Goal: Task Accomplishment & Management: Complete application form

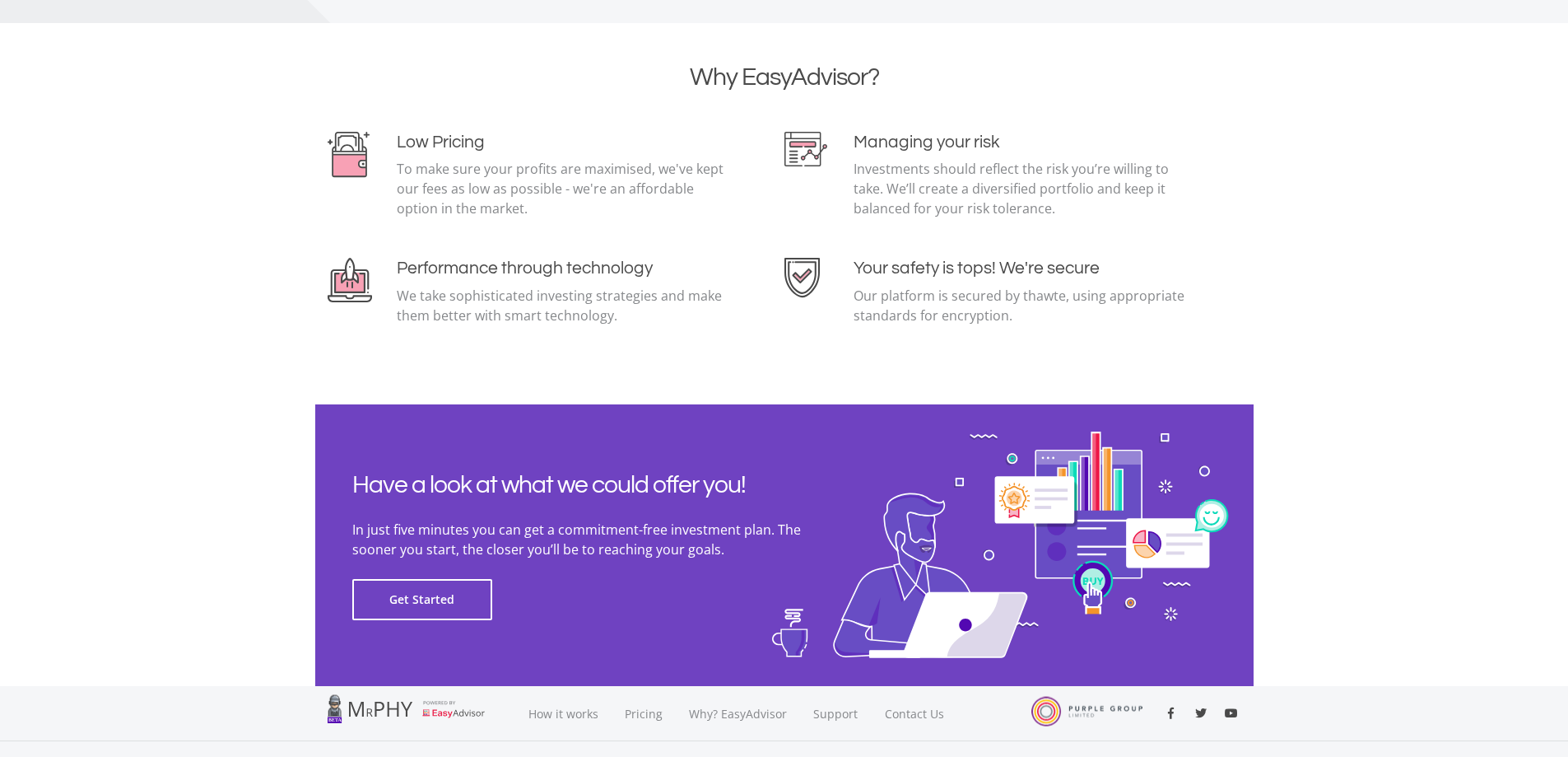
scroll to position [3575, 0]
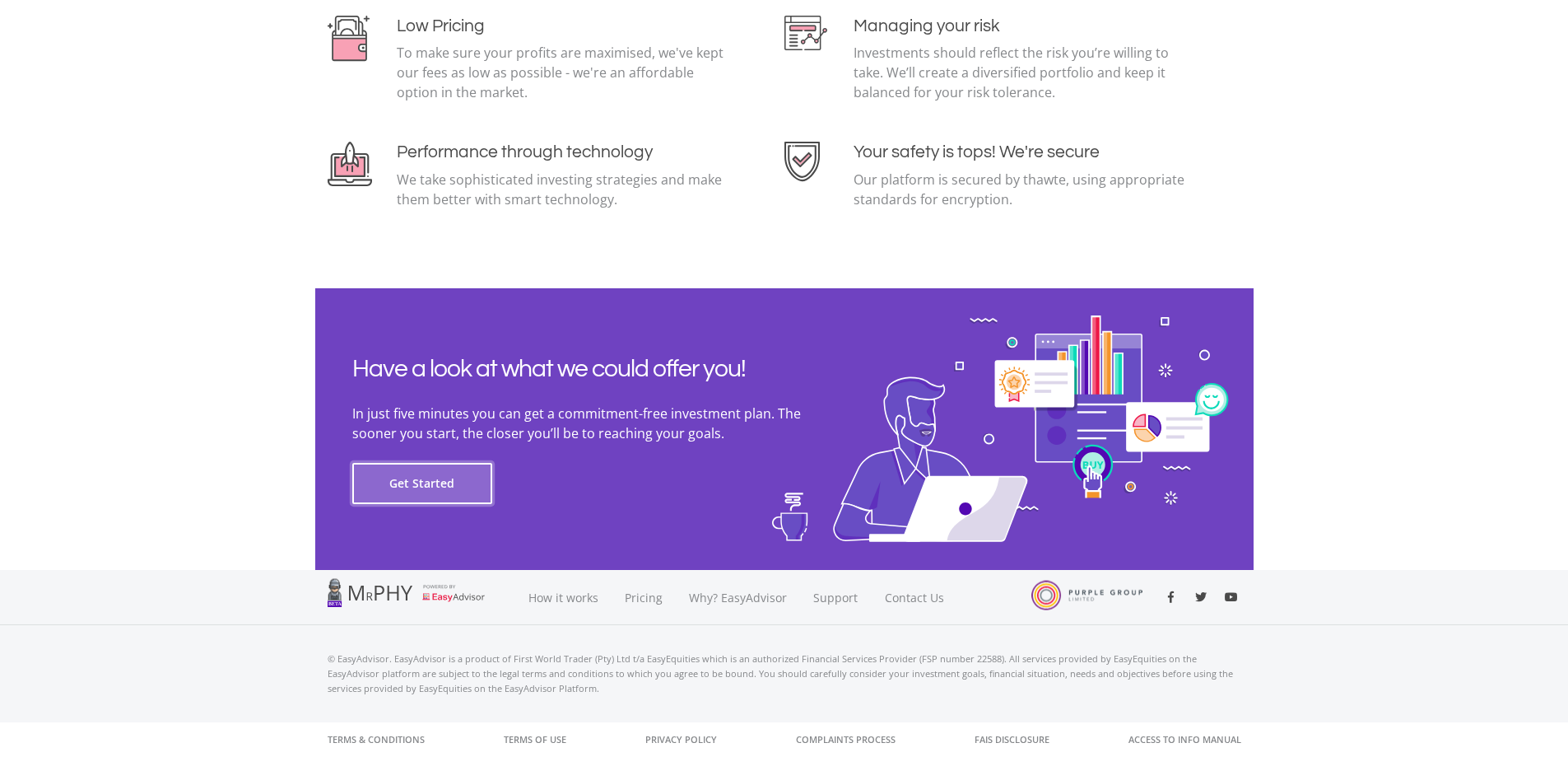
drag, startPoint x: 459, startPoint y: 481, endPoint x: 476, endPoint y: 486, distance: 17.7
click at [462, 485] on button "Get Started" at bounding box center [422, 484] width 140 height 41
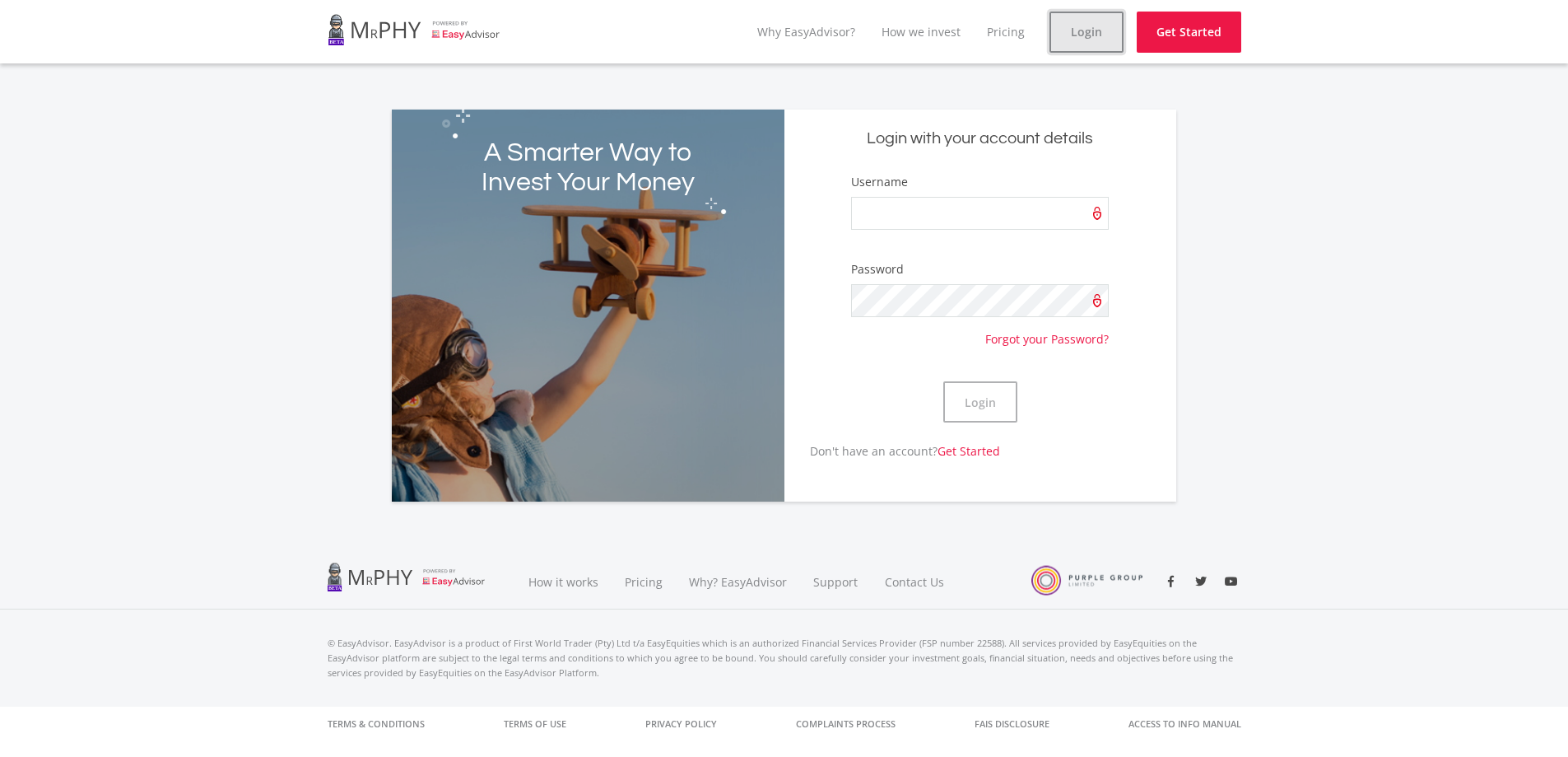
click at [1076, 28] on link "Login" at bounding box center [1087, 32] width 74 height 41
click at [1005, 214] on input "Username" at bounding box center [979, 213] width 257 height 33
click at [1188, 158] on div "A Smarter Way to Invest Your Money Login with your account details Username Pas…" at bounding box center [784, 305] width 809 height 392
click at [873, 209] on input "Username" at bounding box center [979, 213] width 257 height 33
paste input "Rika1946"
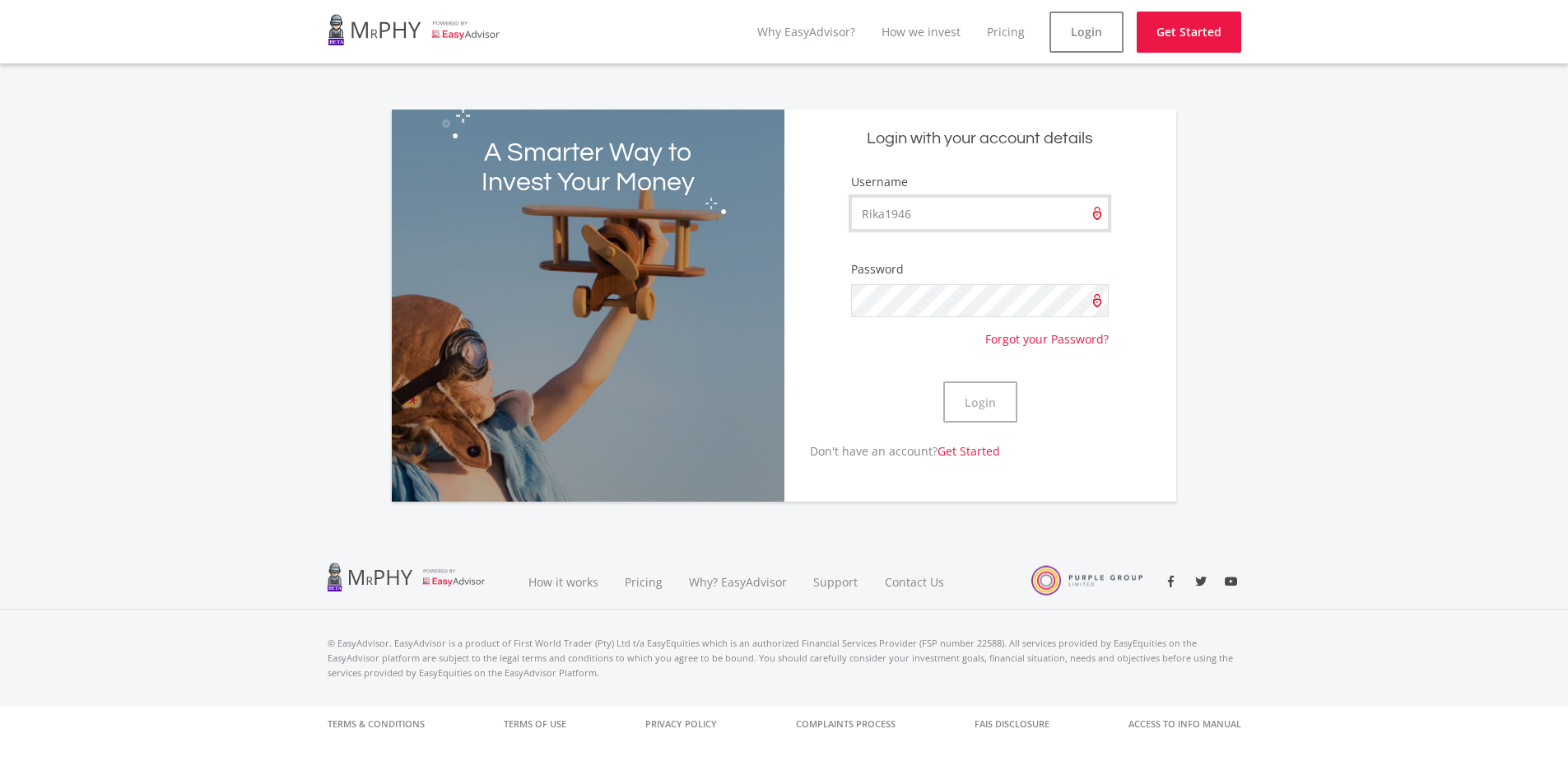
type input "Rika1946"
click at [1308, 266] on div "A Smarter Way to Invest Your Money Login with your account details Username Rik…" at bounding box center [784, 295] width 1568 height 411
click at [943, 381] on button "Login" at bounding box center [980, 402] width 74 height 41
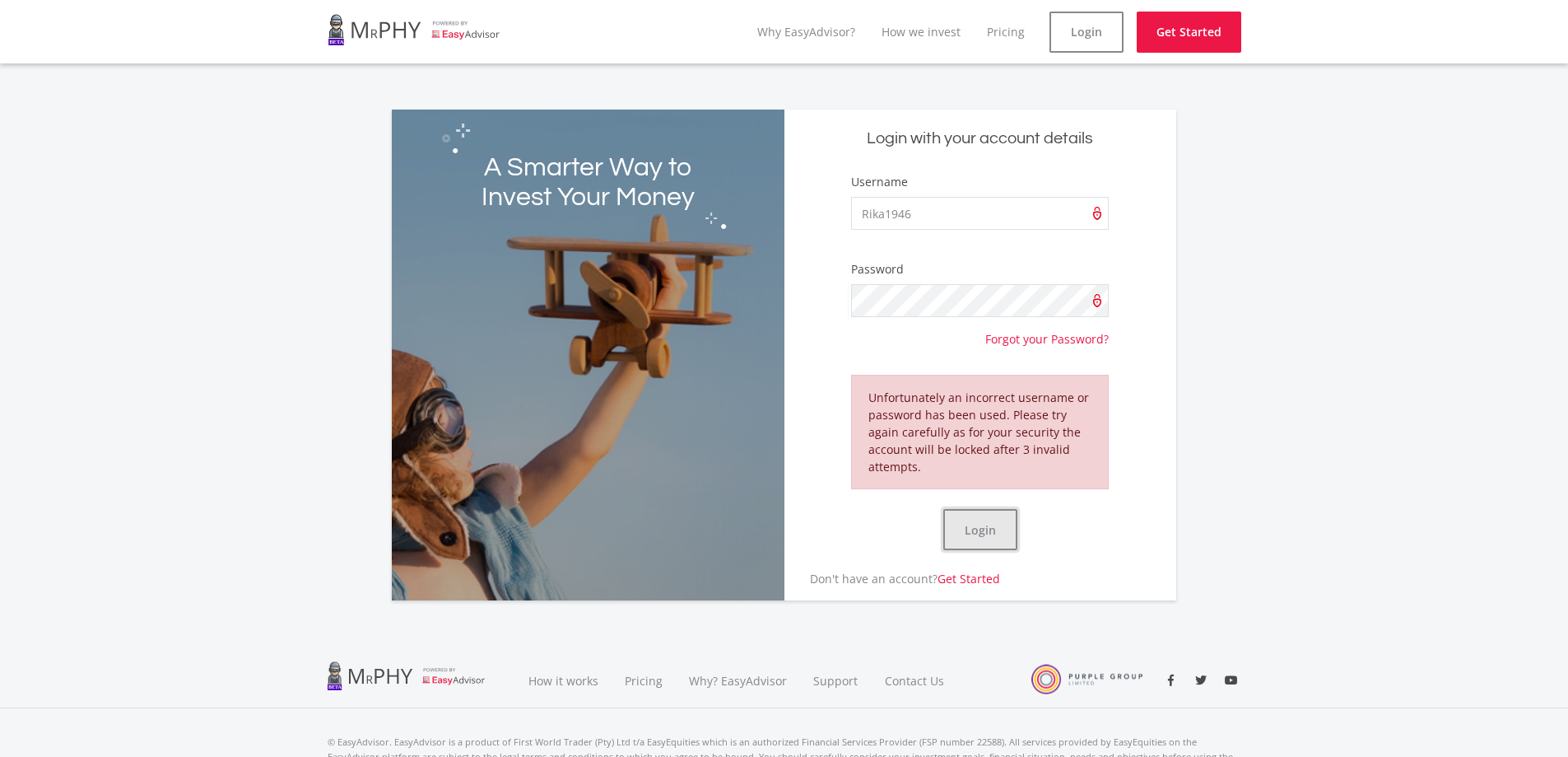
click at [991, 522] on button "Login" at bounding box center [980, 529] width 74 height 41
click at [1057, 341] on link "Forgot your Password?" at bounding box center [1046, 332] width 123 height 30
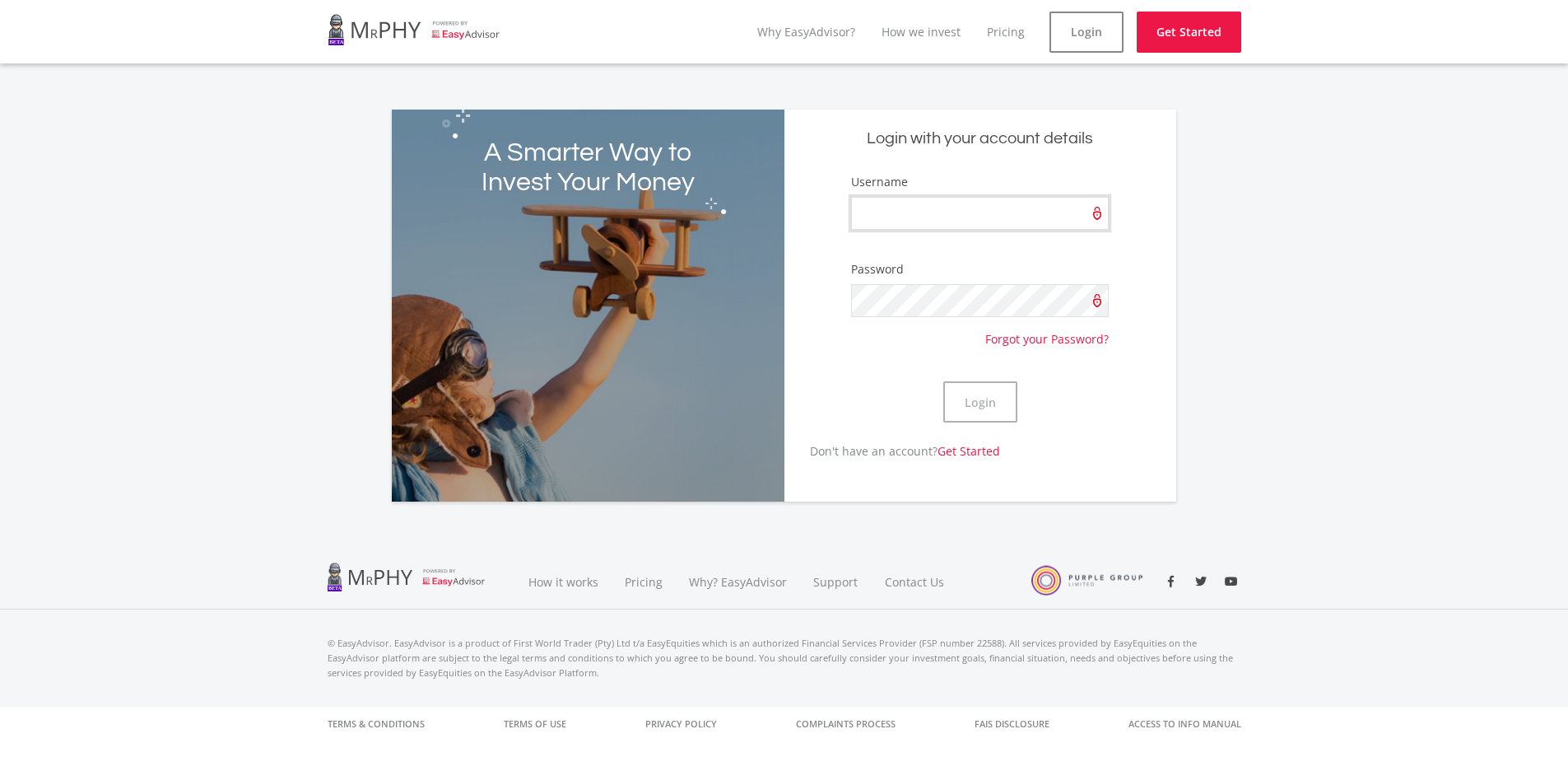
click at [920, 210] on input "Username" at bounding box center [979, 213] width 257 height 33
type input "Rika1946"
click at [1285, 271] on div "A Smarter Way to Invest Your Money Login with your account details Username Rik…" at bounding box center [784, 295] width 1568 height 411
click at [943, 381] on button "Login" at bounding box center [980, 402] width 74 height 41
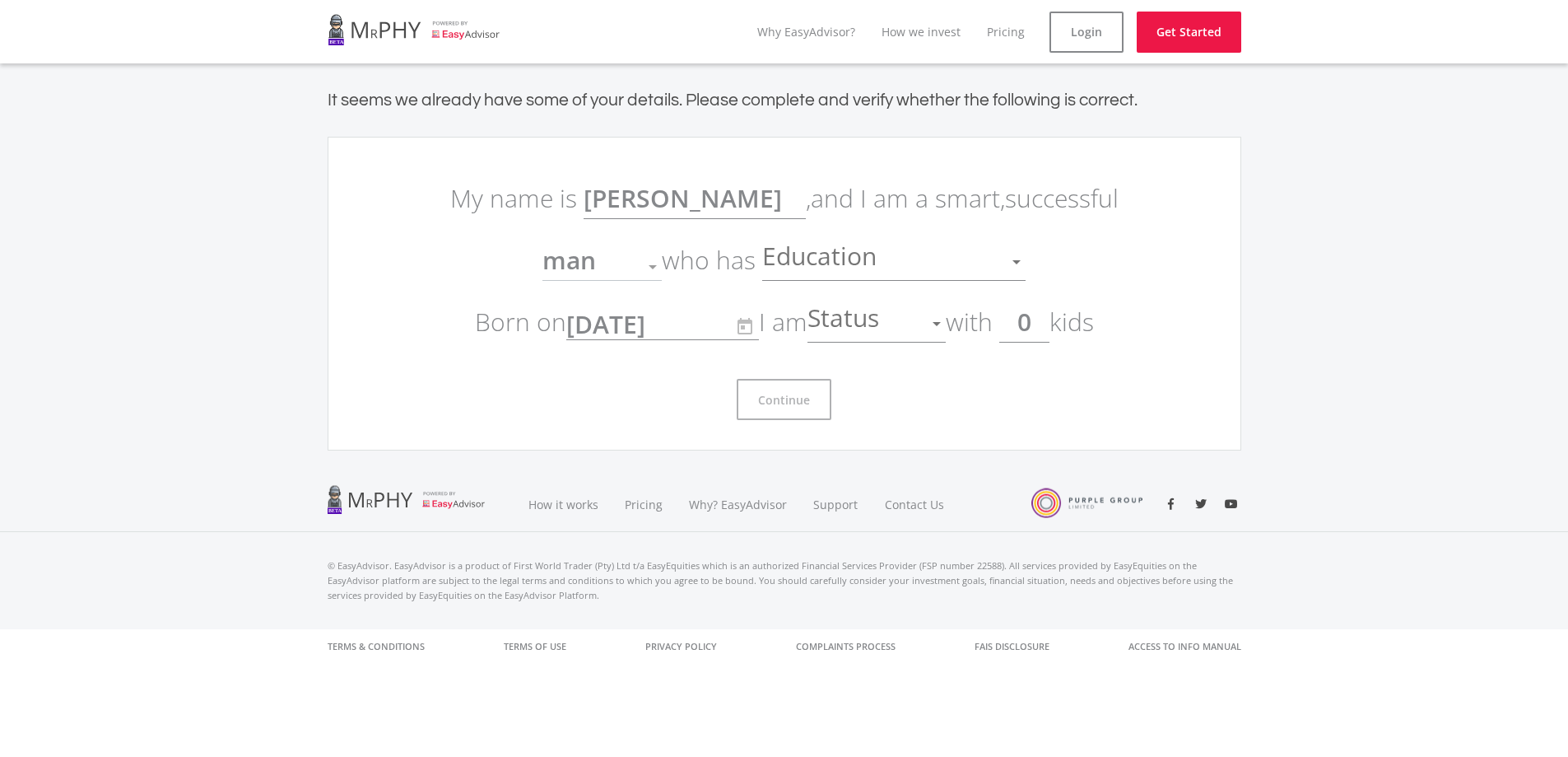
click at [1321, 515] on div "How it works Pricing Why? EasyAdvisor Support Contact Us" at bounding box center [784, 504] width 1568 height 55
click at [1023, 272] on div at bounding box center [1016, 262] width 31 height 31
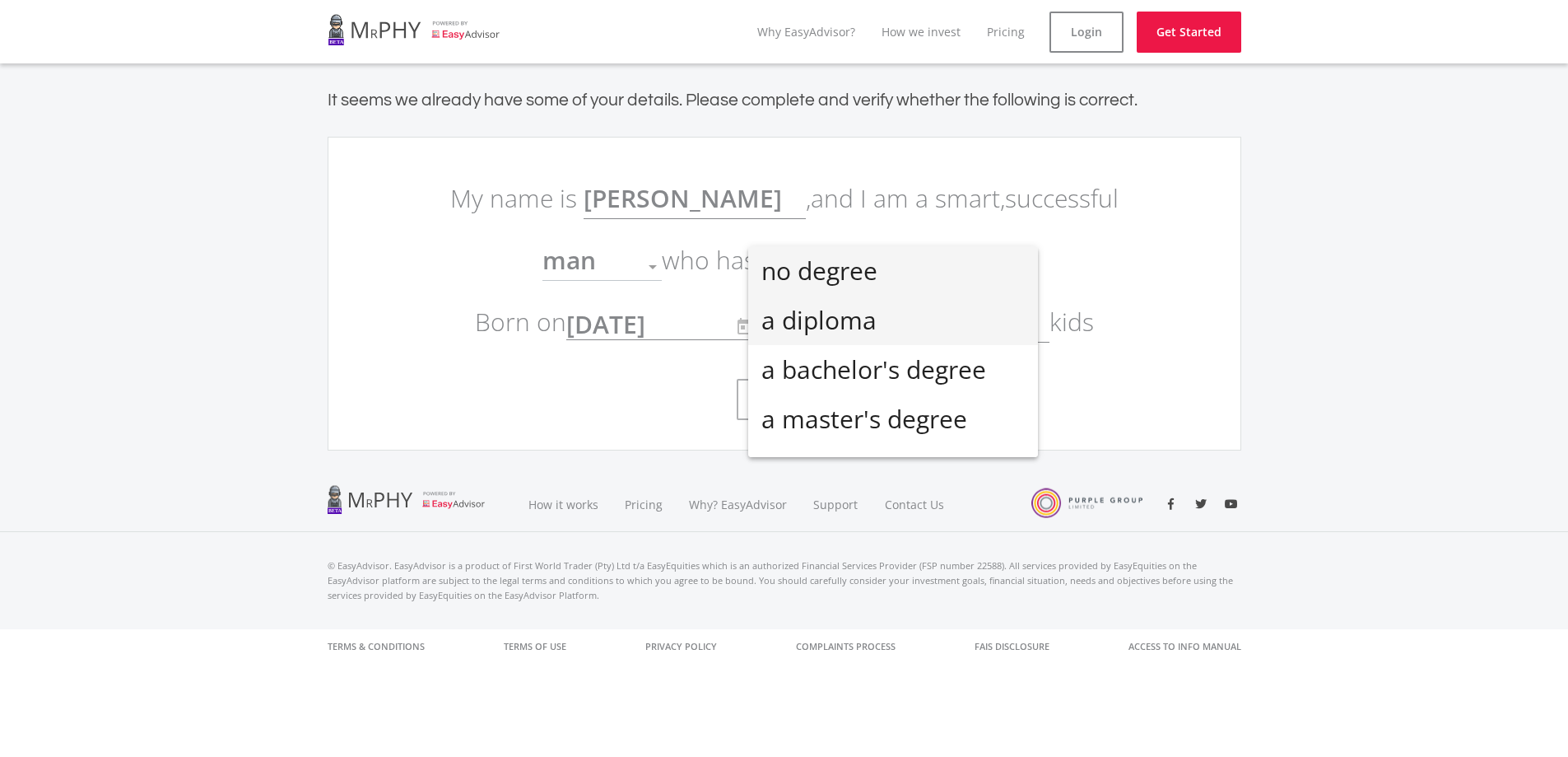
click at [778, 303] on span "a diploma" at bounding box center [893, 320] width 264 height 49
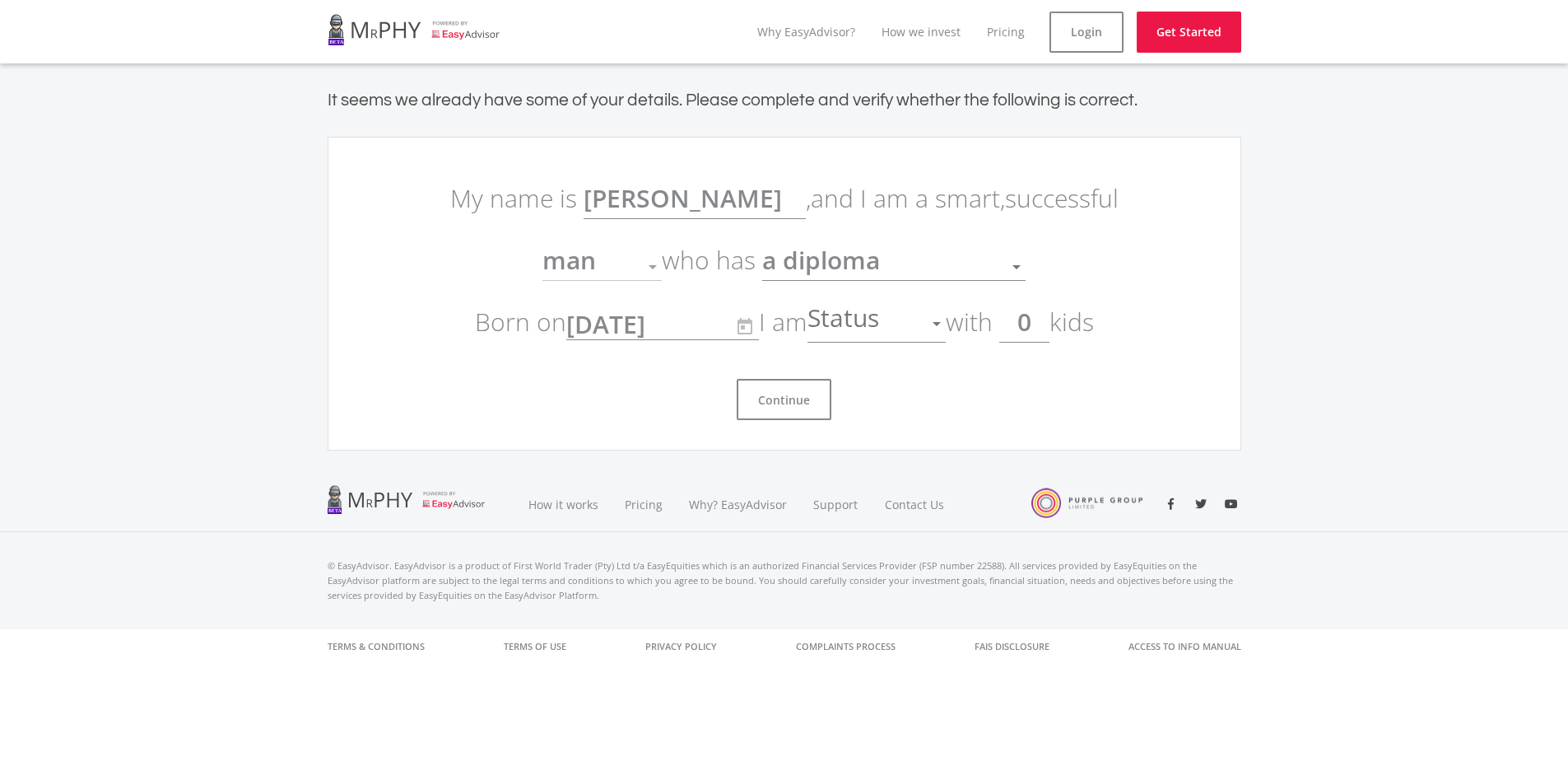
click at [1209, 257] on ee-get-started-form "My name is Petrus Stefanus , and I am a smart, successful man Gender who has a …" at bounding box center [784, 294] width 914 height 314
click at [942, 328] on div at bounding box center [937, 323] width 31 height 31
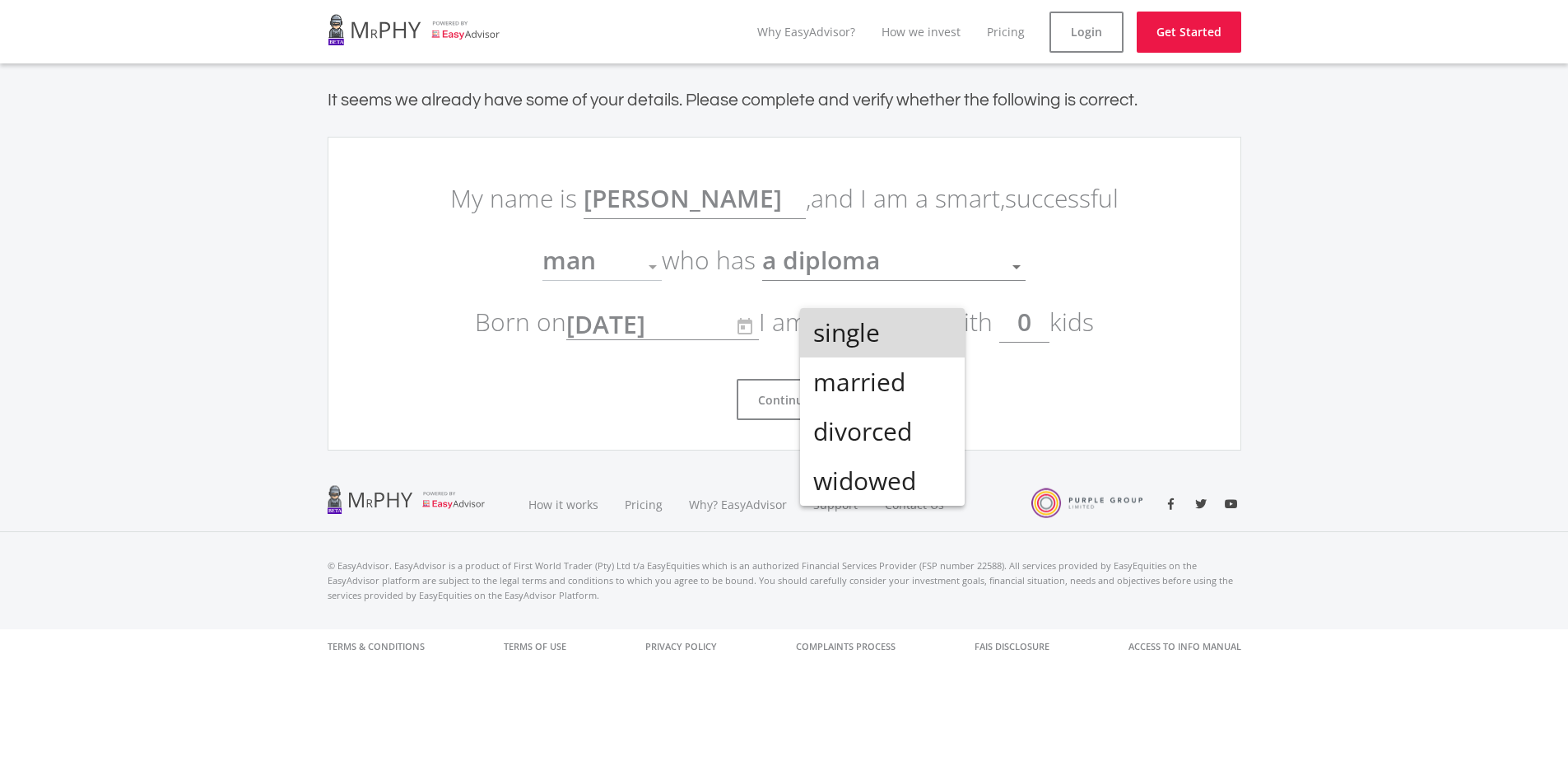
click at [890, 330] on span "single" at bounding box center [883, 332] width 138 height 49
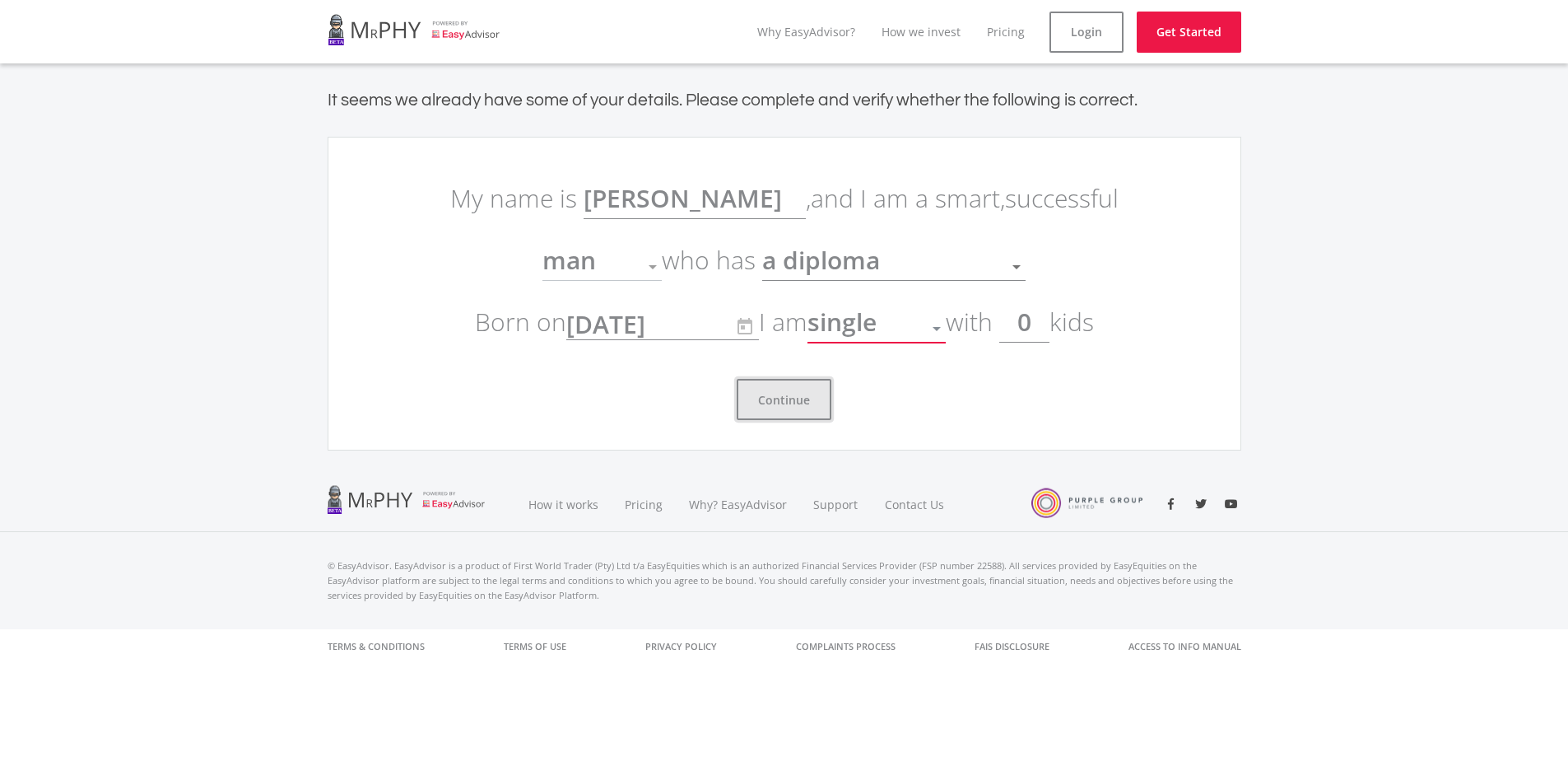
click at [773, 402] on button "Continue" at bounding box center [784, 399] width 95 height 41
click at [1308, 210] on ee-get-started "It seems we already have some of your details. Please complete and verify wheth…" at bounding box center [784, 270] width 1568 height 413
click at [779, 401] on button "Continue" at bounding box center [784, 399] width 95 height 41
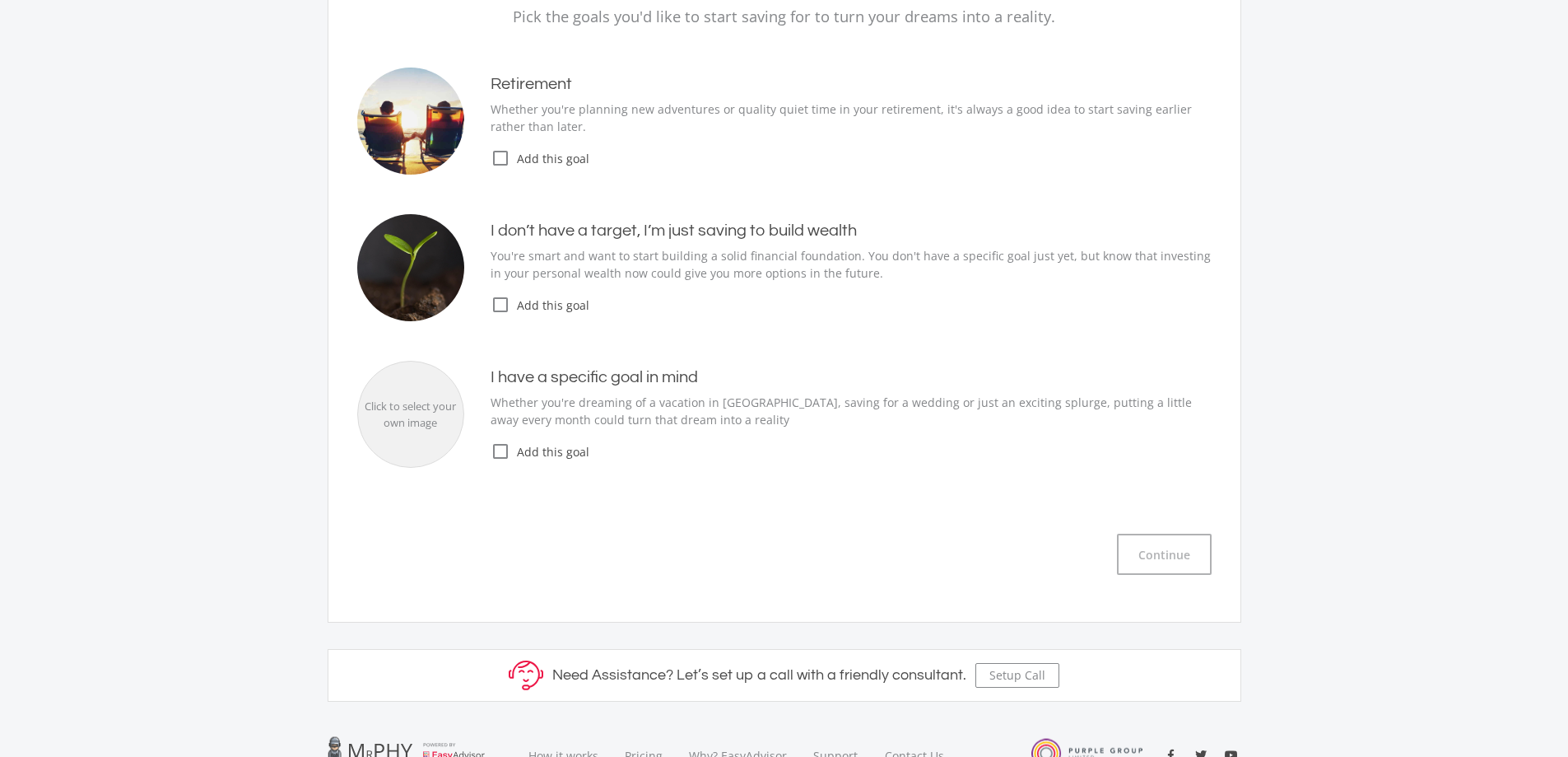
scroll to position [82, 0]
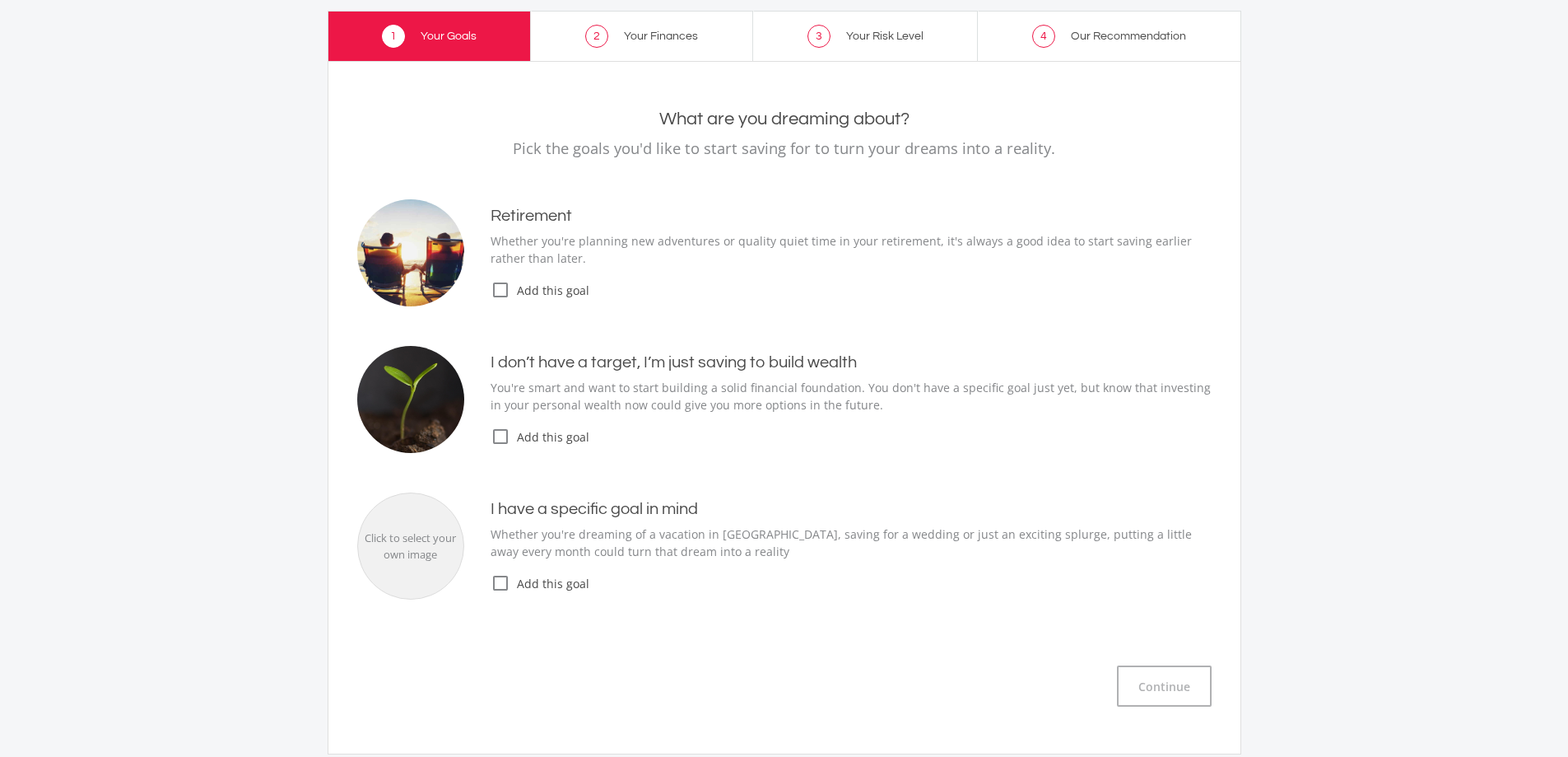
click at [498, 291] on icon "check_box_outline_blank" at bounding box center [500, 290] width 20 height 20
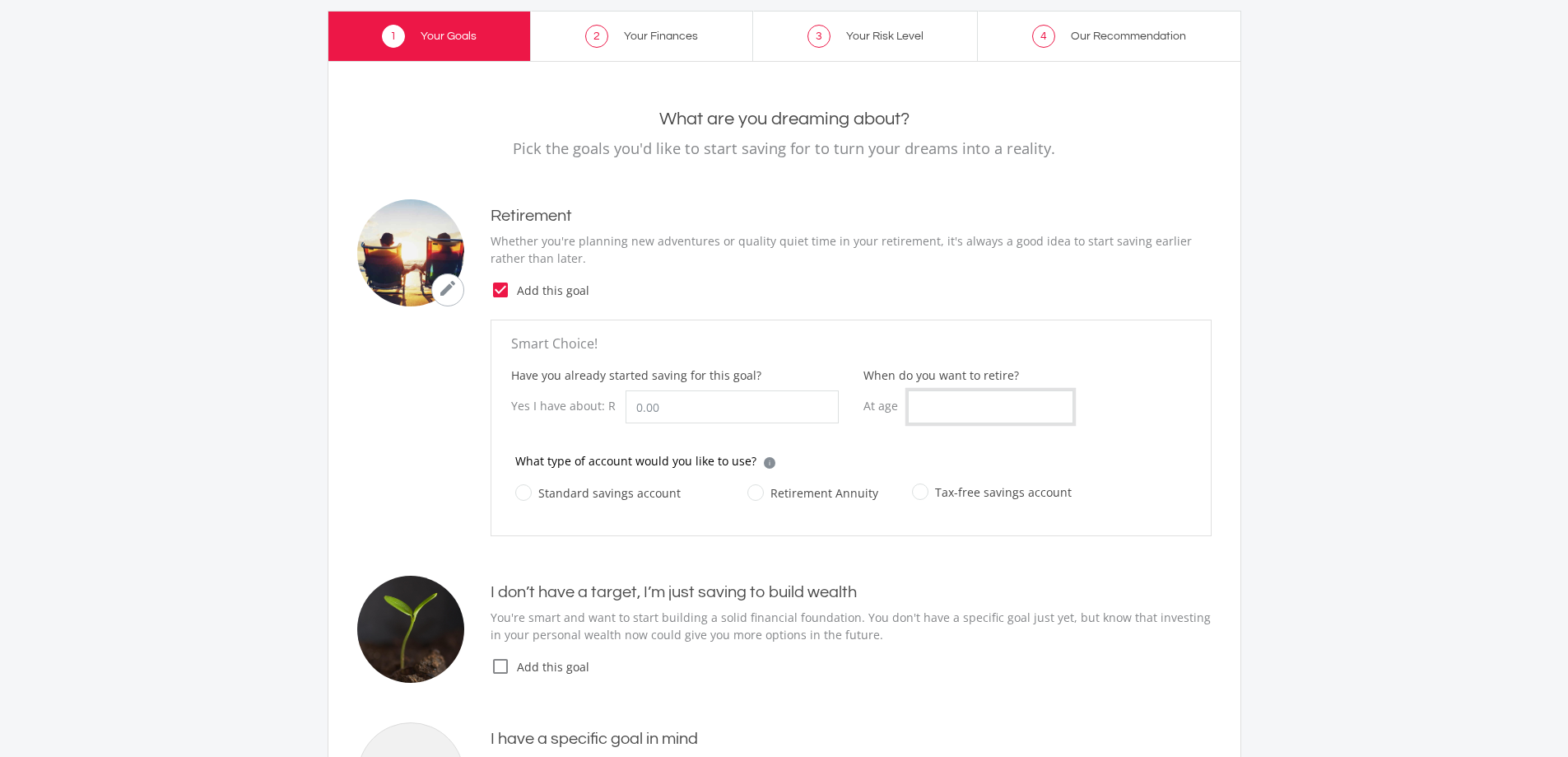
click at [1003, 402] on input "When do you want to retire?" at bounding box center [990, 407] width 166 height 33
type input "65"
click at [383, 477] on ee-retirement-goal "Smart Choice! Have you already started saving for this goal? Yes I have about: …" at bounding box center [784, 428] width 854 height 216
click at [525, 495] on label "Standard savings account" at bounding box center [598, 493] width 166 height 21
click at [525, 495] on input "Standard savings account" at bounding box center [582, 502] width 166 height 33
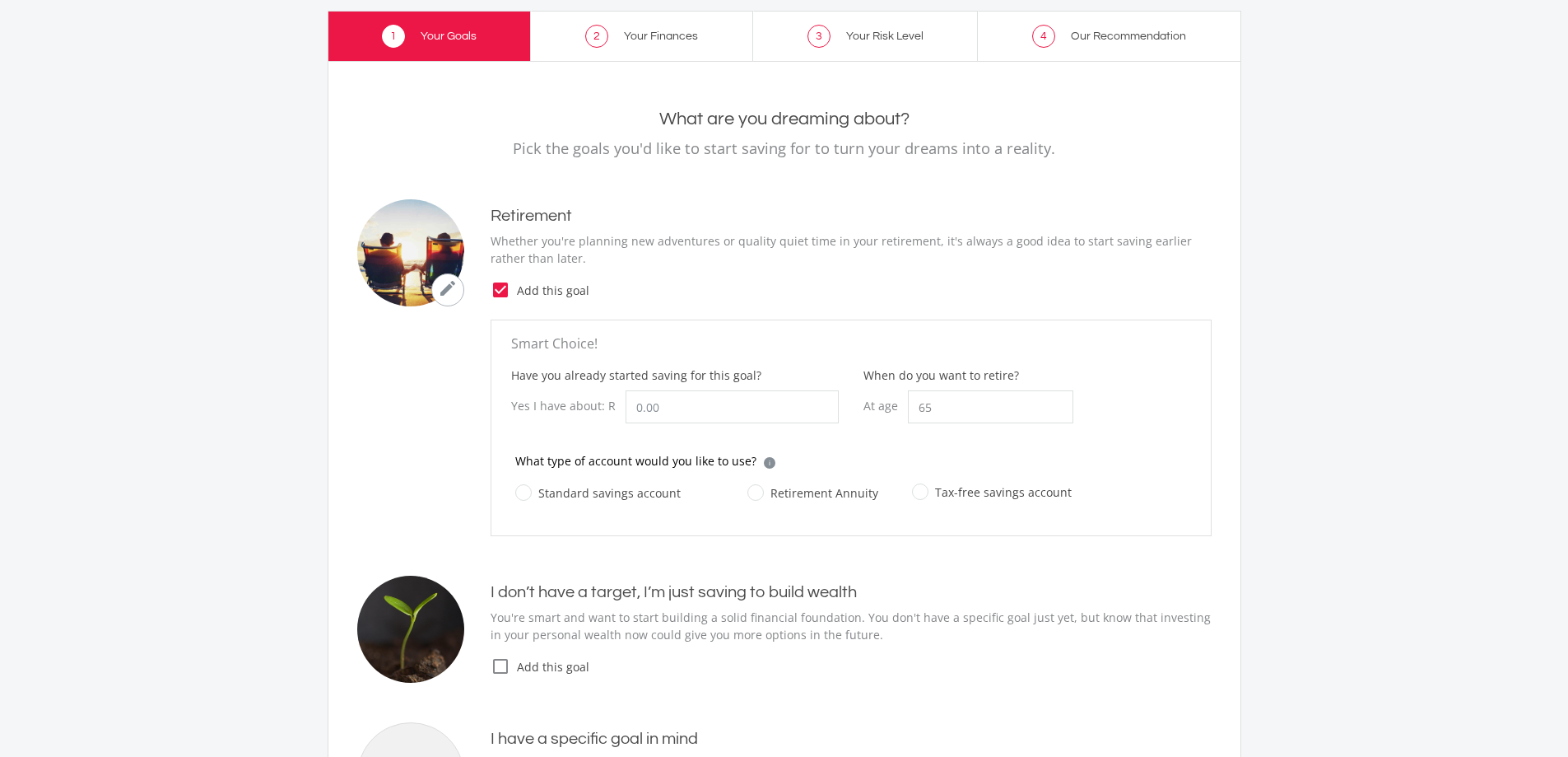
radio input "true"
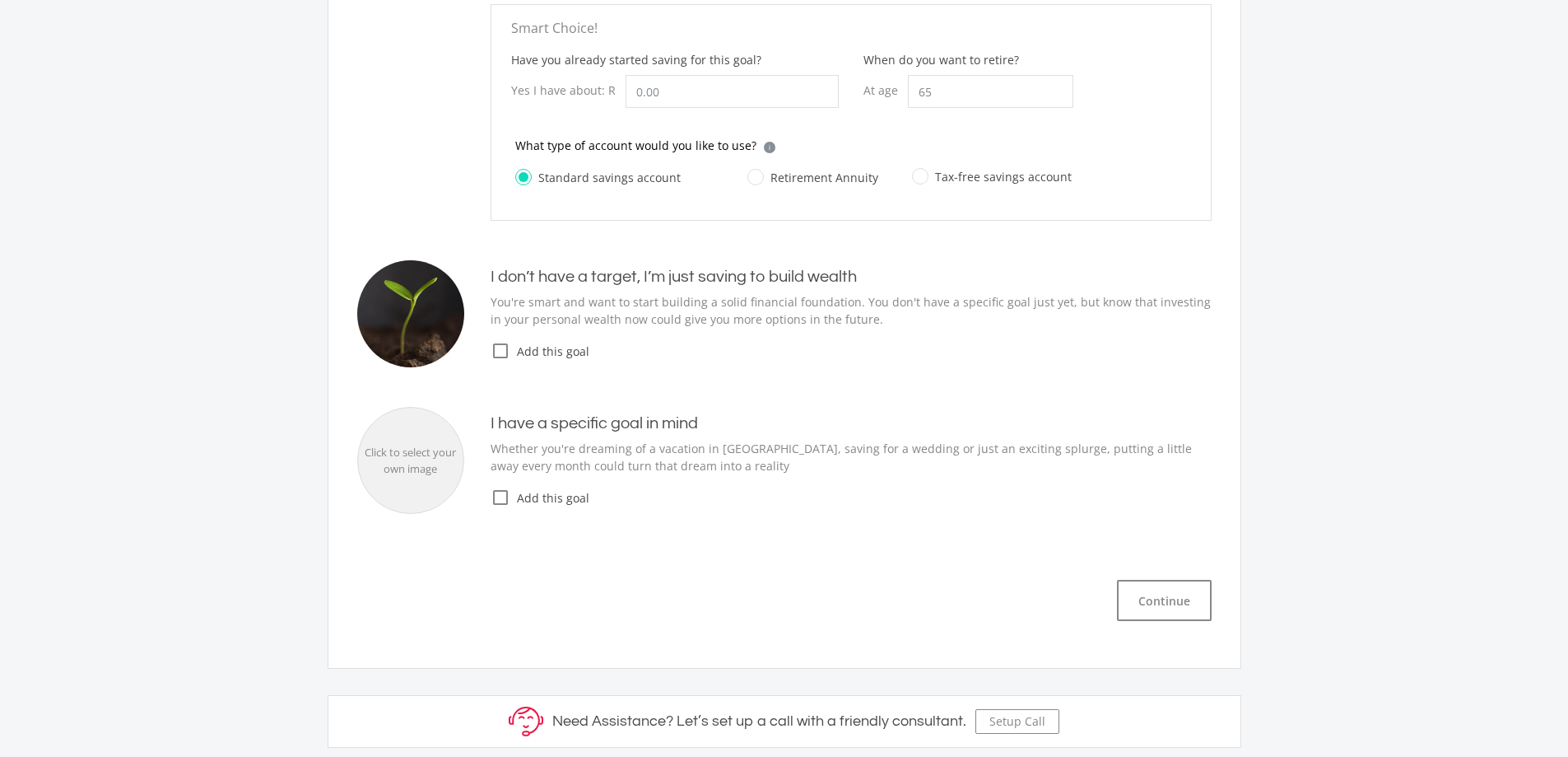
scroll to position [411, 0]
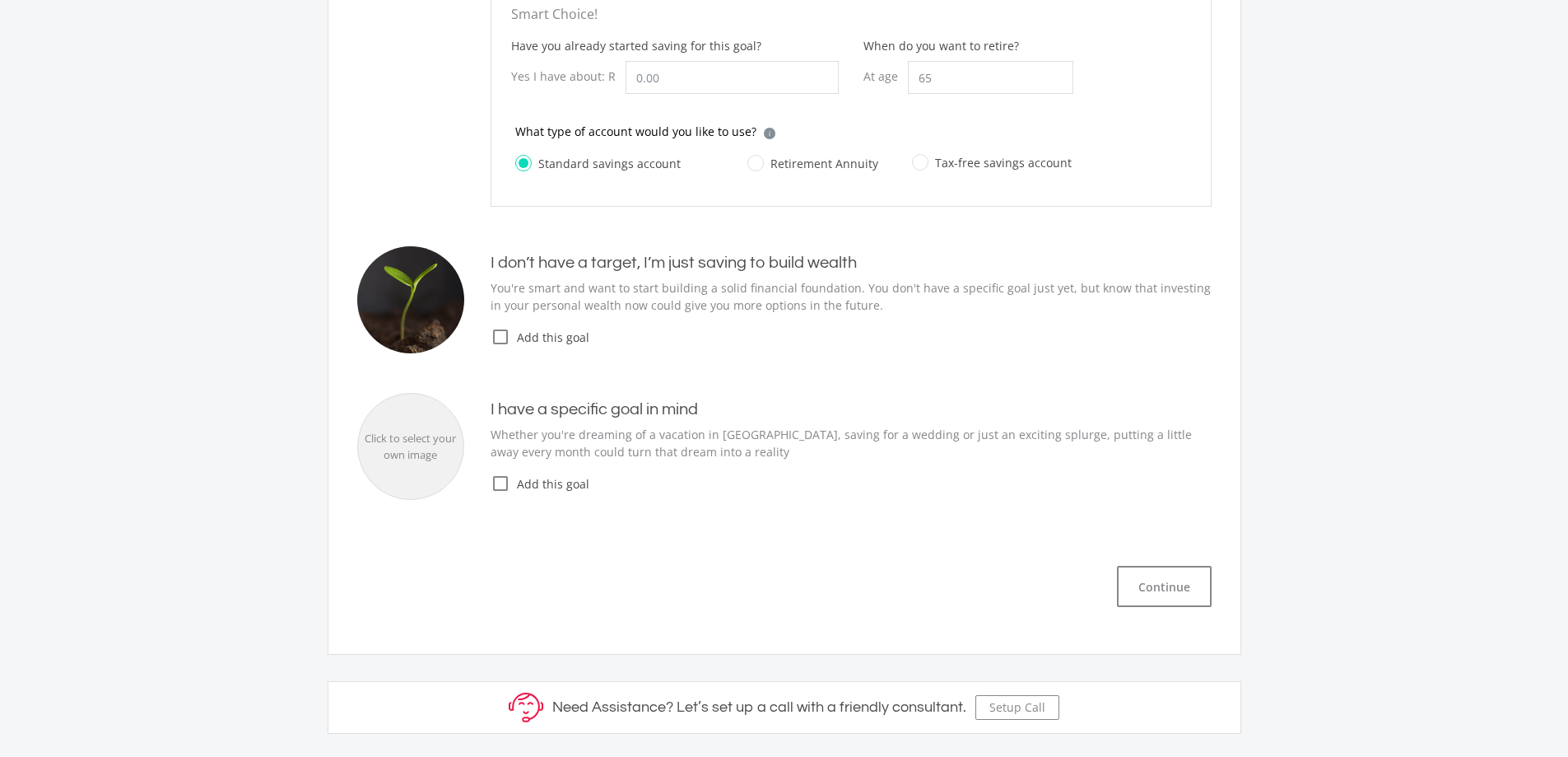
click at [491, 335] on icon "check_box_outline_blank" at bounding box center [500, 336] width 20 height 20
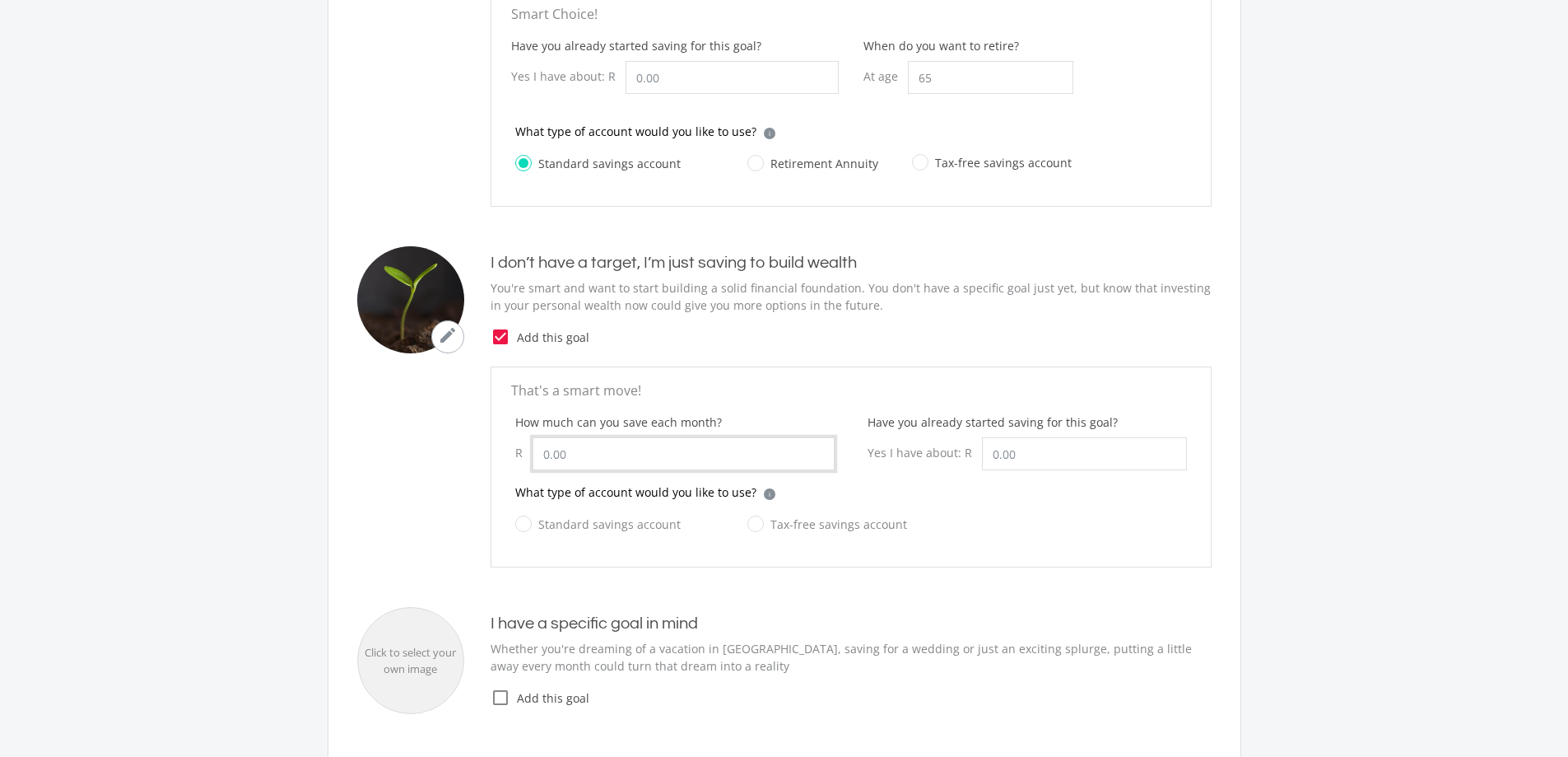
click at [610, 448] on input "How much can you save each month?" at bounding box center [684, 454] width 302 height 33
type input "50,000.00"
drag, startPoint x: 782, startPoint y: 395, endPoint x: 810, endPoint y: 378, distance: 32.8
click at [803, 383] on p "That's a smart move!" at bounding box center [851, 390] width 680 height 20
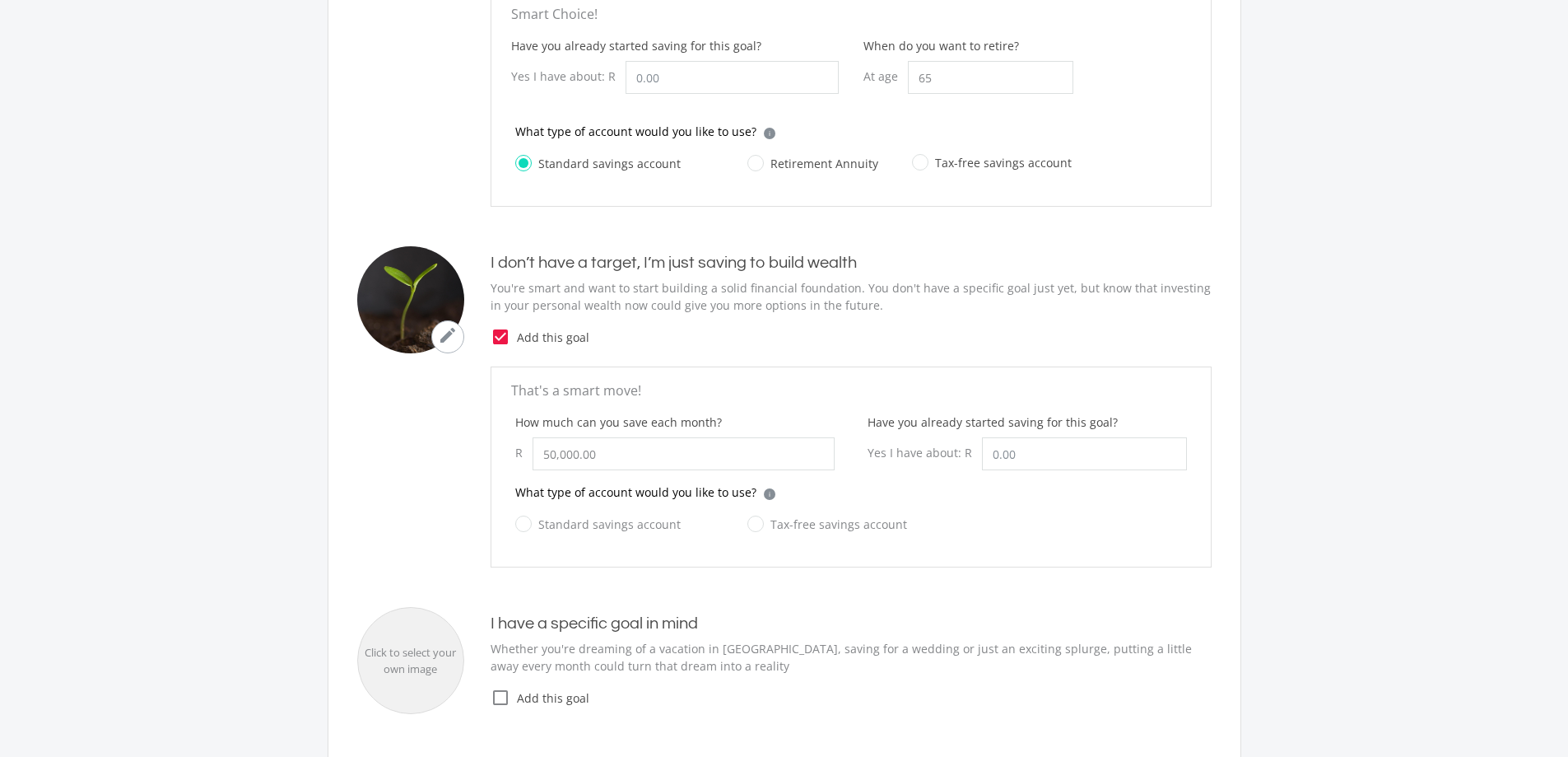
click at [528, 526] on label "Standard savings account" at bounding box center [598, 524] width 166 height 21
click at [528, 526] on input "Standard savings account" at bounding box center [582, 534] width 166 height 33
radio input "true"
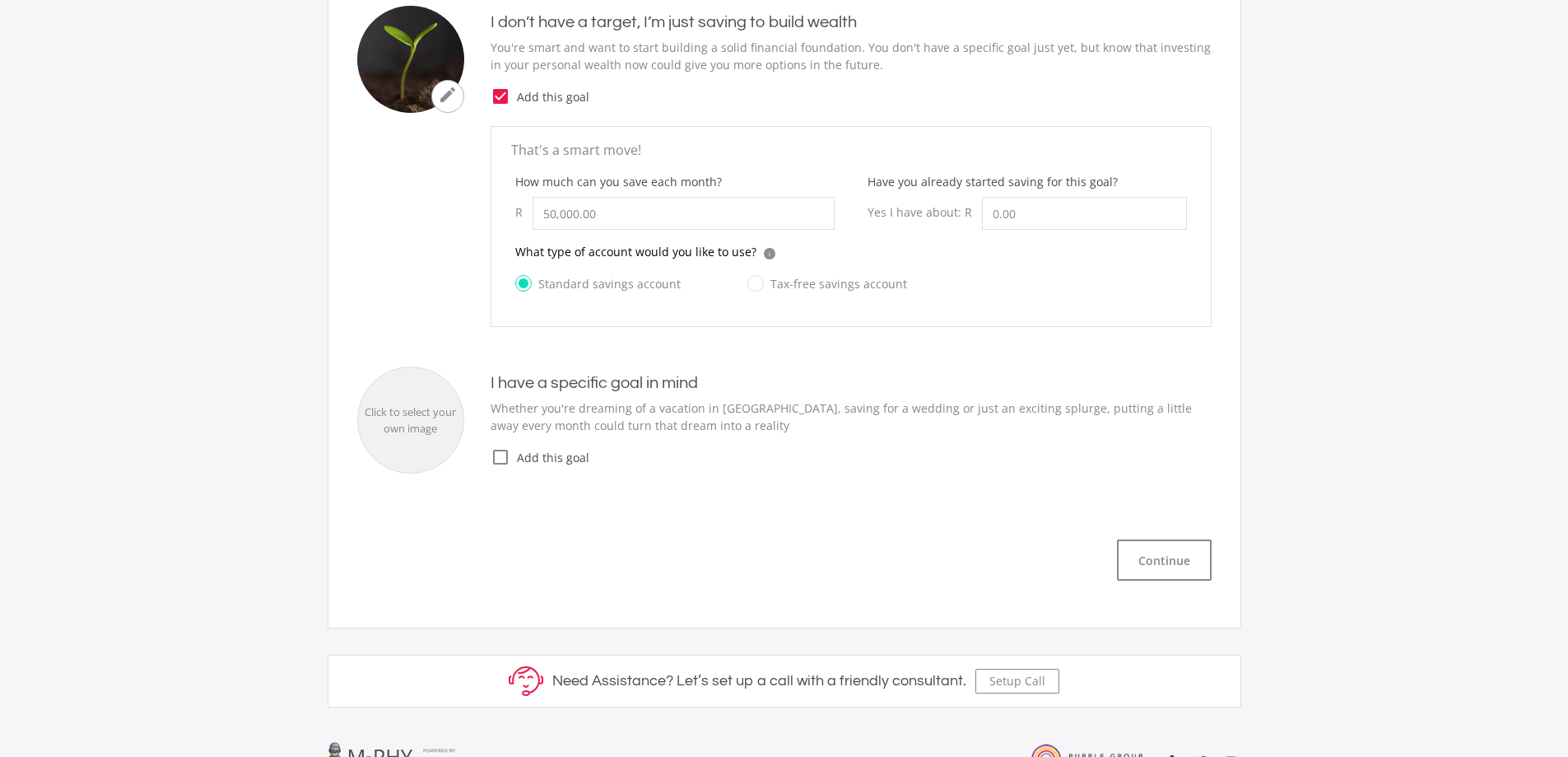
scroll to position [659, 0]
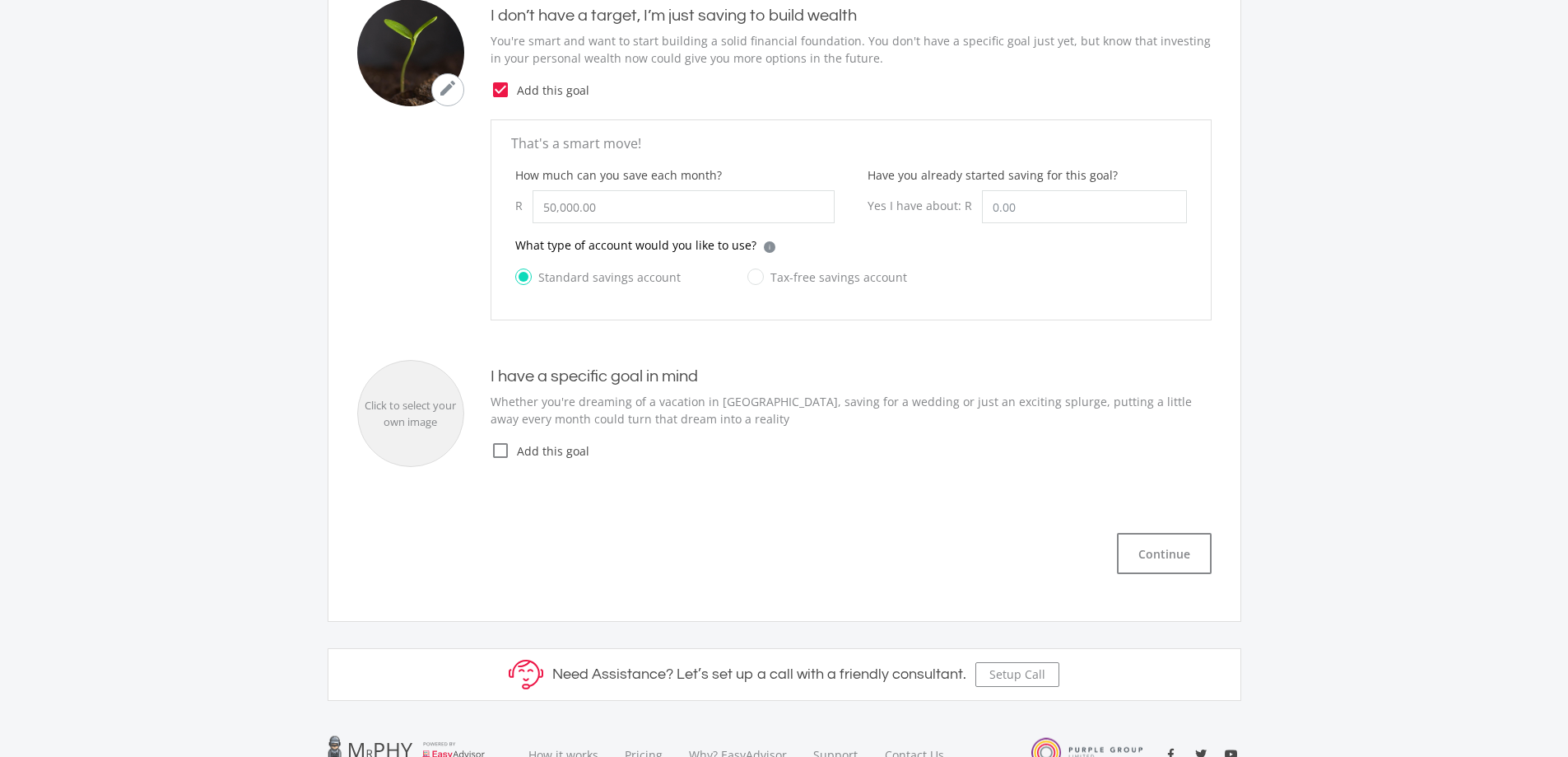
click at [503, 454] on icon "check_box_outline_blank" at bounding box center [500, 450] width 20 height 20
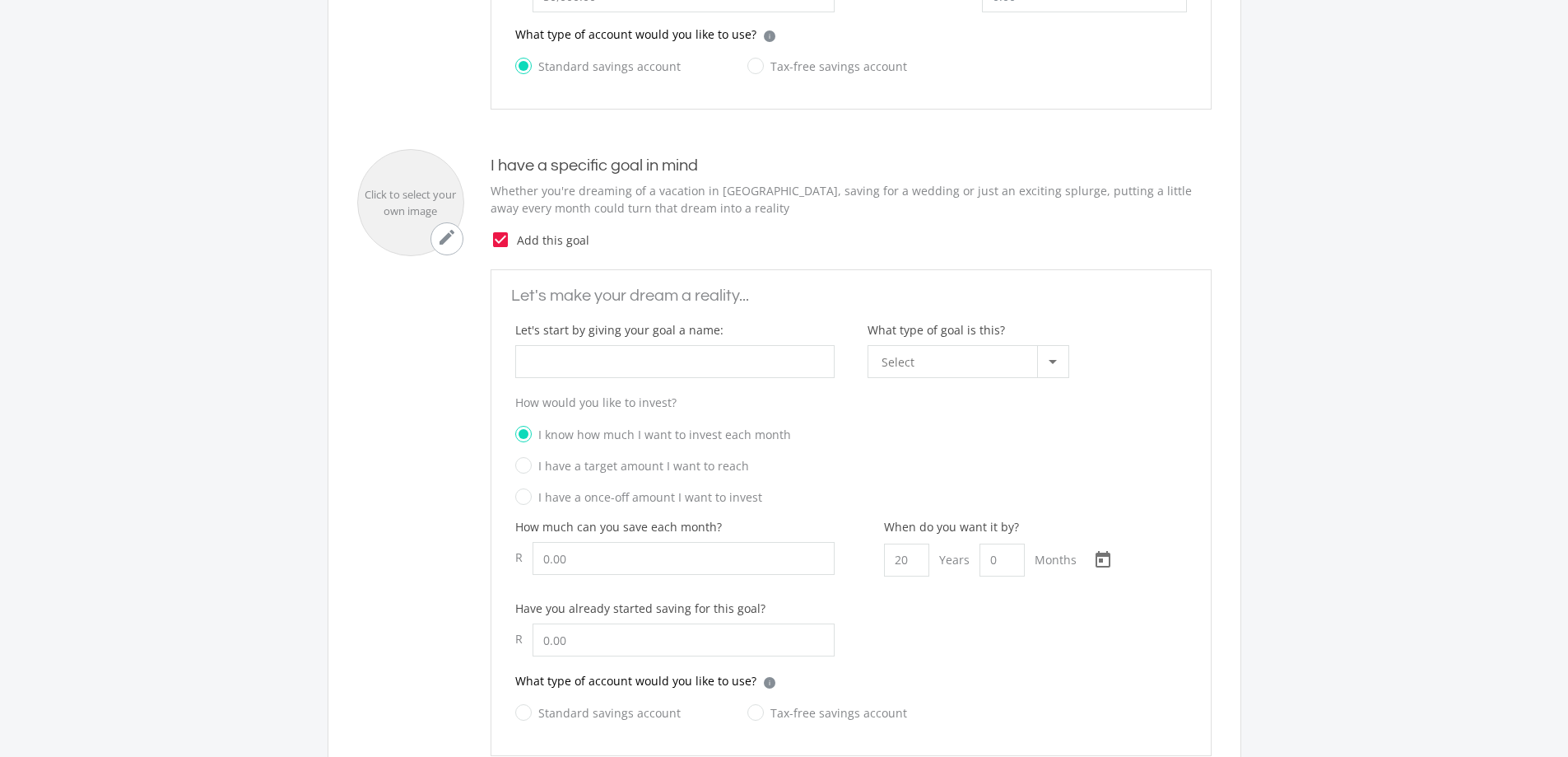
scroll to position [905, 0]
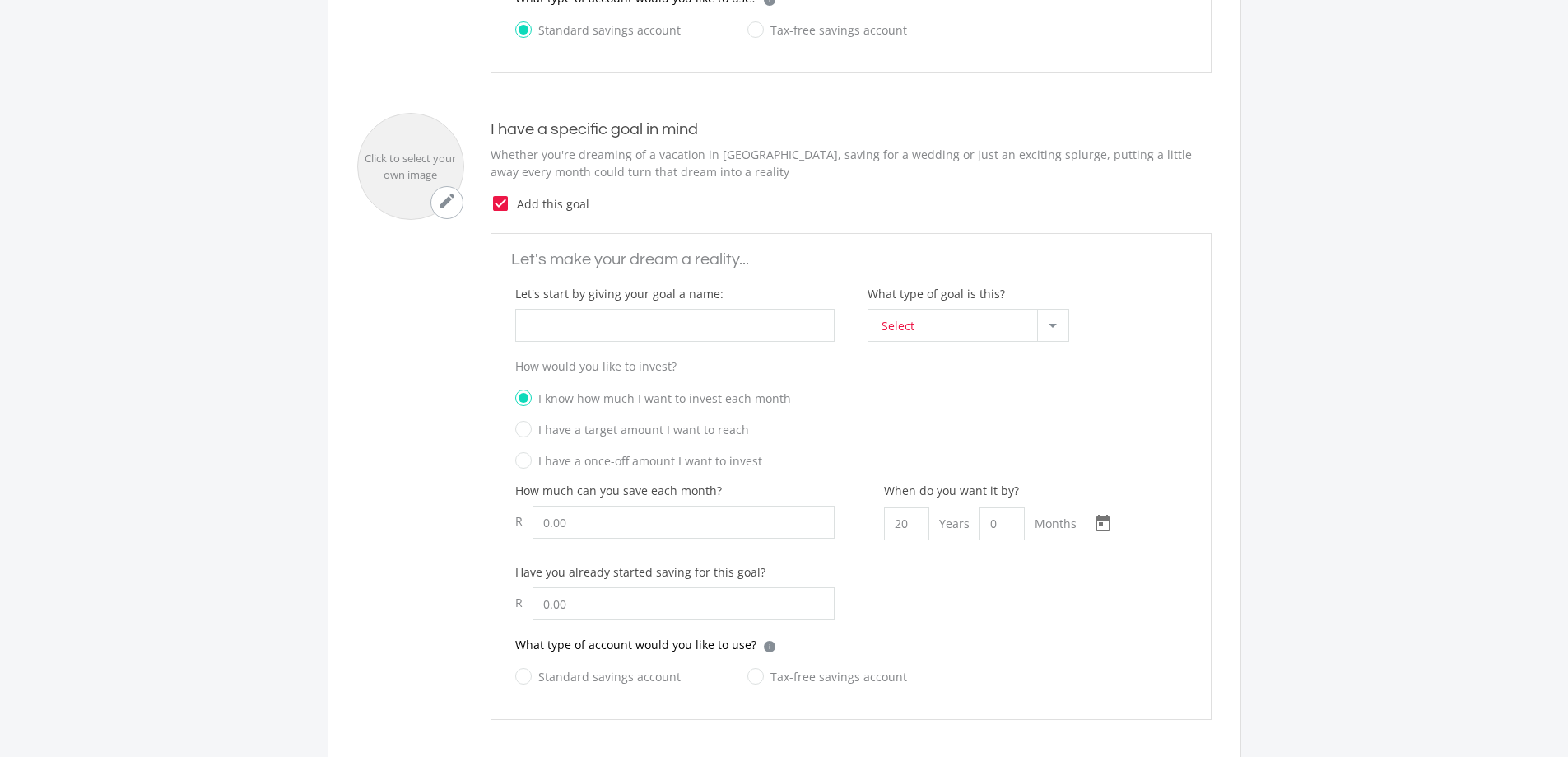
click at [960, 324] on div "Select" at bounding box center [959, 325] width 155 height 31
click at [919, 366] on span "Property + Fixed Assets" at bounding box center [971, 367] width 180 height 23
click at [710, 316] on input "What type of goal is this?" at bounding box center [675, 325] width 320 height 33
type input "home 2"
click at [897, 416] on div "How would you like to invest? I know how much I want to invest each month I hav…" at bounding box center [851, 419] width 704 height 124
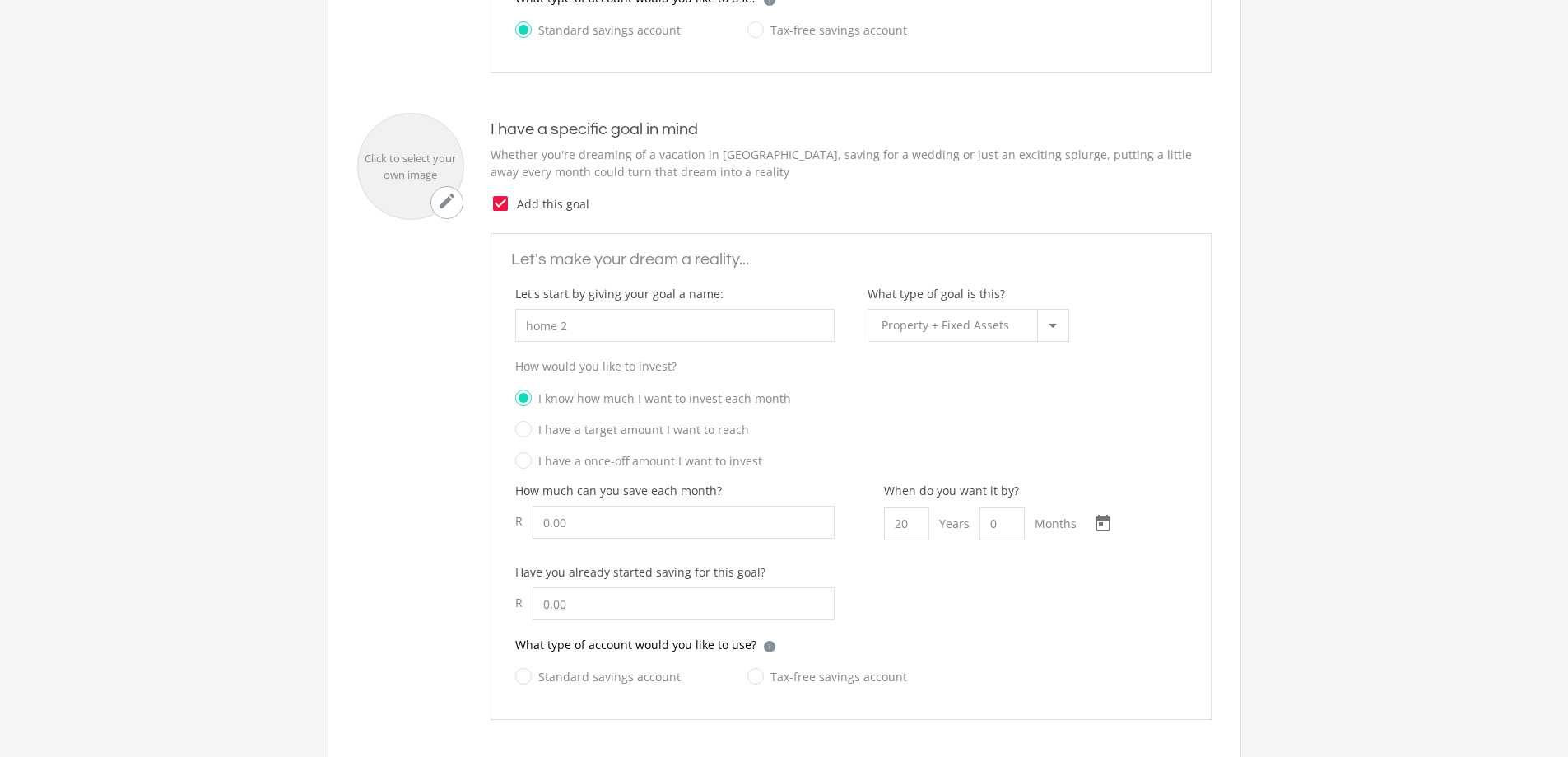
click at [523, 427] on label "I have a target amount I want to reach" at bounding box center [632, 429] width 234 height 21
click at [523, 427] on input "I have a target amount I want to reach" at bounding box center [834, 435] width 672 height 25
radio input "true"
radio input "false"
click at [690, 528] on input "How much can you save each month?" at bounding box center [684, 522] width 302 height 33
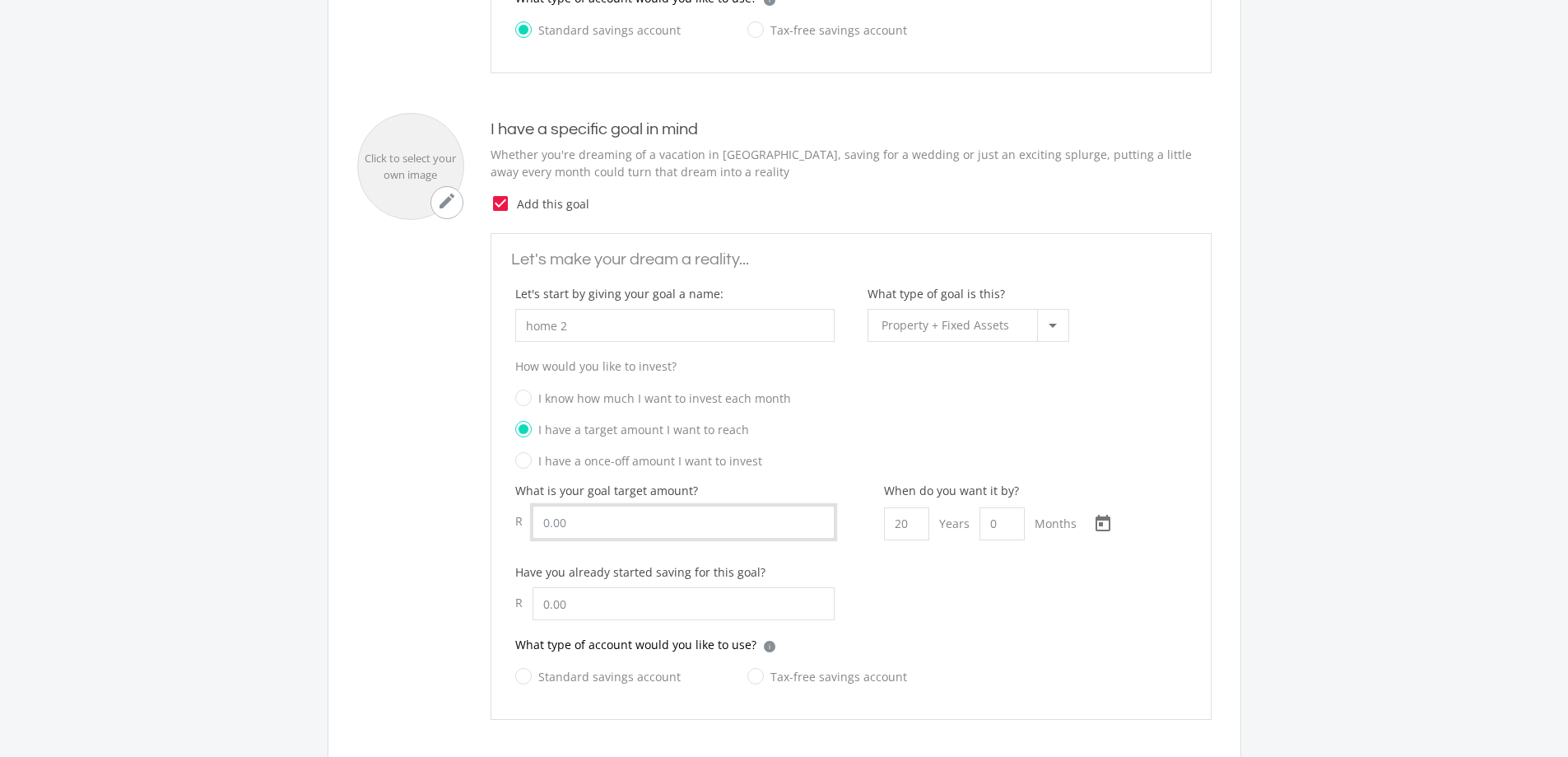
click at [690, 528] on input "How much can you save each month?" at bounding box center [684, 522] width 302 height 33
type input "1,200,000.00"
click at [842, 455] on input "I have a once-off amount I want to invest" at bounding box center [834, 466] width 672 height 25
radio input "true"
radio input "false"
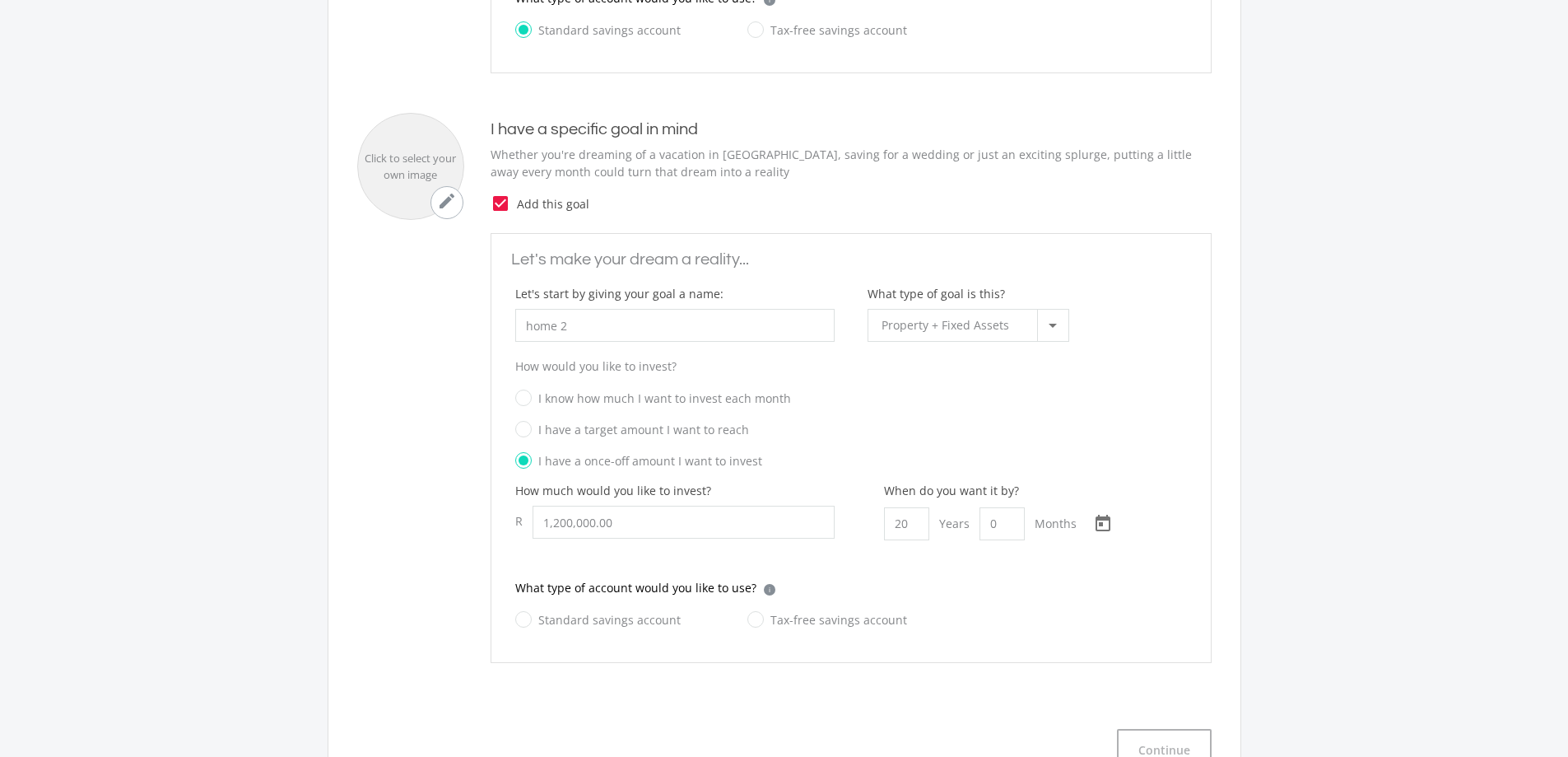
click at [518, 396] on label "I know how much I want to invest each month" at bounding box center [653, 398] width 276 height 21
click at [518, 396] on input "I know how much I want to invest each month" at bounding box center [834, 404] width 672 height 25
radio input "true"
radio input "false"
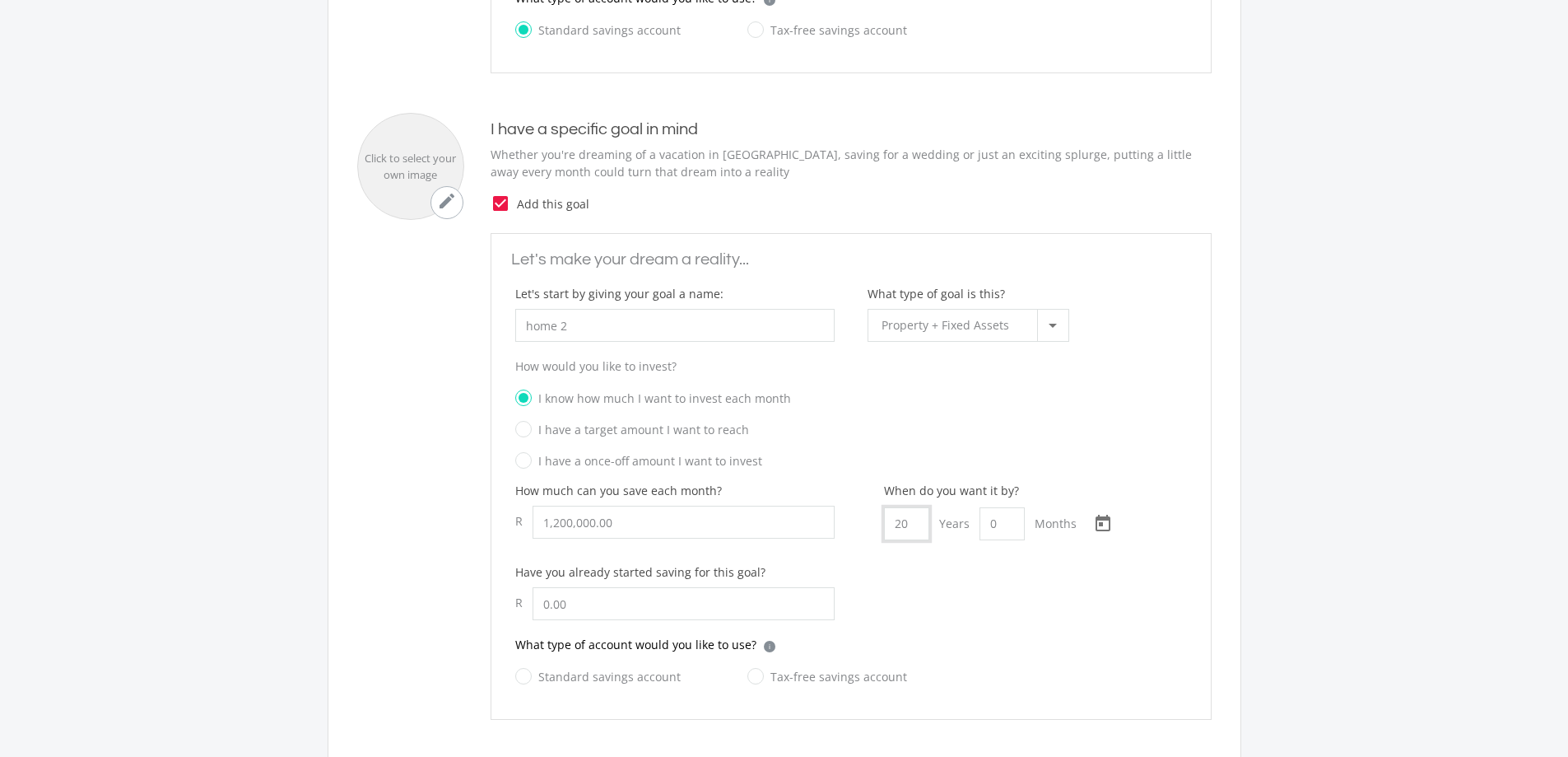
click at [916, 523] on input "20" at bounding box center [907, 523] width 46 height 33
type input "1"
click at [1075, 459] on input "I have a once-off amount I want to invest" at bounding box center [834, 466] width 672 height 25
radio input "true"
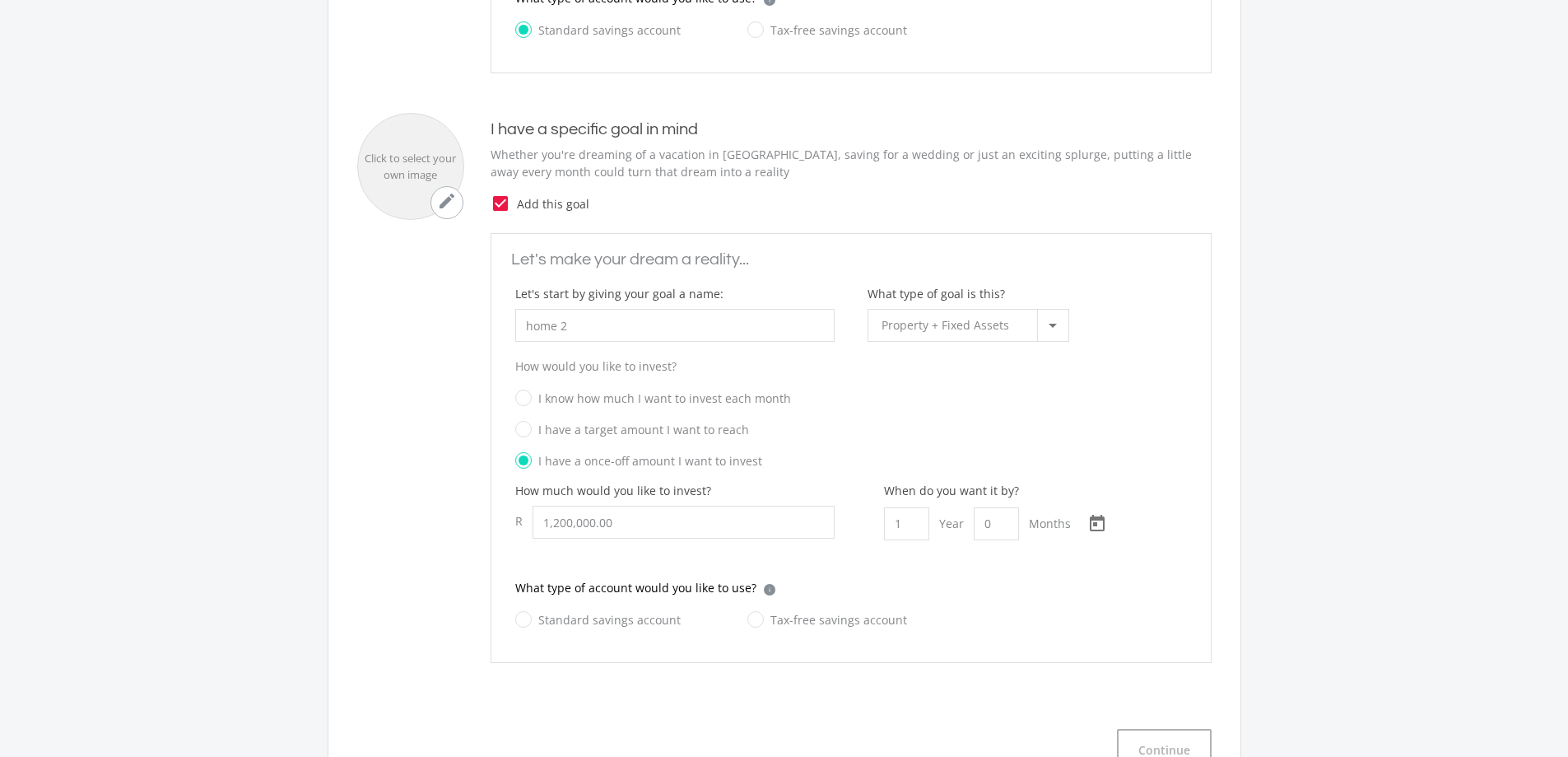
click at [527, 397] on label "I know how much I want to invest each month" at bounding box center [653, 398] width 276 height 21
click at [527, 397] on input "I know how much I want to invest each month" at bounding box center [834, 404] width 672 height 25
radio input "true"
radio input "false"
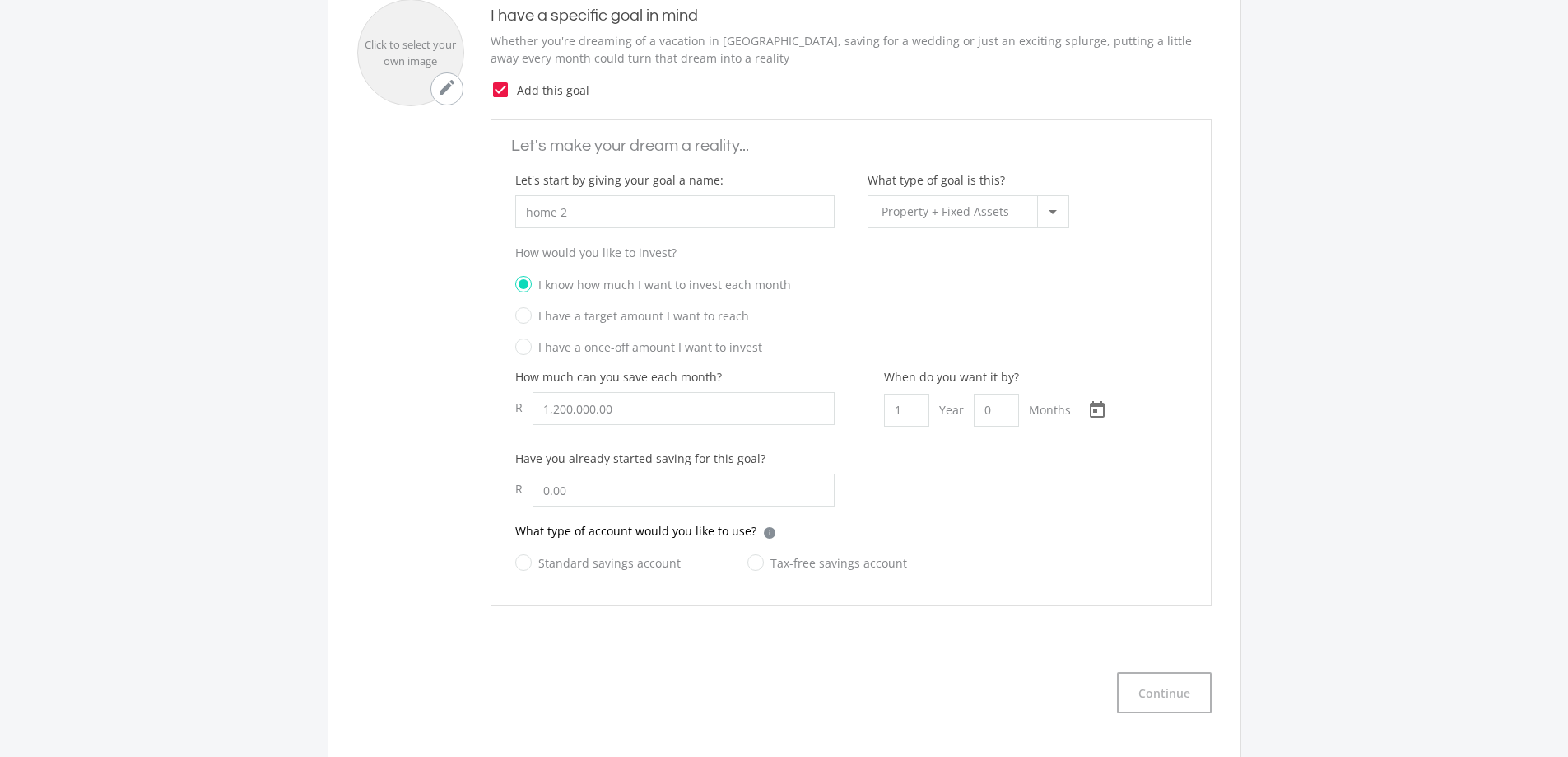
scroll to position [1070, 0]
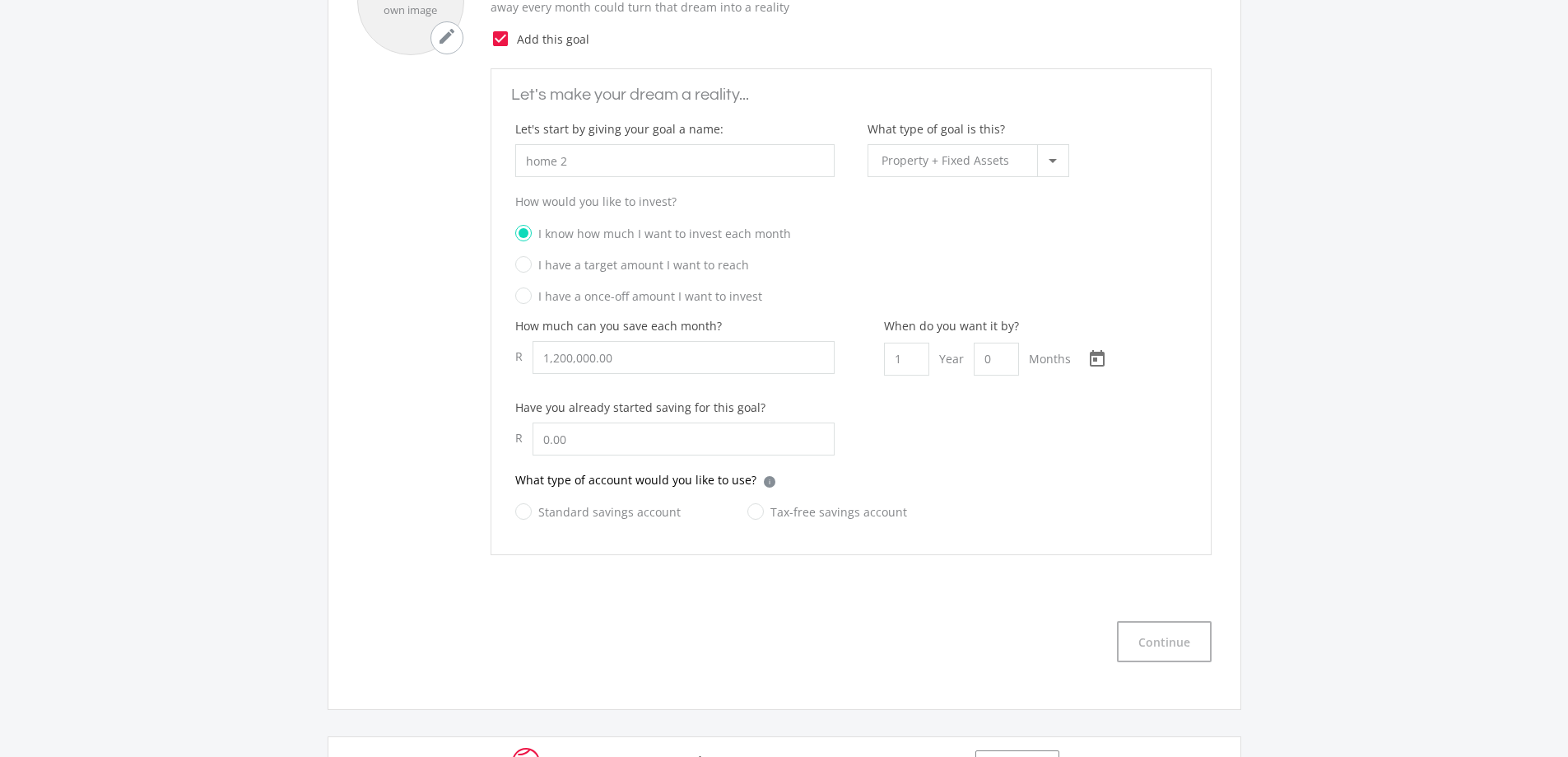
click at [527, 518] on label "Standard savings account" at bounding box center [598, 512] width 166 height 21
click at [527, 518] on input "Standard savings account" at bounding box center [582, 521] width 166 height 33
radio input "true"
click at [1161, 656] on button "Continue" at bounding box center [1165, 641] width 95 height 41
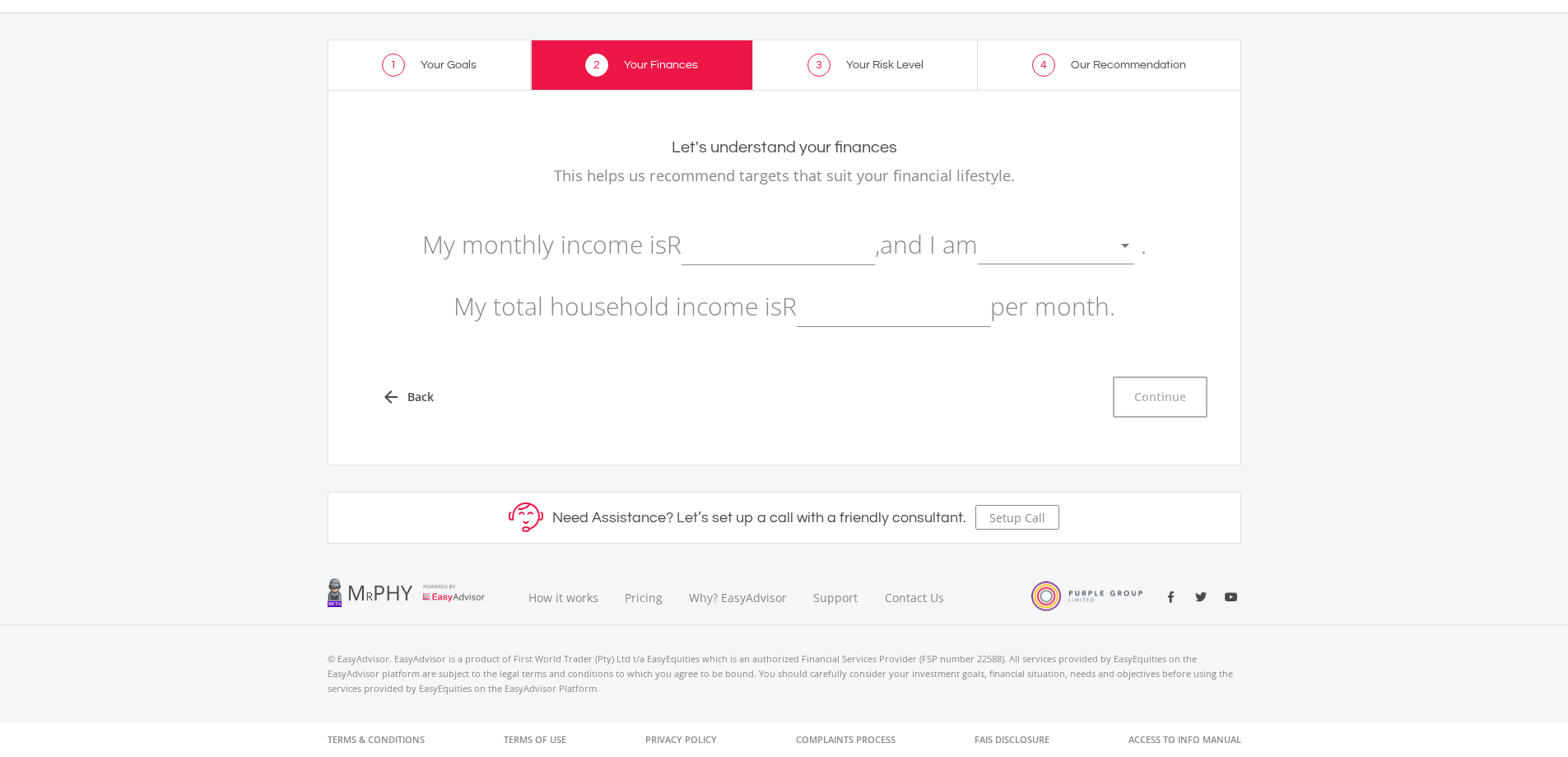
click at [1090, 247] on div at bounding box center [1044, 246] width 132 height 31
click at [1090, 247] on span "not retired" at bounding box center [1065, 234] width 156 height 49
click at [759, 255] on input "text" at bounding box center [778, 245] width 193 height 41
click at [1143, 405] on div "Let's understand your finances This helps us recommend targets that suit your f…" at bounding box center [784, 277] width 854 height 280
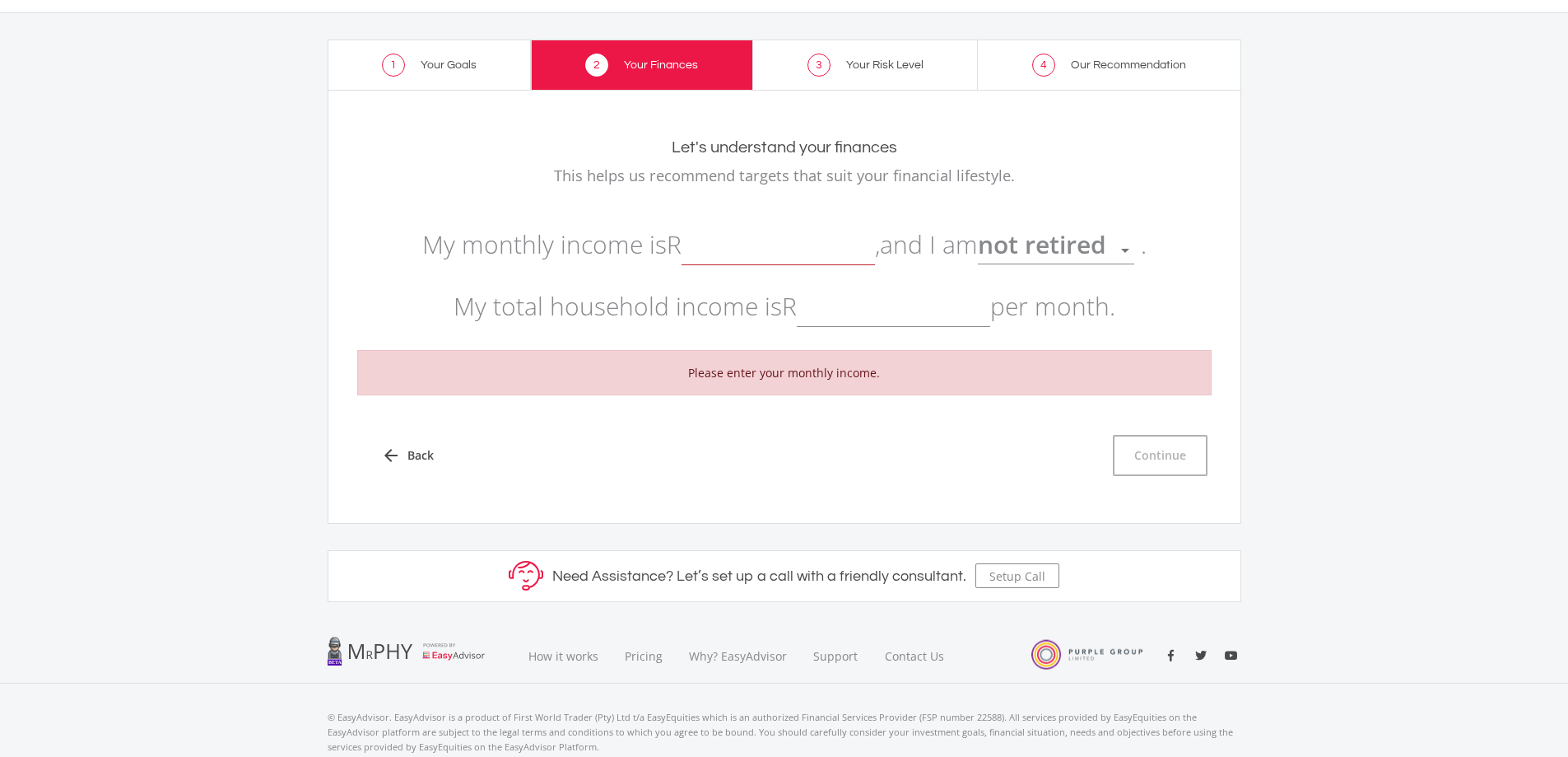
click at [778, 246] on input "text" at bounding box center [778, 245] width 193 height 41
type input "2"
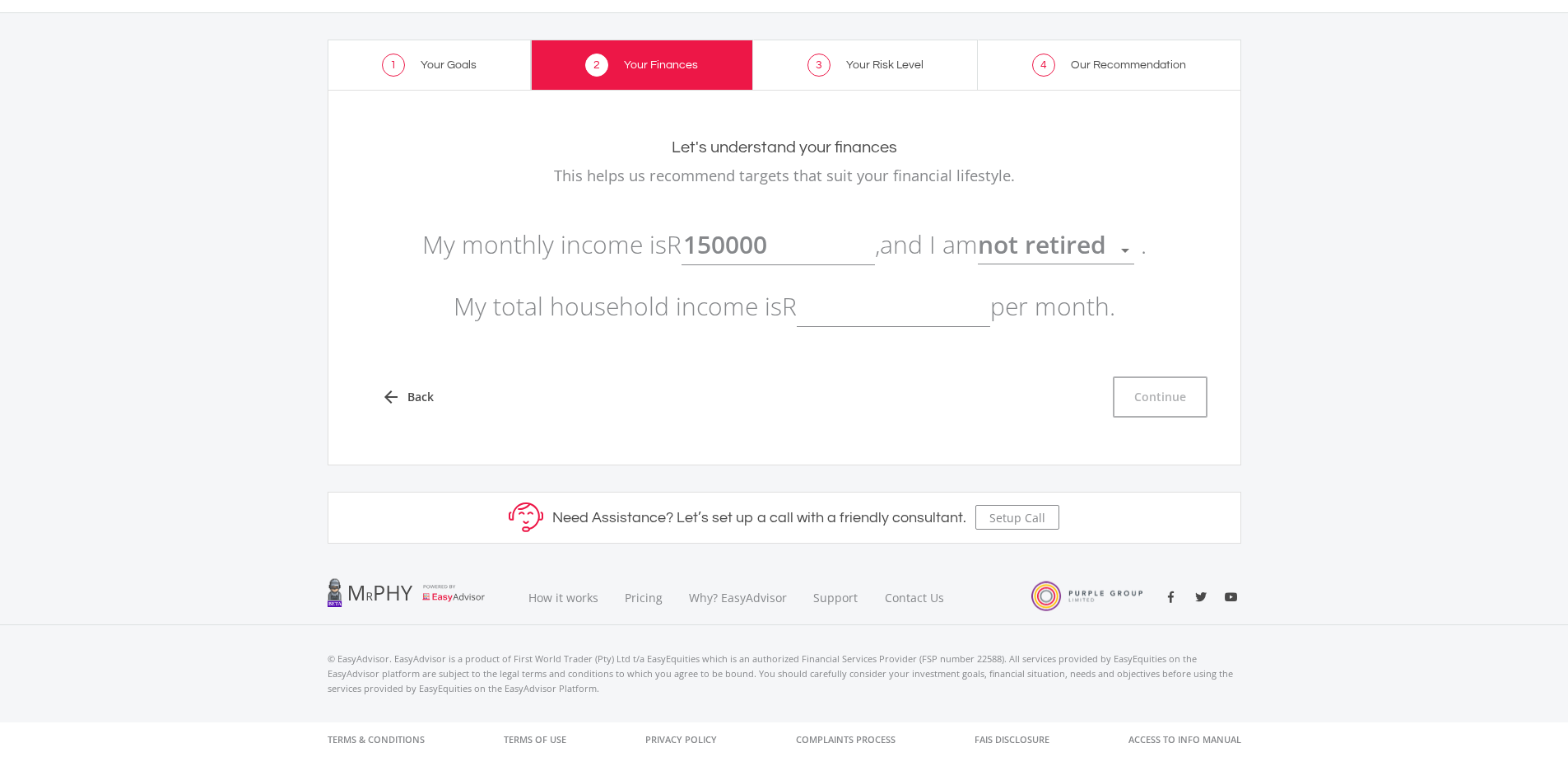
type input "150,000.00"
click at [1415, 224] on ee-setup-page "1 Your Goals 2 Your Finances 3 Your Risk Level 4 Our Recommendation Your Financ…" at bounding box center [784, 291] width 1568 height 557
click at [814, 288] on input "text" at bounding box center [893, 306] width 193 height 41
type input "200,000.00"
click at [1184, 393] on button "Continue" at bounding box center [1160, 397] width 95 height 41
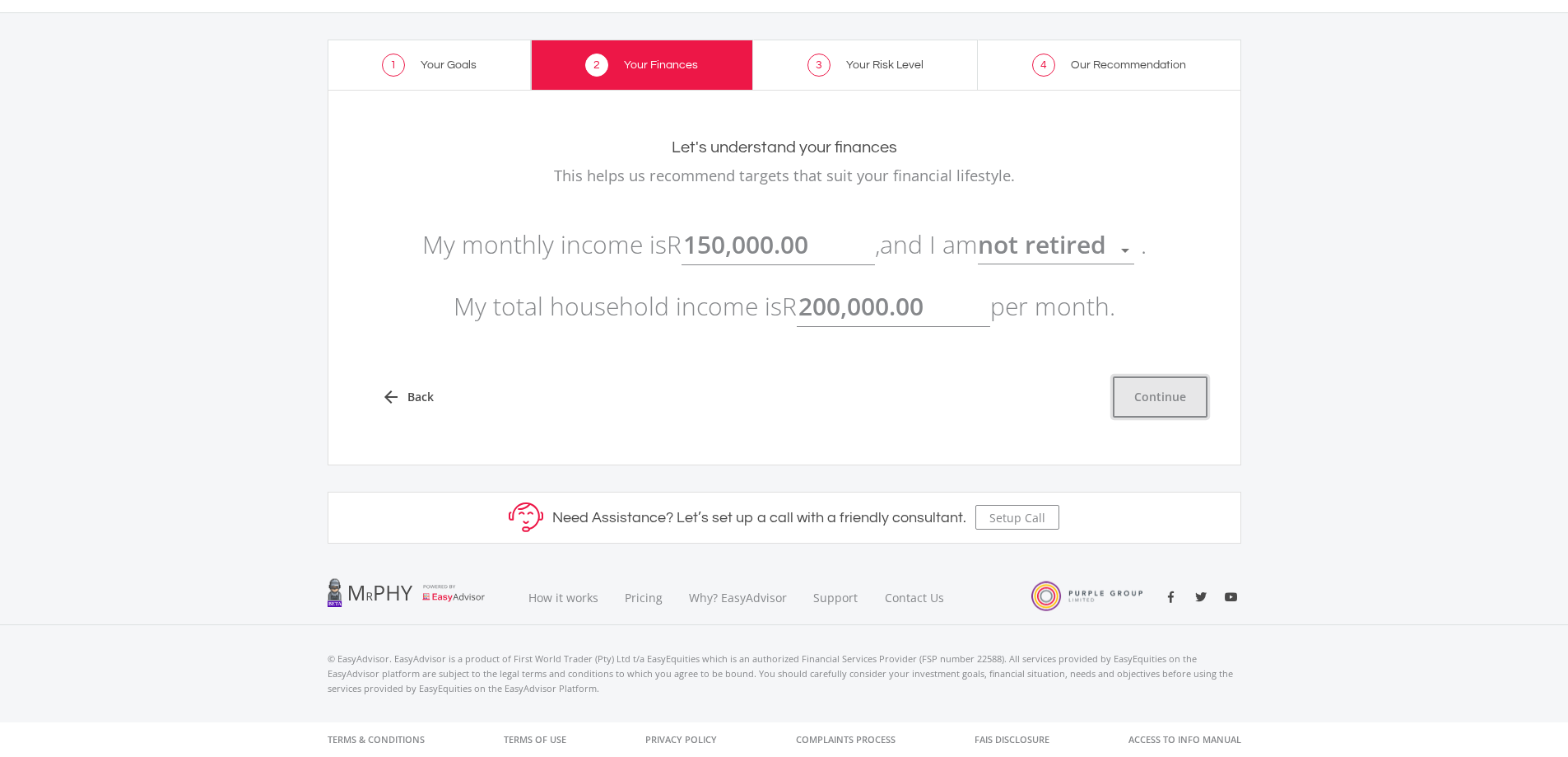
type input "150000"
type input "200000"
type input "150,000.00"
type input "200,000.00"
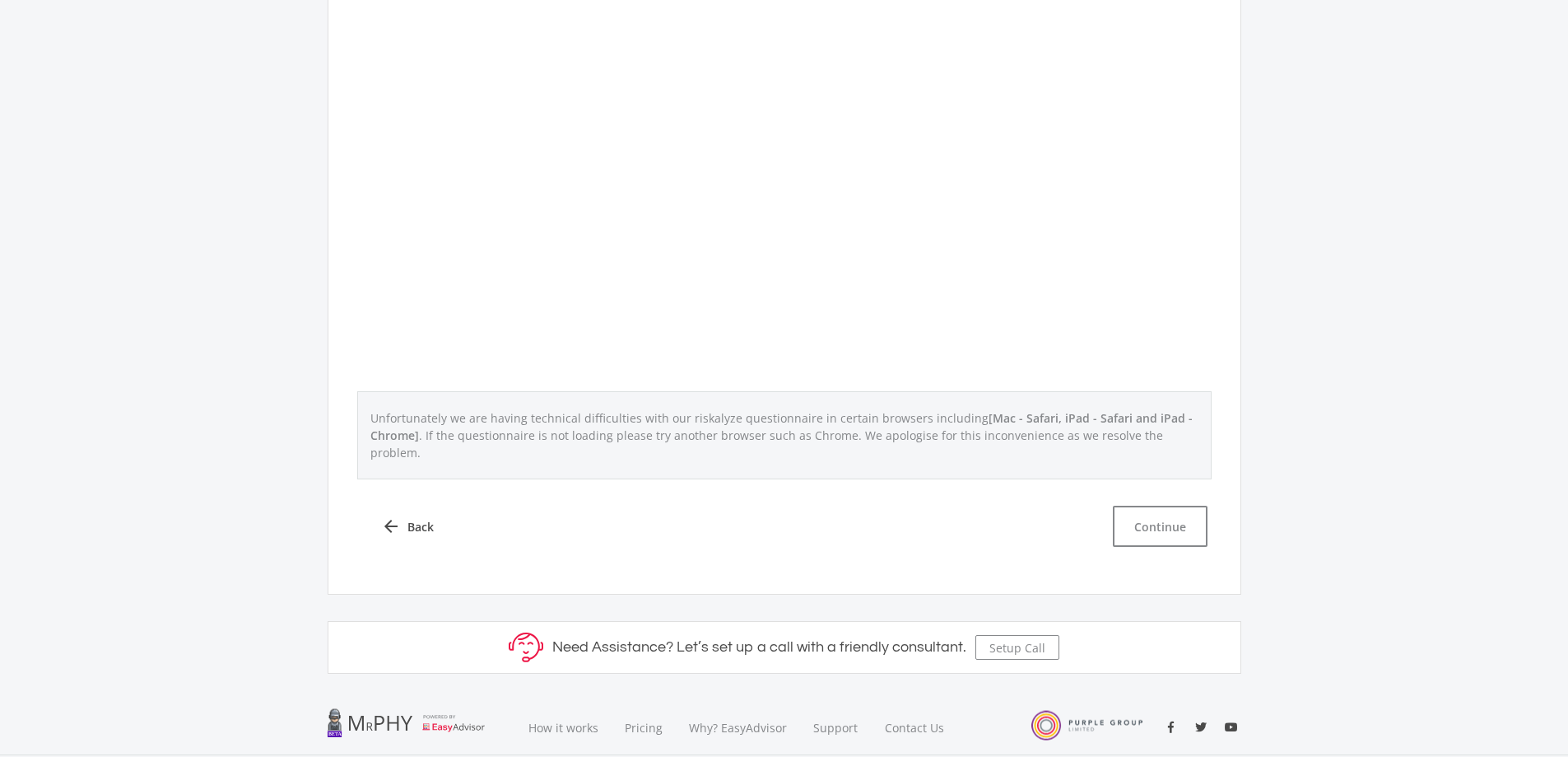
scroll to position [576, 0]
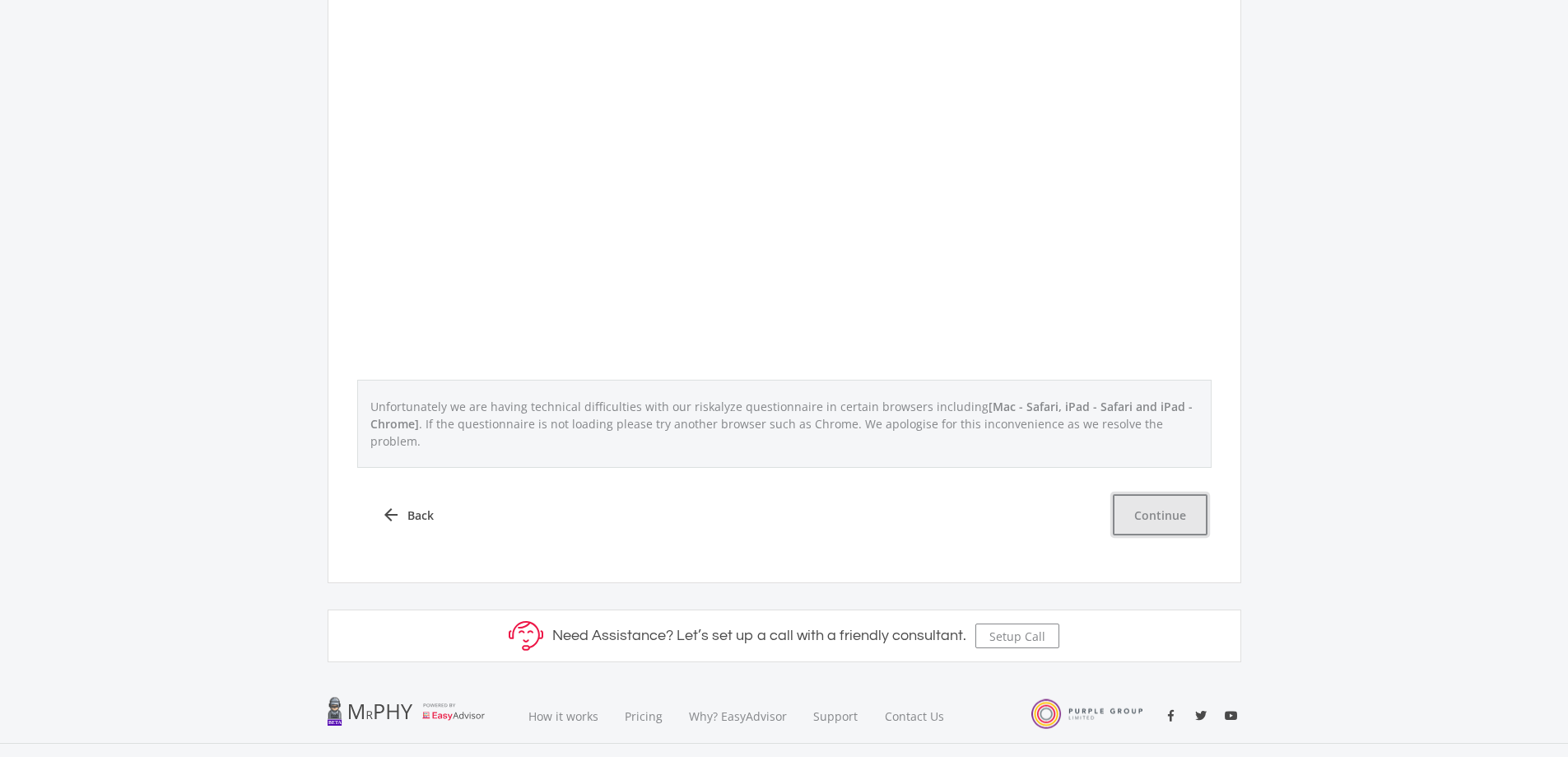
click at [1151, 494] on button "Continue" at bounding box center [1160, 515] width 95 height 41
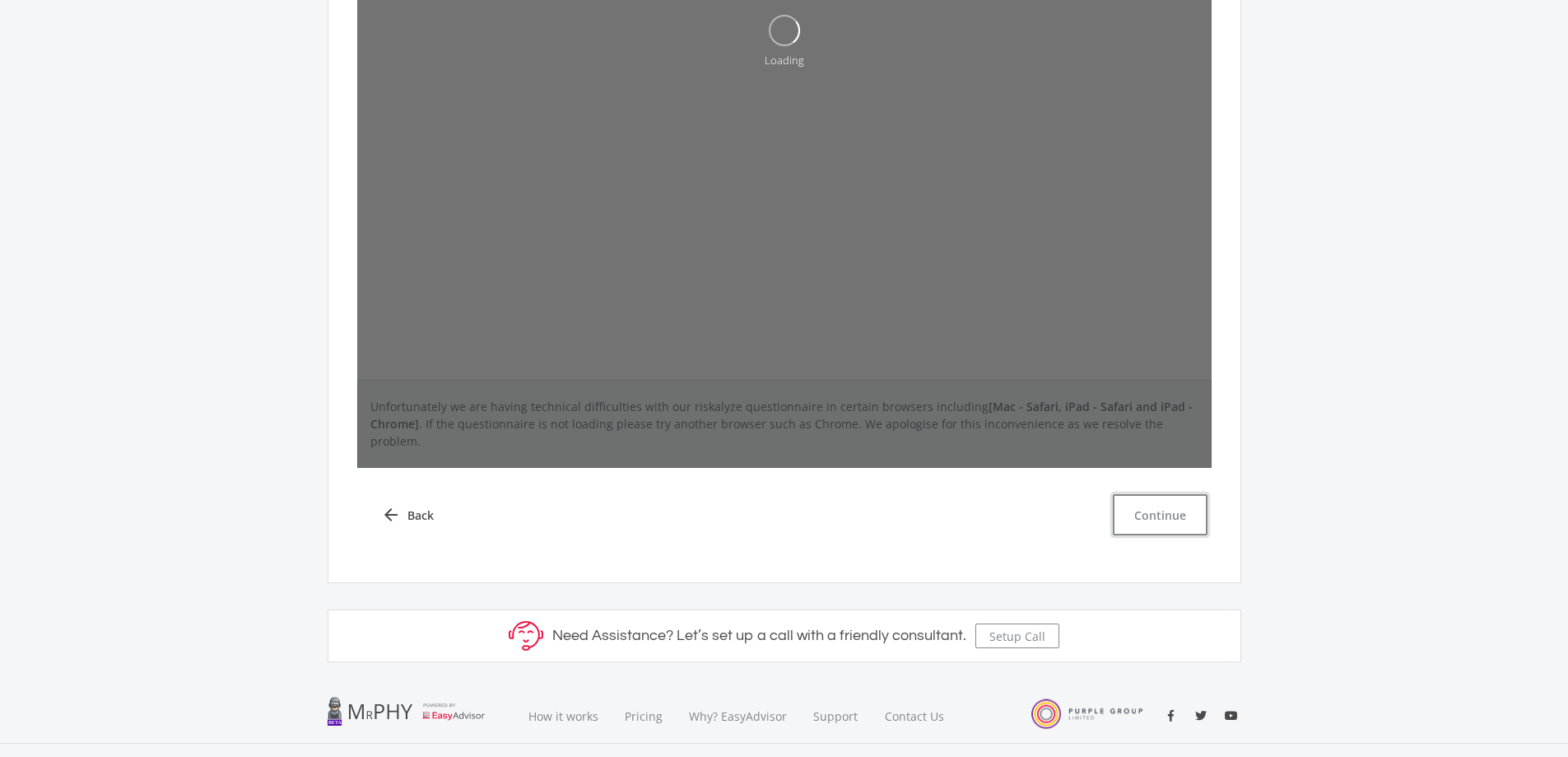
scroll to position [247, 0]
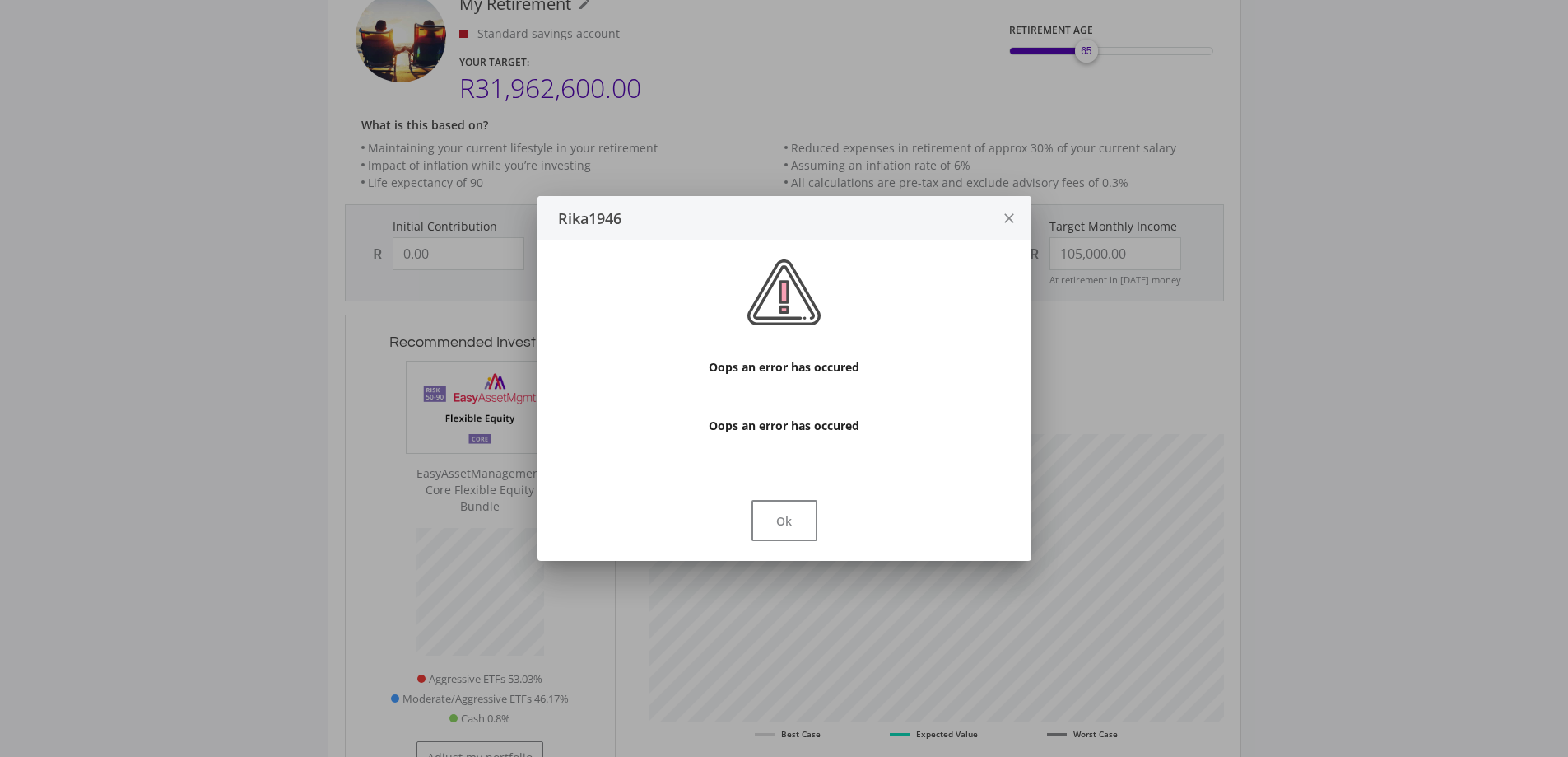
scroll to position [501, 608]
click at [772, 511] on button "Ok" at bounding box center [784, 521] width 66 height 41
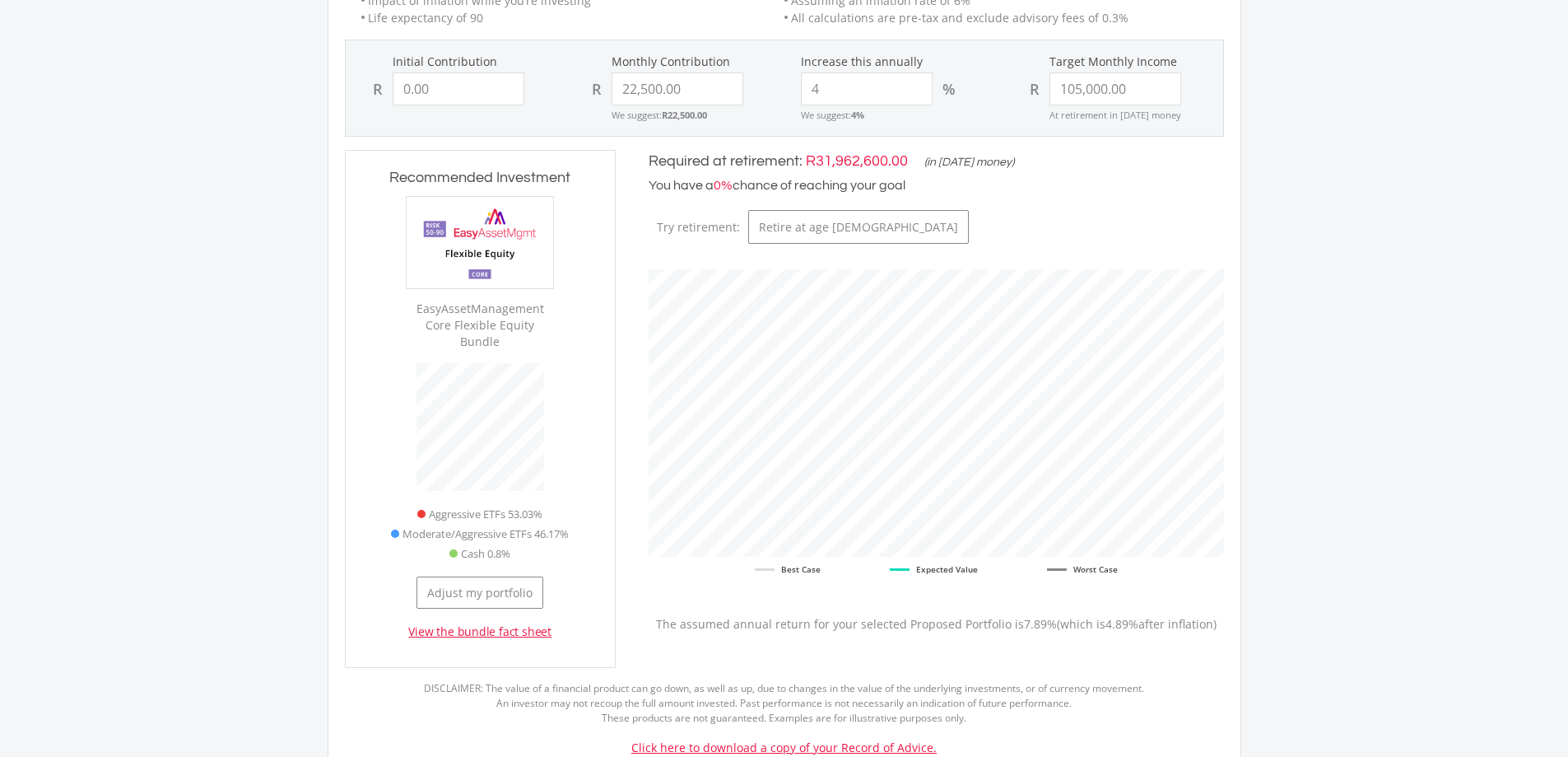
scroll to position [247, 0]
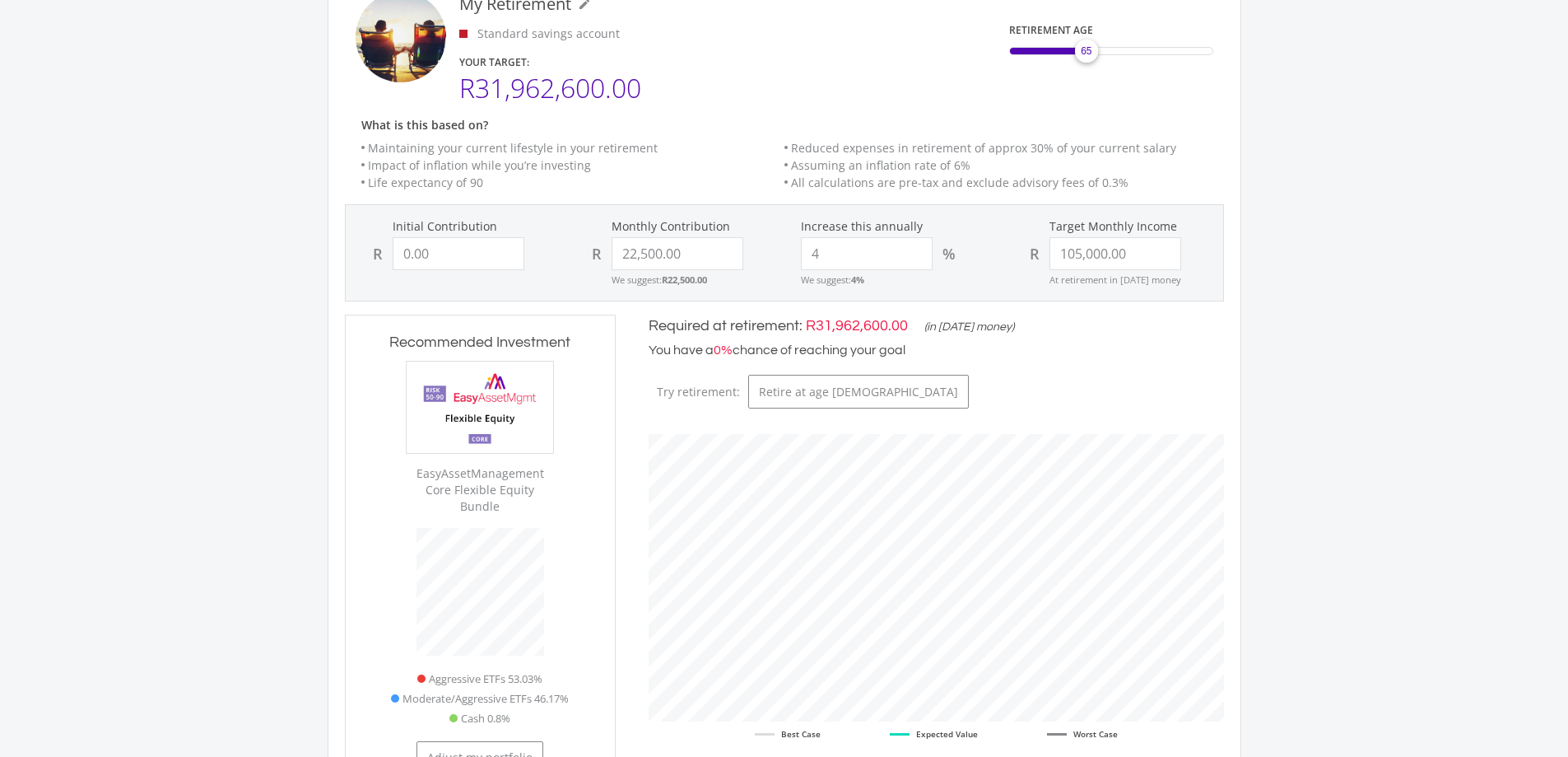
click at [460, 404] on img at bounding box center [480, 406] width 147 height 91
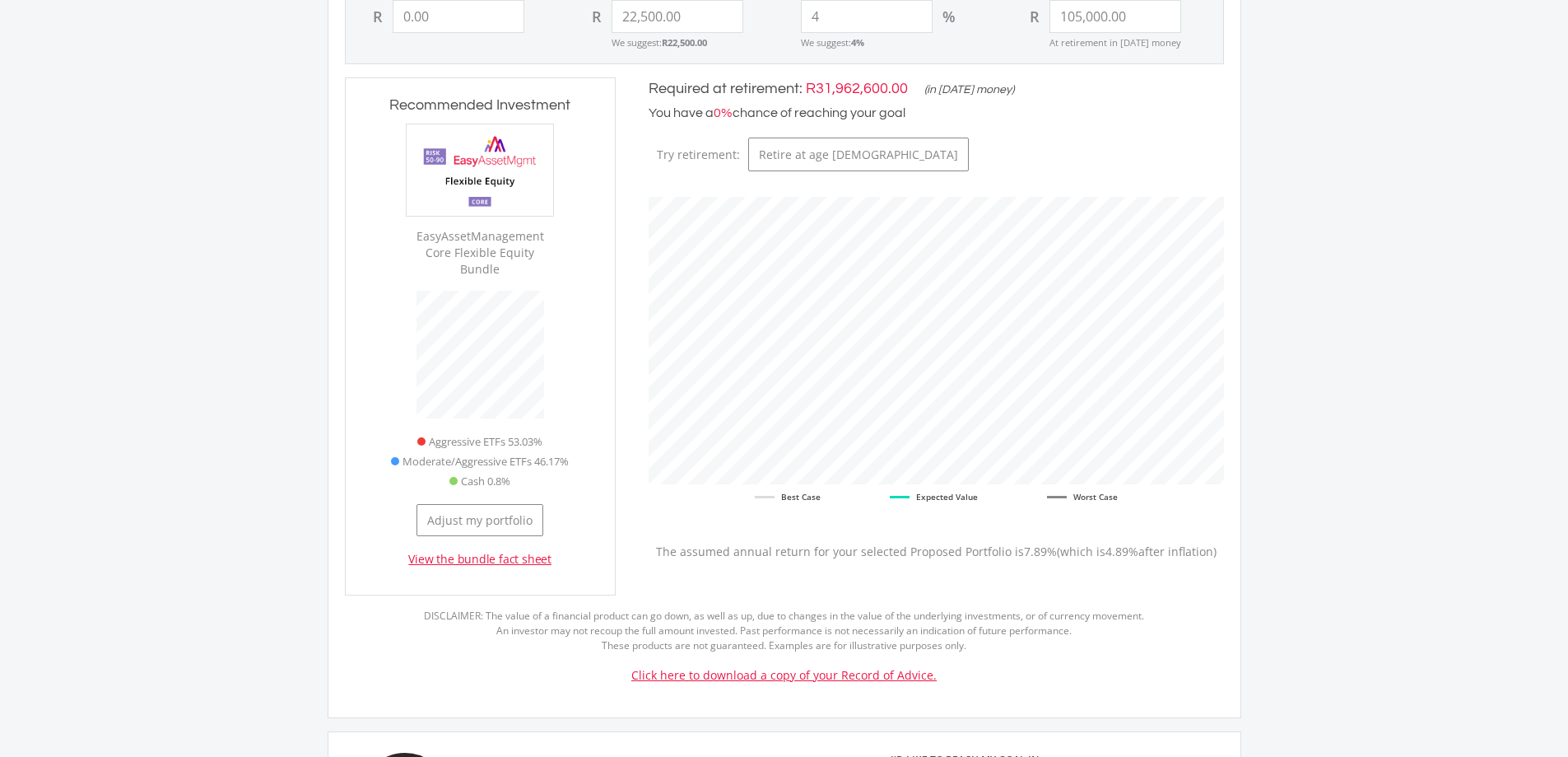
scroll to position [494, 0]
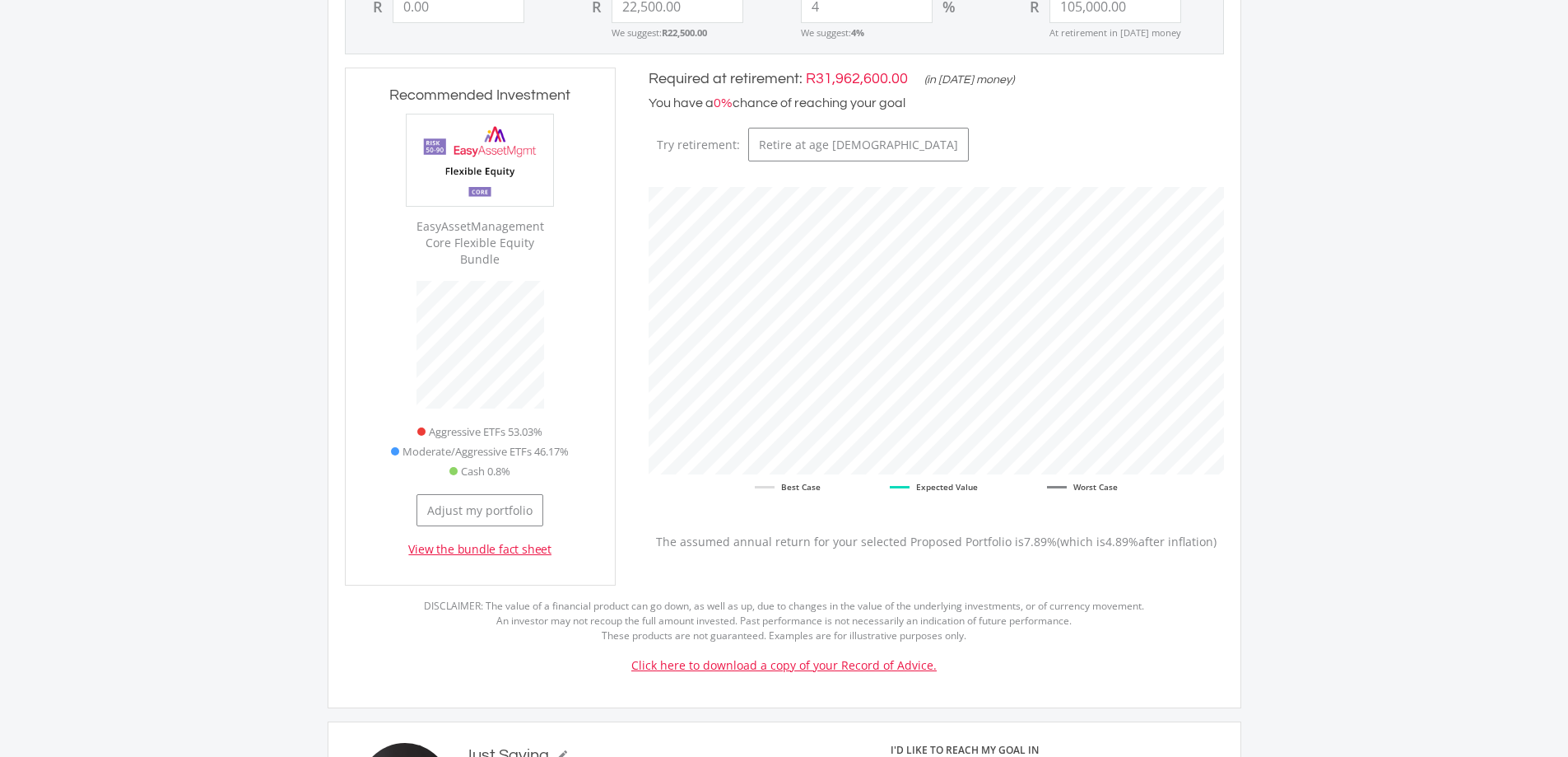
click at [892, 657] on link "Click here to download a copy of your Record of Advice." at bounding box center [784, 665] width 305 height 16
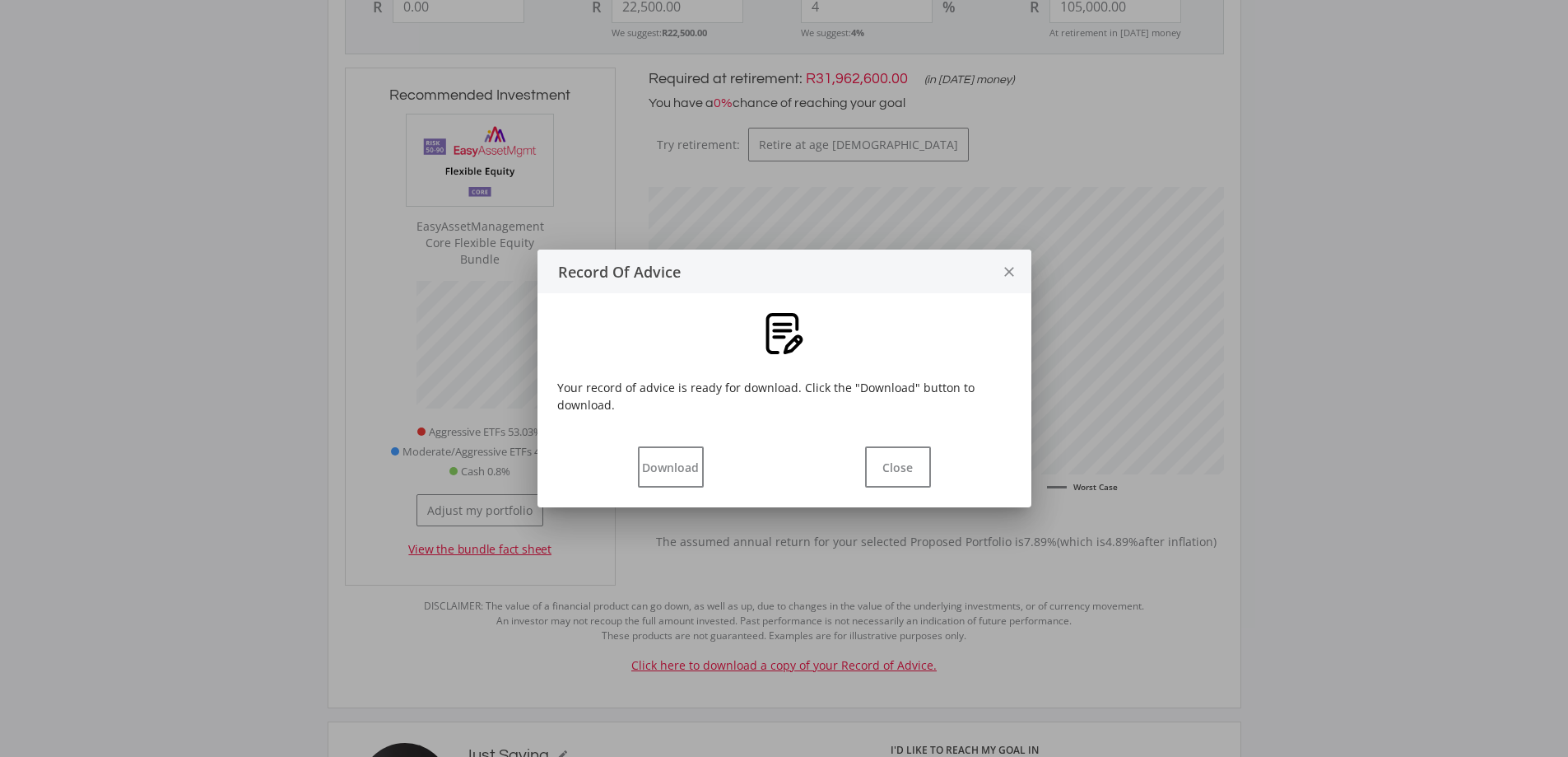
click at [658, 440] on div "Download Close" at bounding box center [784, 470] width 494 height 74
click at [669, 455] on button "Download" at bounding box center [671, 467] width 66 height 41
click at [1009, 267] on icon "close" at bounding box center [1009, 272] width 16 height 44
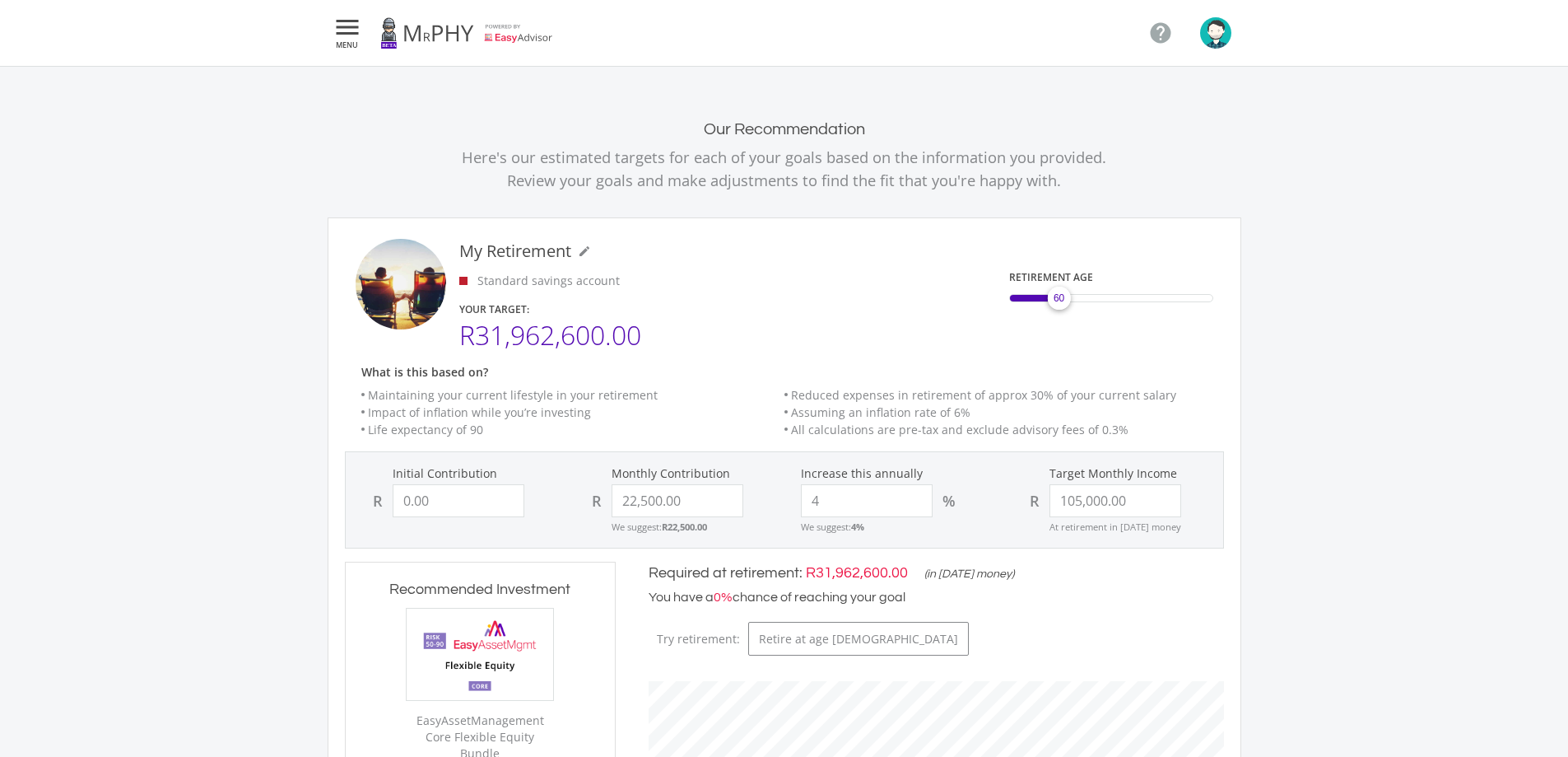
drag, startPoint x: 1091, startPoint y: 306, endPoint x: 1057, endPoint y: 307, distance: 34.0
click at [1057, 308] on div "60" at bounding box center [1059, 298] width 33 height 33
click at [1202, 251] on div "RETIREMENT AGE 60" at bounding box center [1012, 292] width 456 height 107
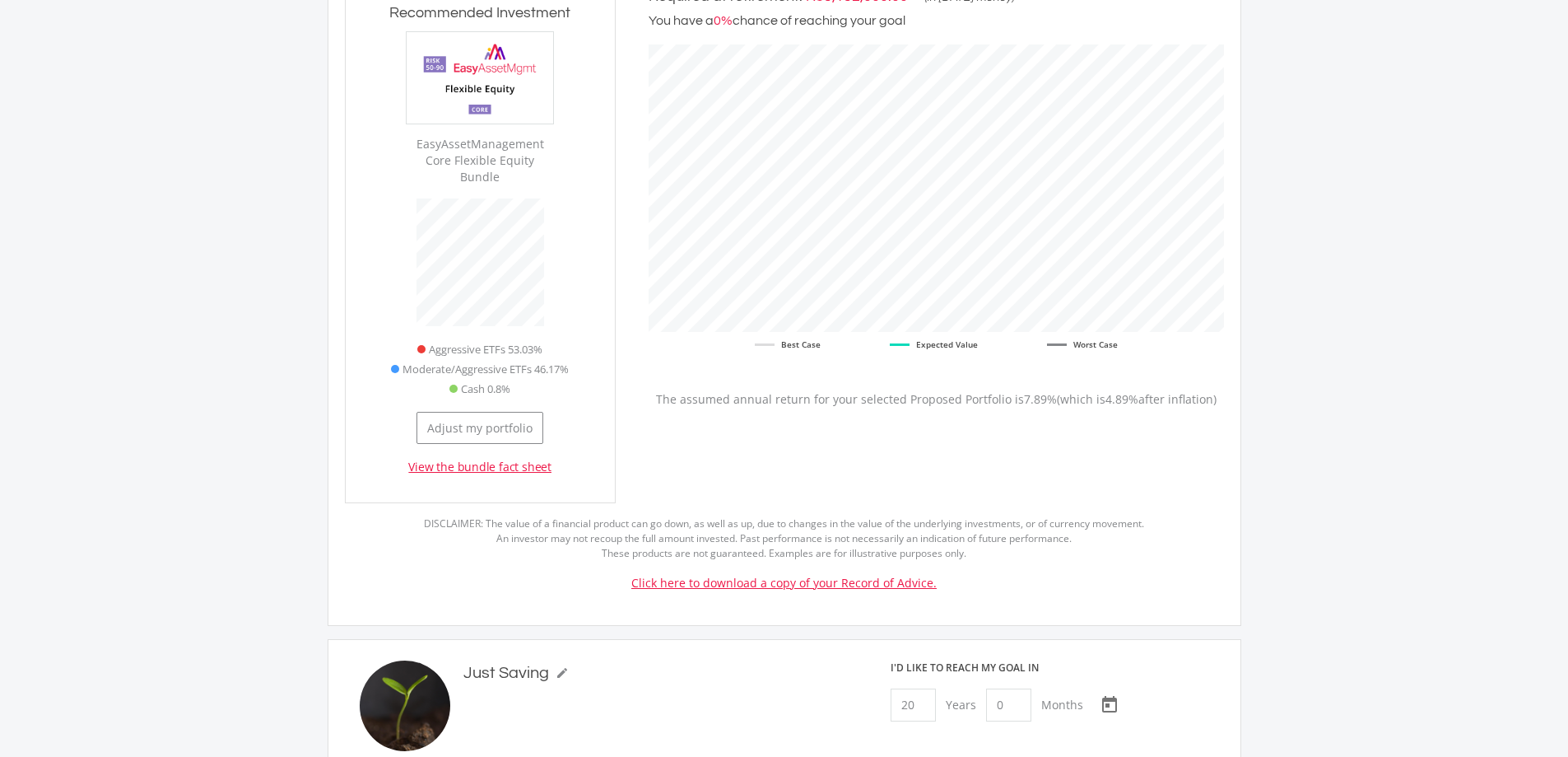
scroll to position [165, 0]
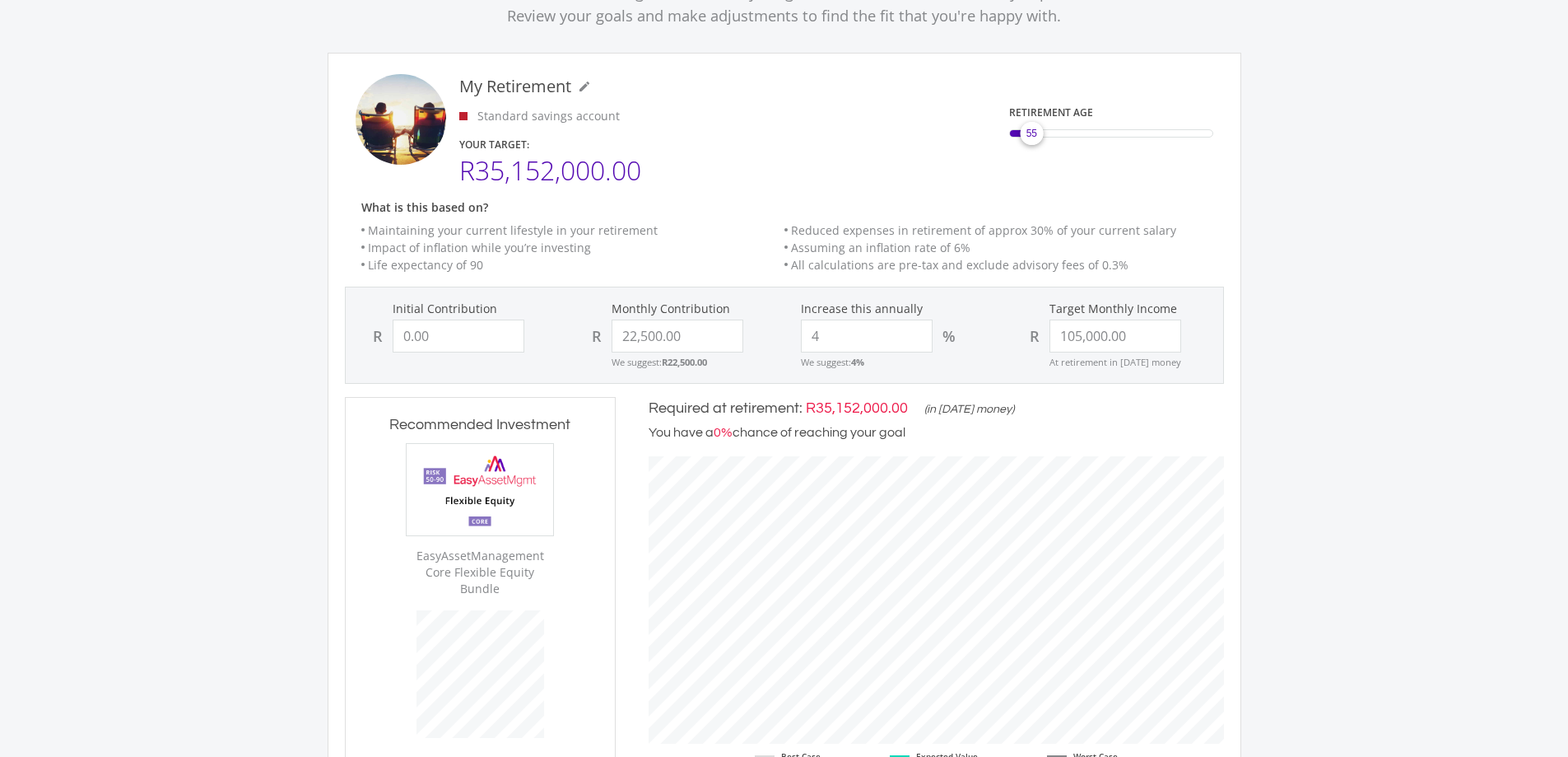
drag, startPoint x: 1059, startPoint y: 137, endPoint x: 1035, endPoint y: 135, distance: 24.1
click at [1034, 135] on span "55" at bounding box center [1031, 133] width 10 height 15
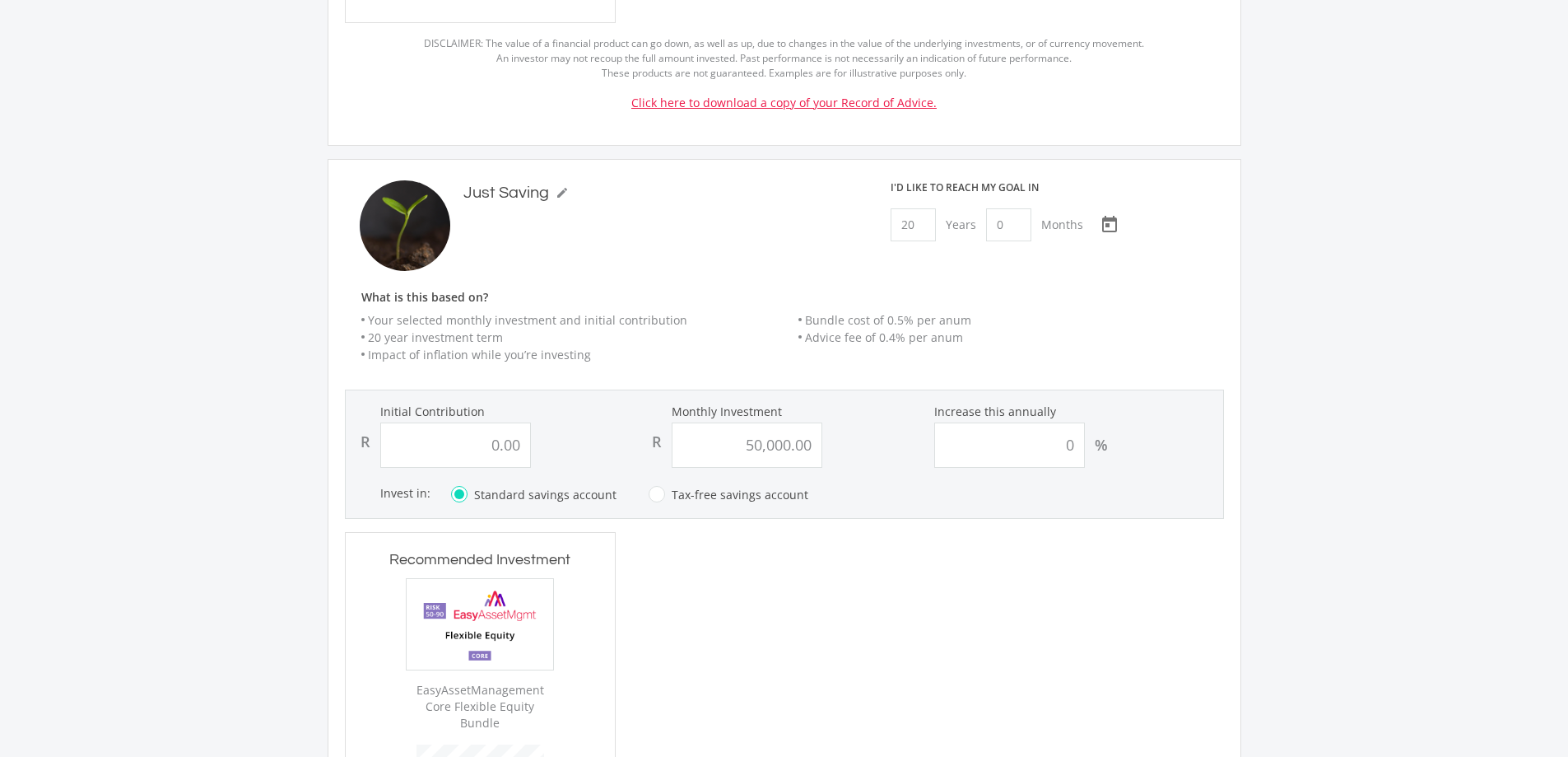
scroll to position [1070, 0]
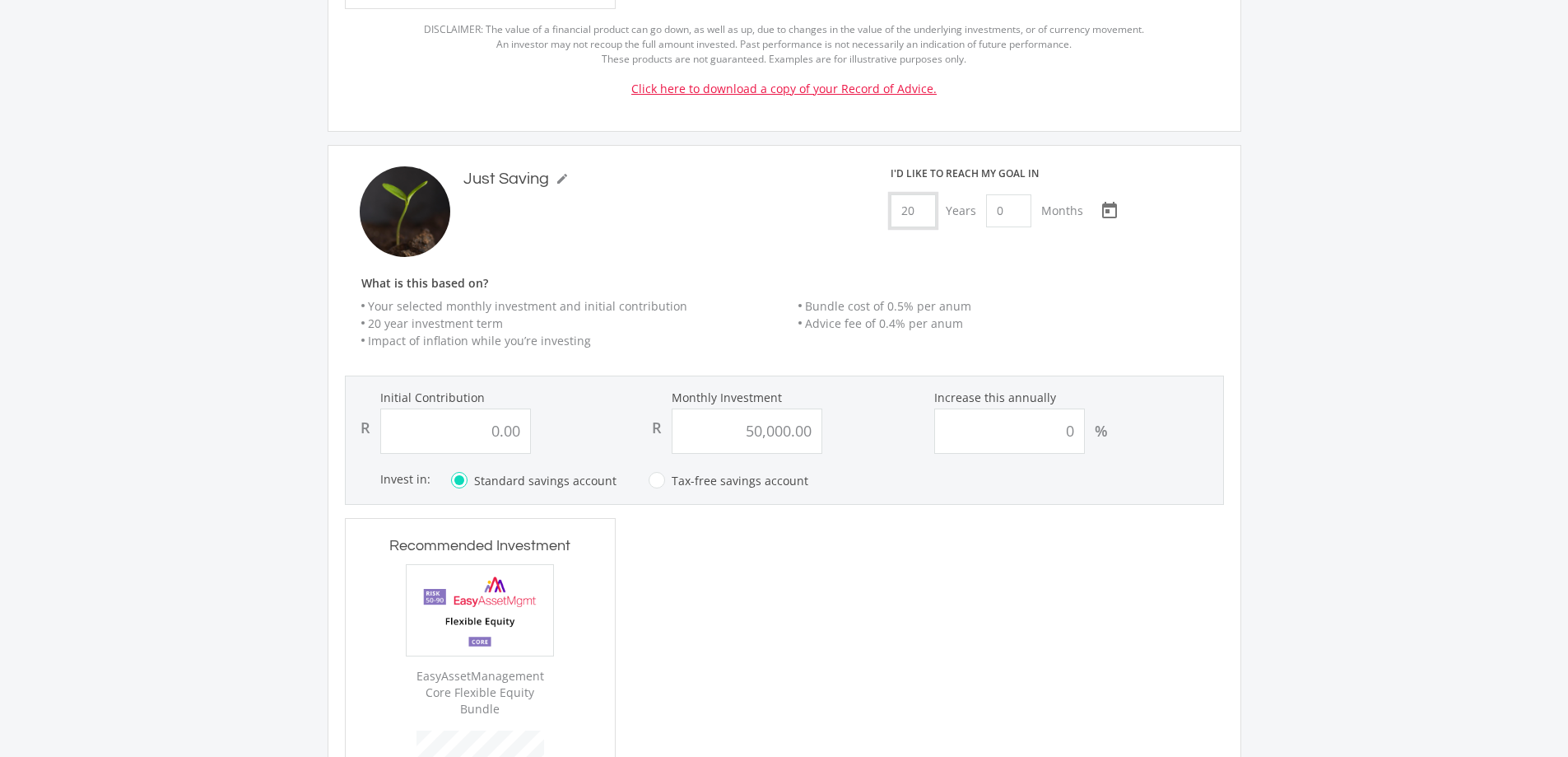
click at [926, 200] on input "20" at bounding box center [913, 210] width 46 height 33
type input "6"
click at [1015, 277] on h6 "What is this based on?" at bounding box center [792, 284] width 896 height 14
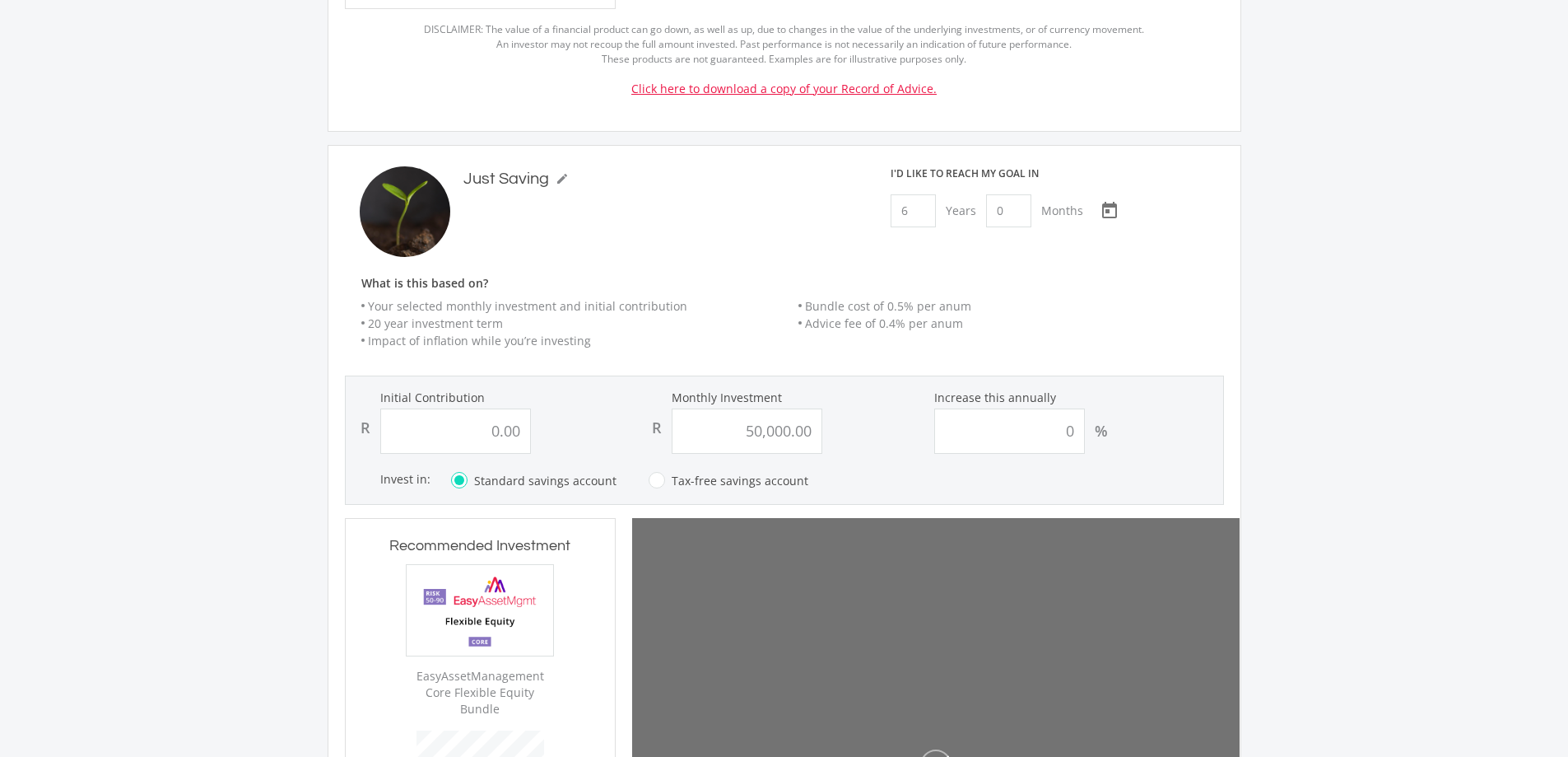
type input "0"
type input "50000"
type input "0.00"
type input "50,000.00"
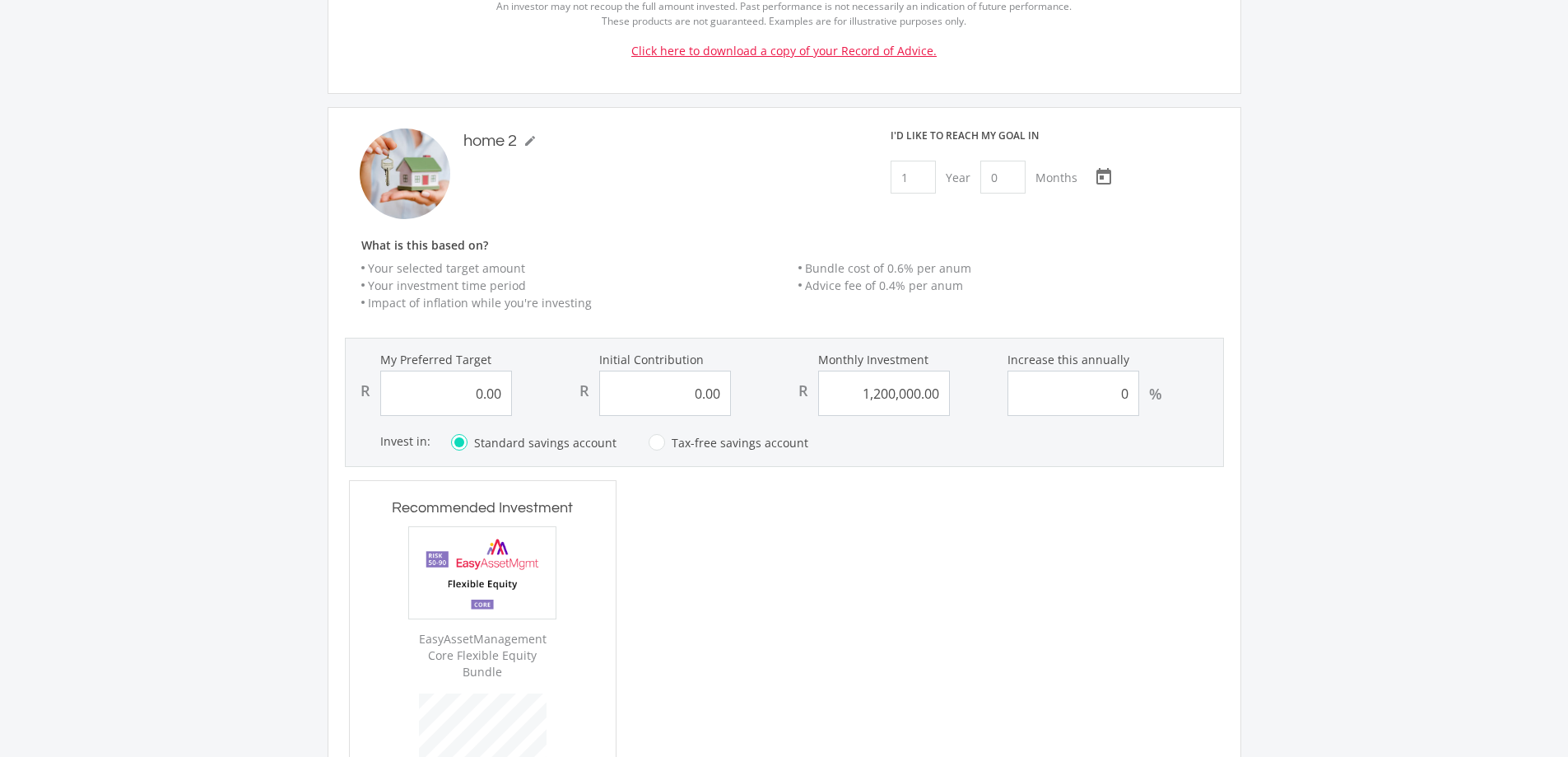
scroll to position [2141, 0]
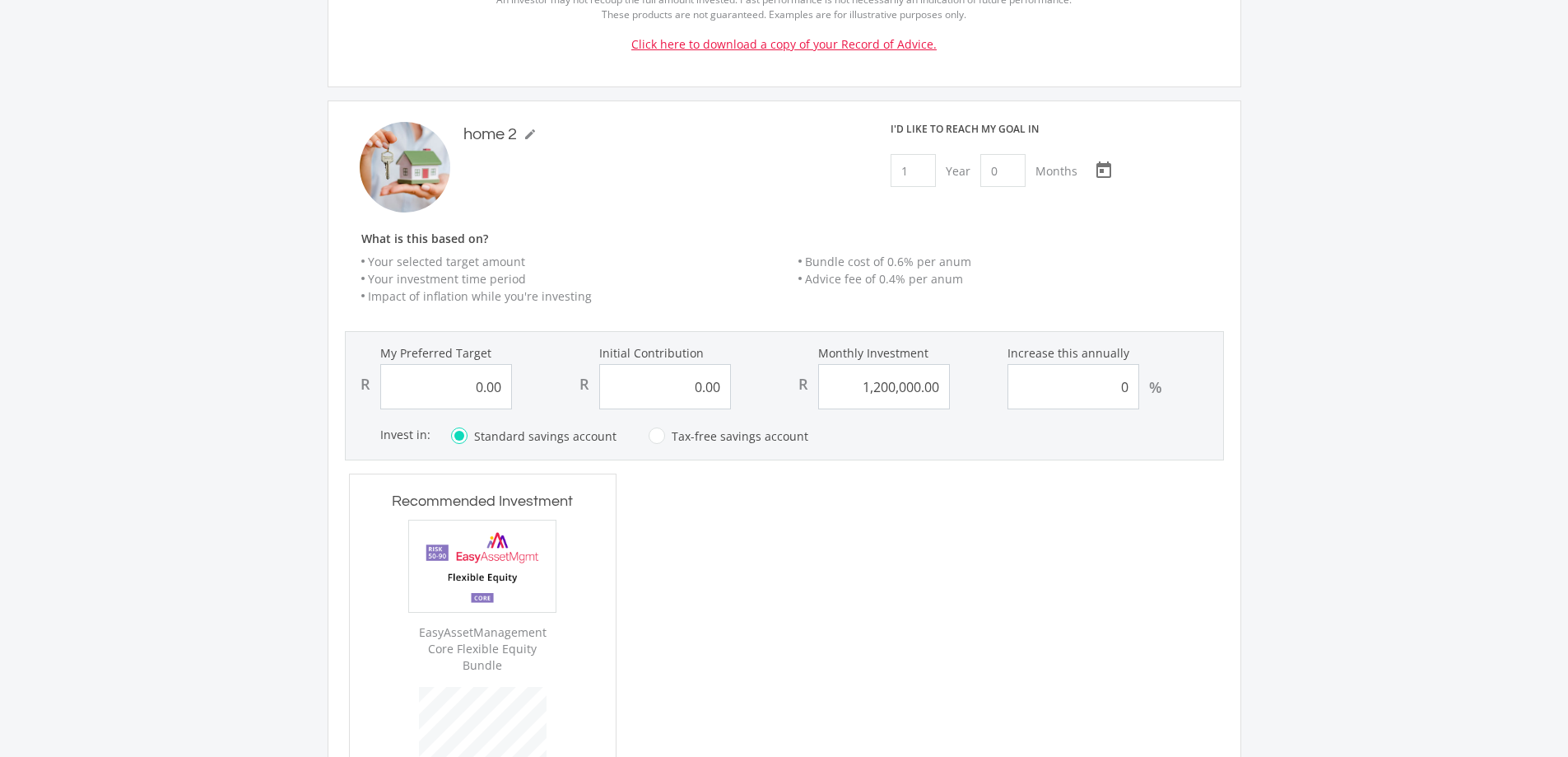
click at [1095, 268] on ul "Your selected target amount Your investment time period Impact of inflation whi…" at bounding box center [792, 278] width 896 height 52
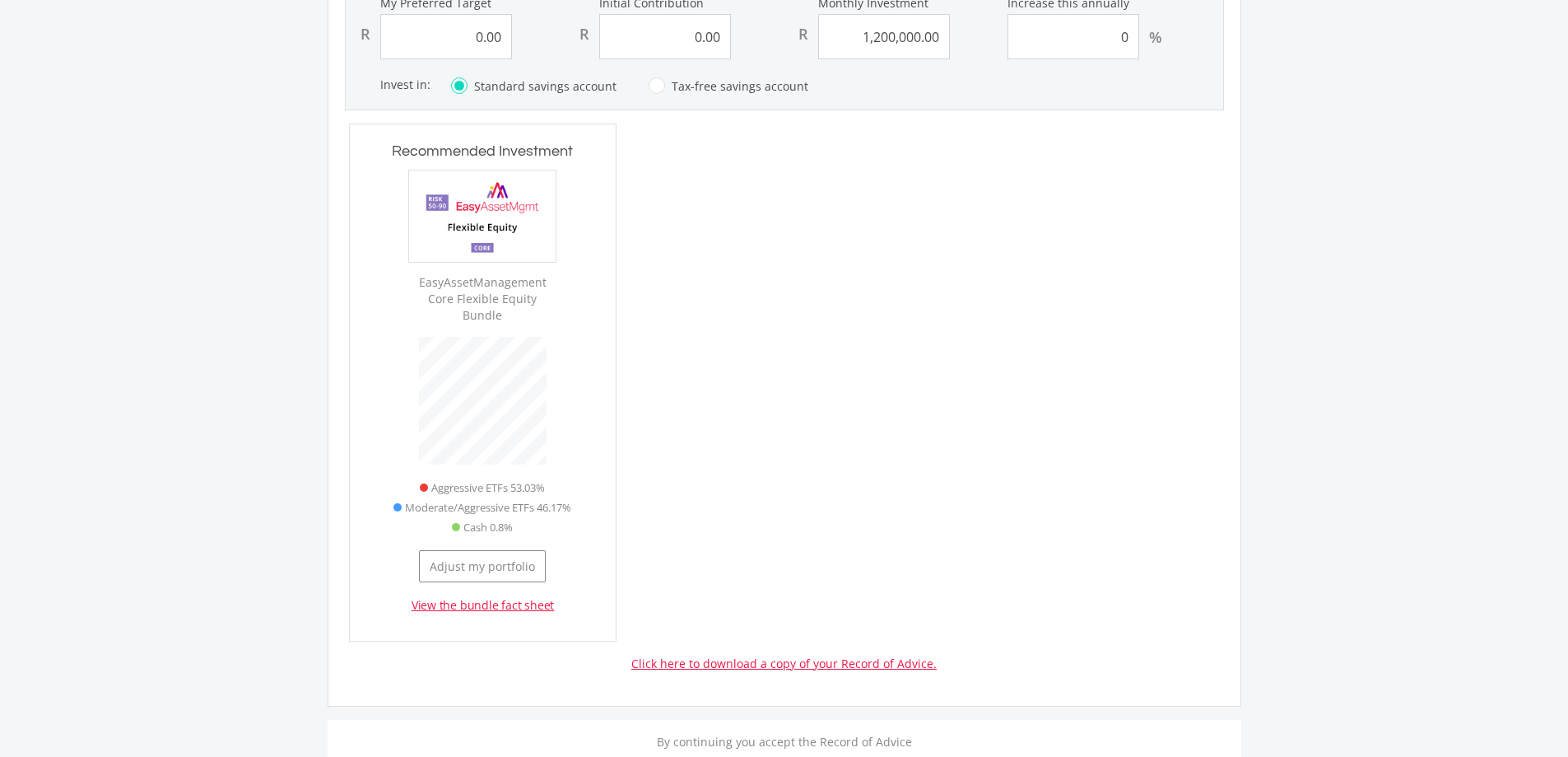
scroll to position [2552, 0]
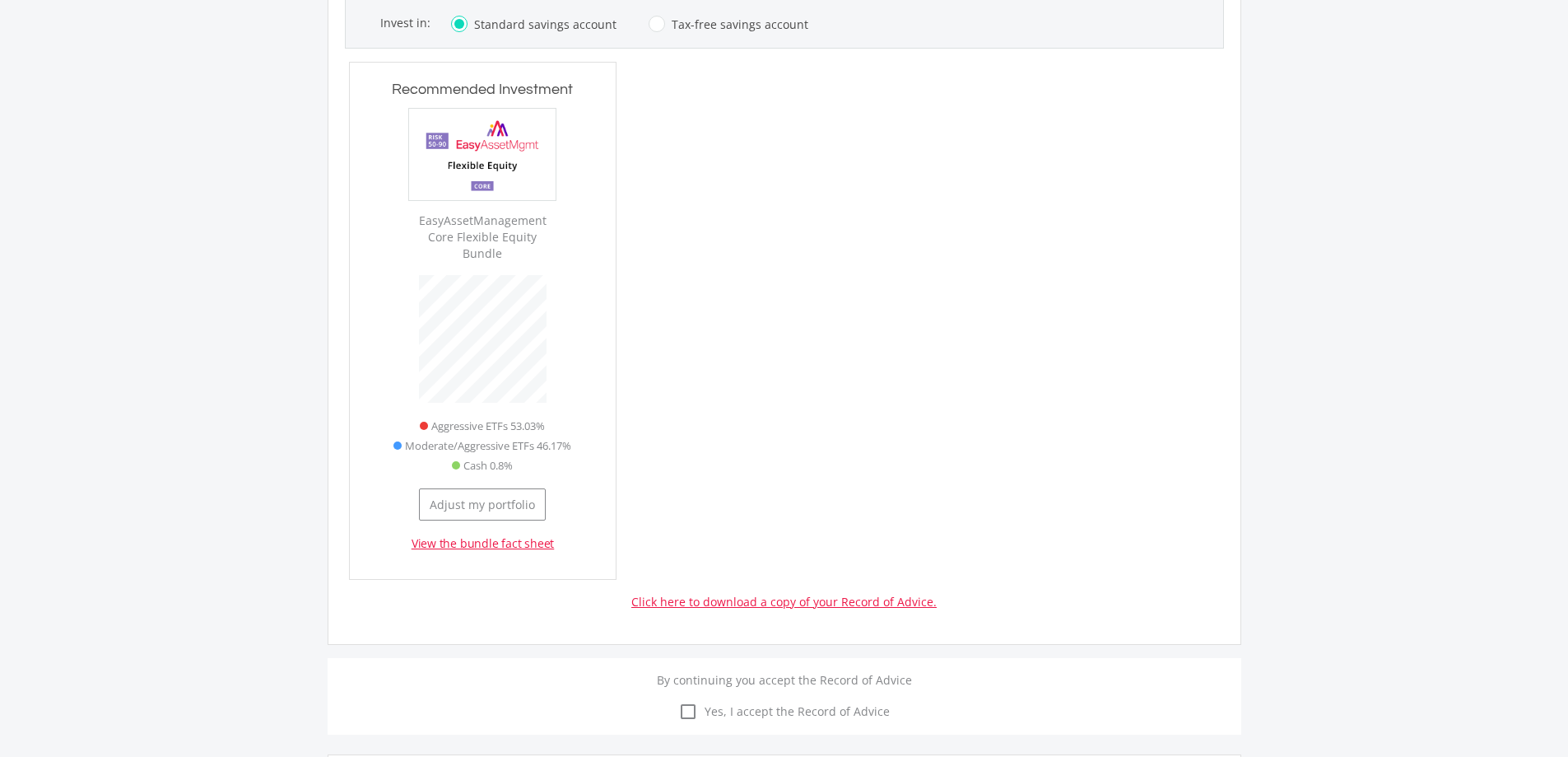
click at [887, 122] on div at bounding box center [934, 321] width 603 height 518
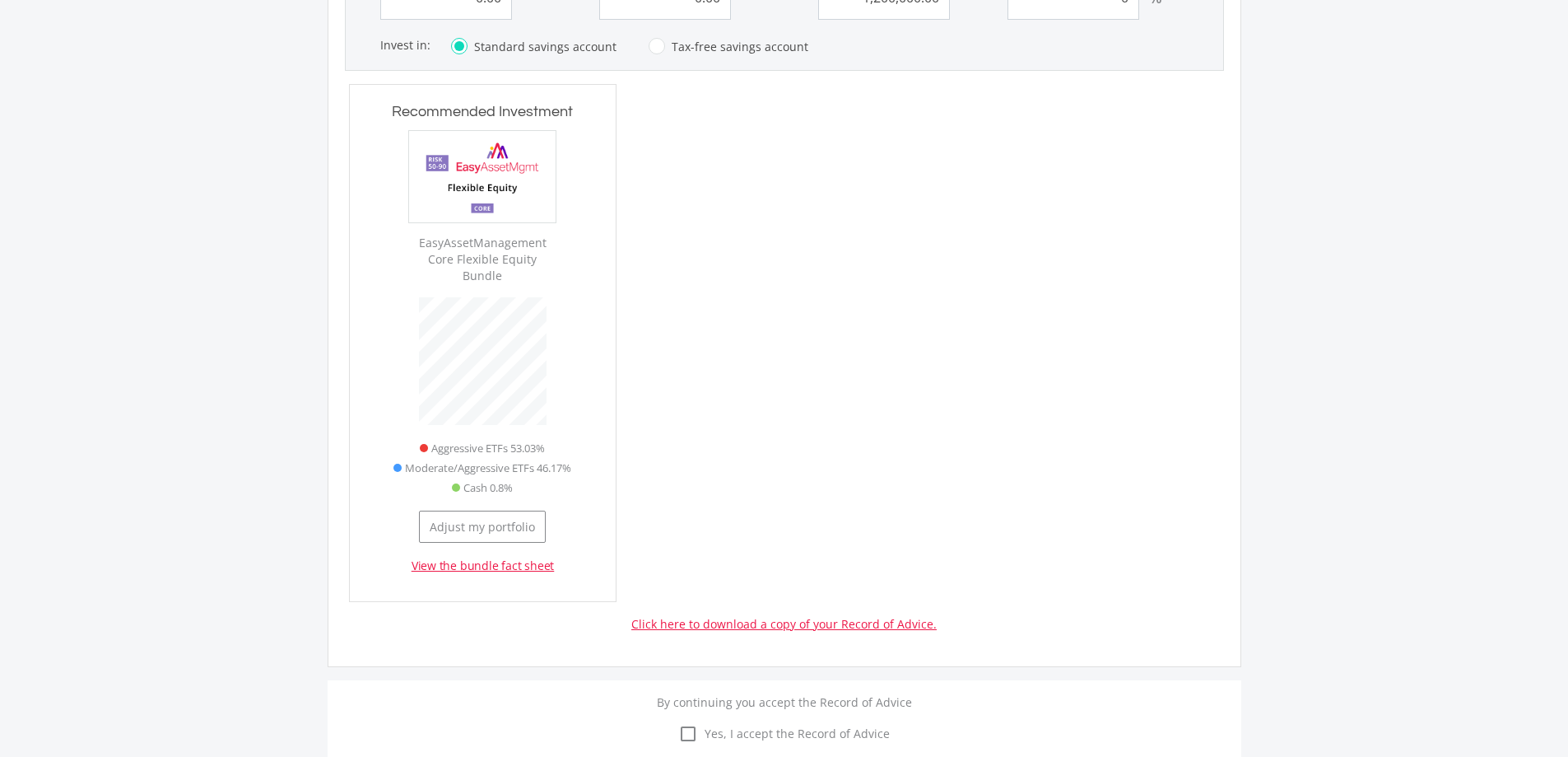
scroll to position [2141, 0]
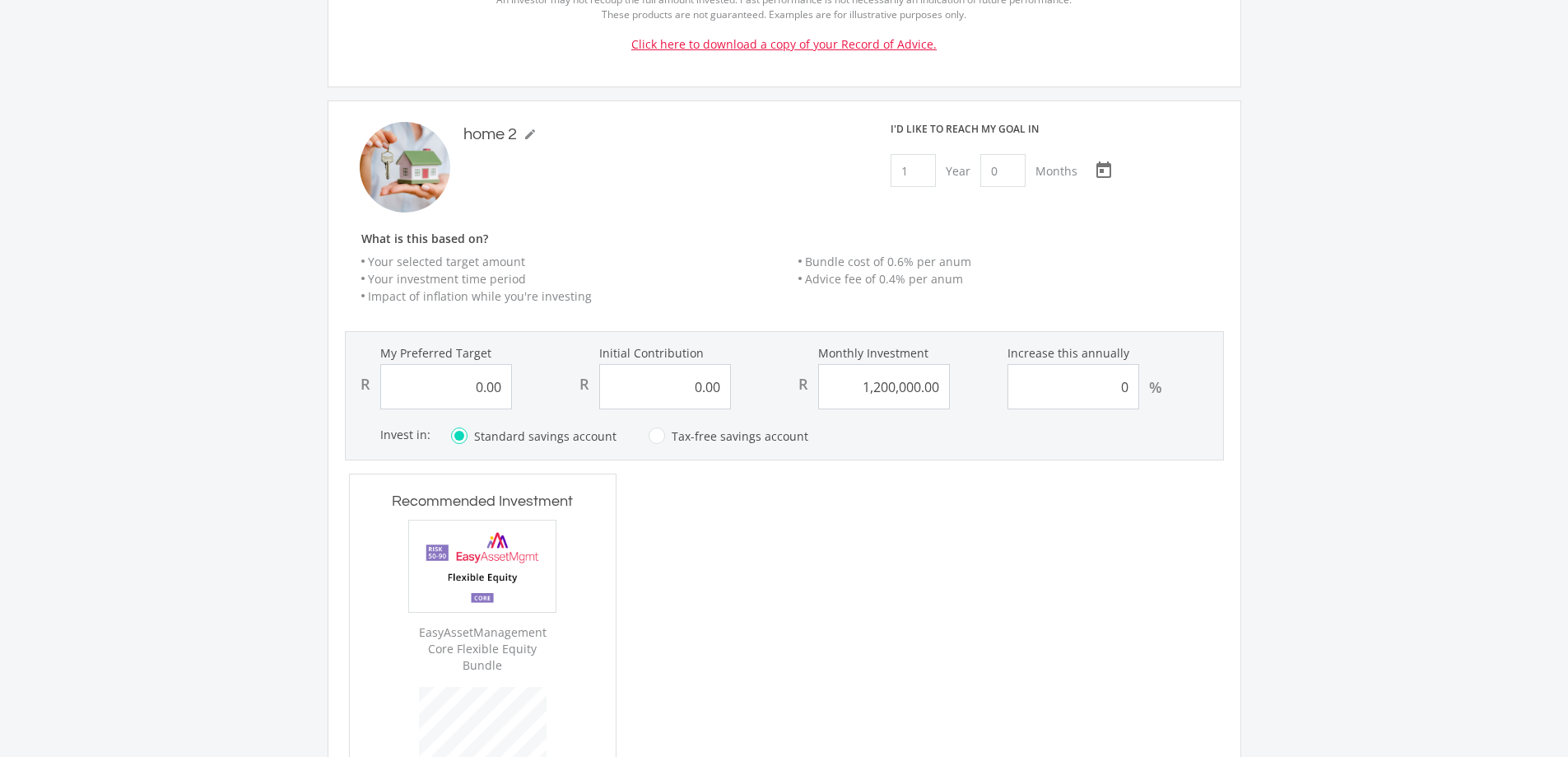
click at [834, 416] on form "My Preferred Target R 0.00 Initial Contribution R 0.00 Monthly Investment R 1,2…" at bounding box center [784, 396] width 879 height 129
click at [491, 364] on input "0.00" at bounding box center [446, 386] width 132 height 46
click at [496, 364] on input "0.00" at bounding box center [446, 386] width 132 height 46
click at [497, 364] on input "0.00" at bounding box center [446, 386] width 132 height 46
click at [497, 364] on input "0.00" at bounding box center [446, 386] width 132 height 46
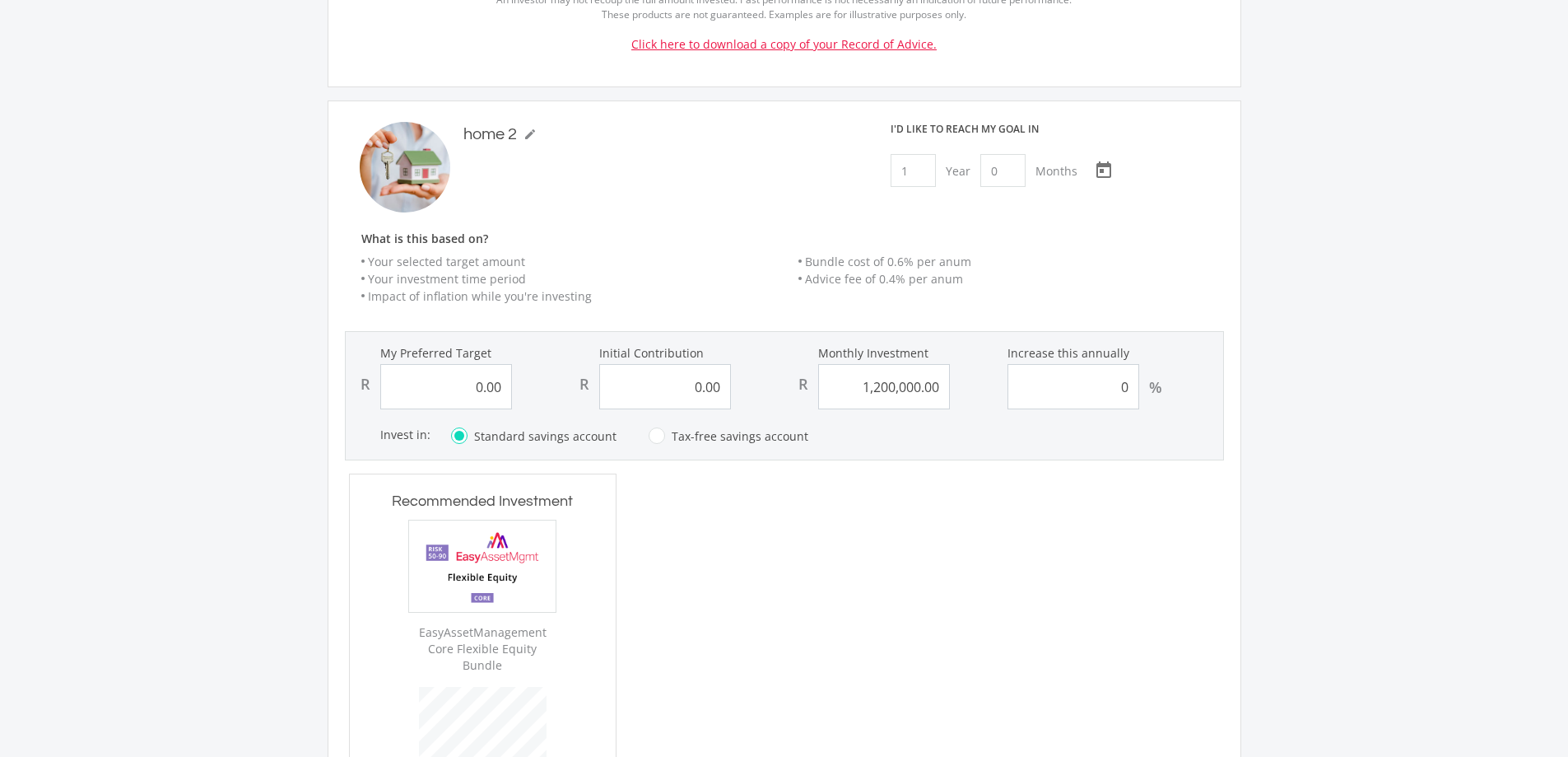
click at [500, 364] on input "0.00" at bounding box center [446, 386] width 132 height 46
drag, startPoint x: 500, startPoint y: 352, endPoint x: 287, endPoint y: 316, distance: 216.0
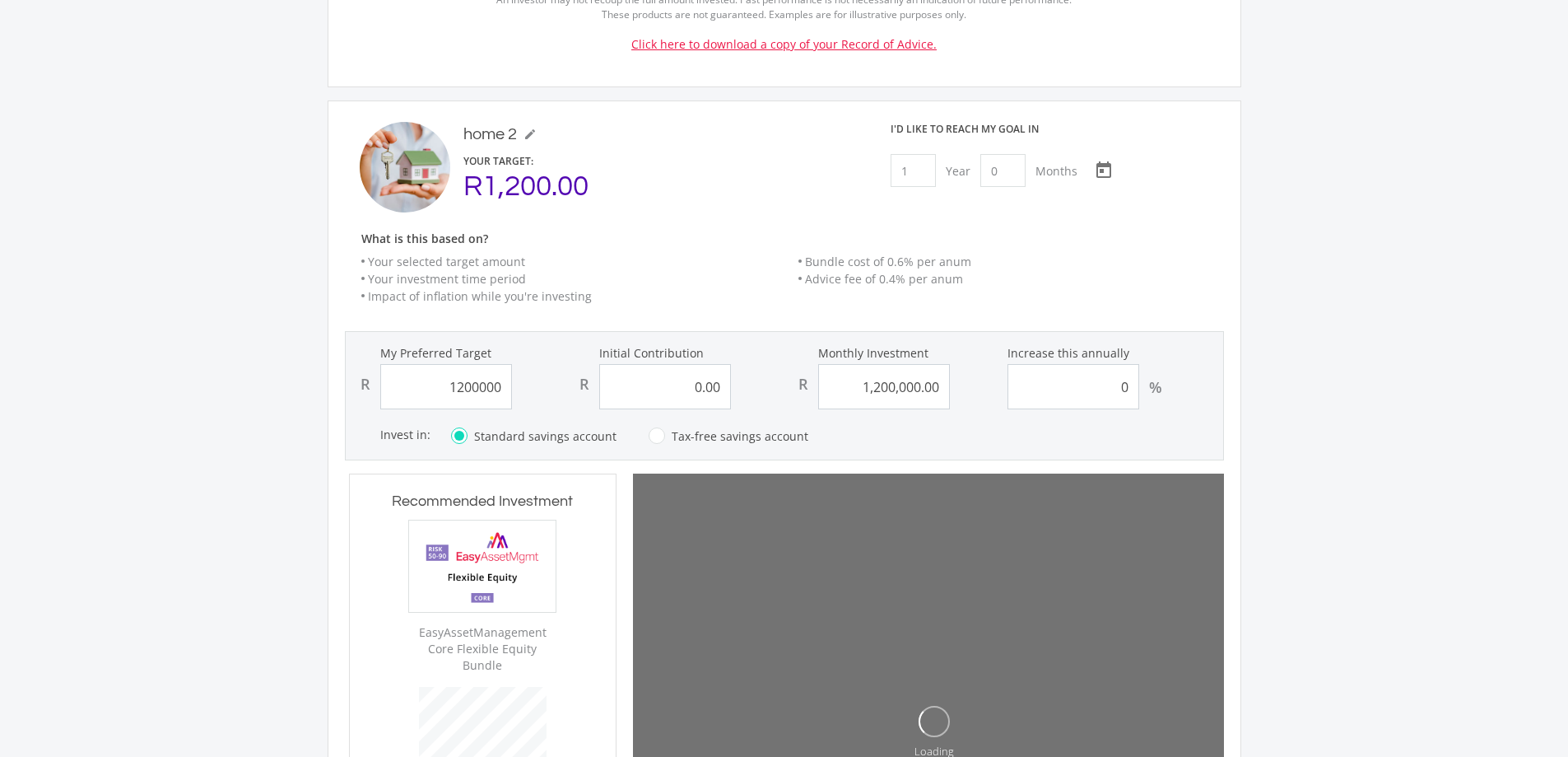
type input "1,200,000.00"
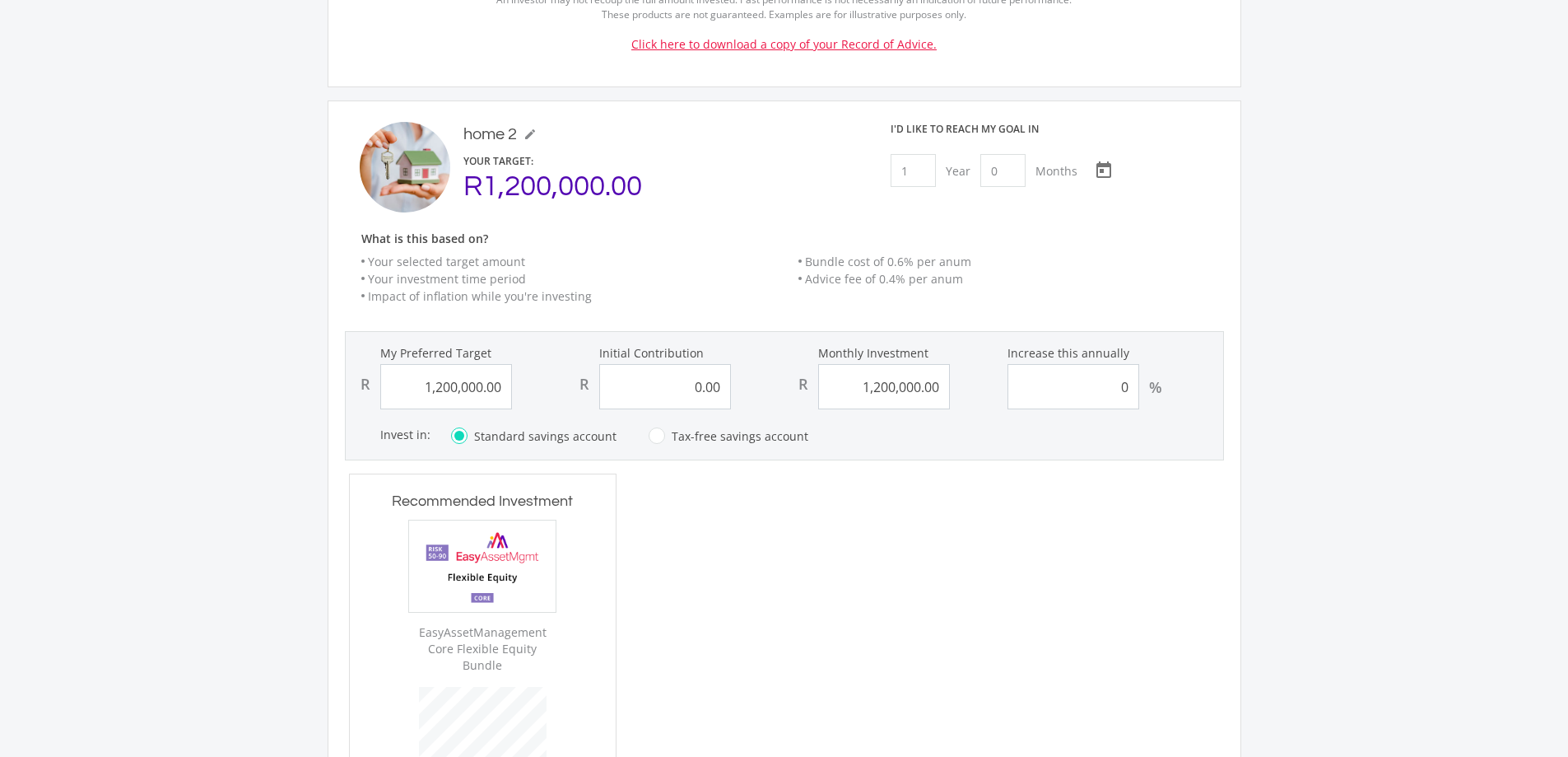
click at [647, 178] on div "home 2 mode_edit home 2 YOUR TARGET: R1,200,000.00" at bounding box center [603, 166] width 509 height 91
type input "1200000.00"
click at [867, 364] on input "1200000.00" at bounding box center [884, 386] width 132 height 46
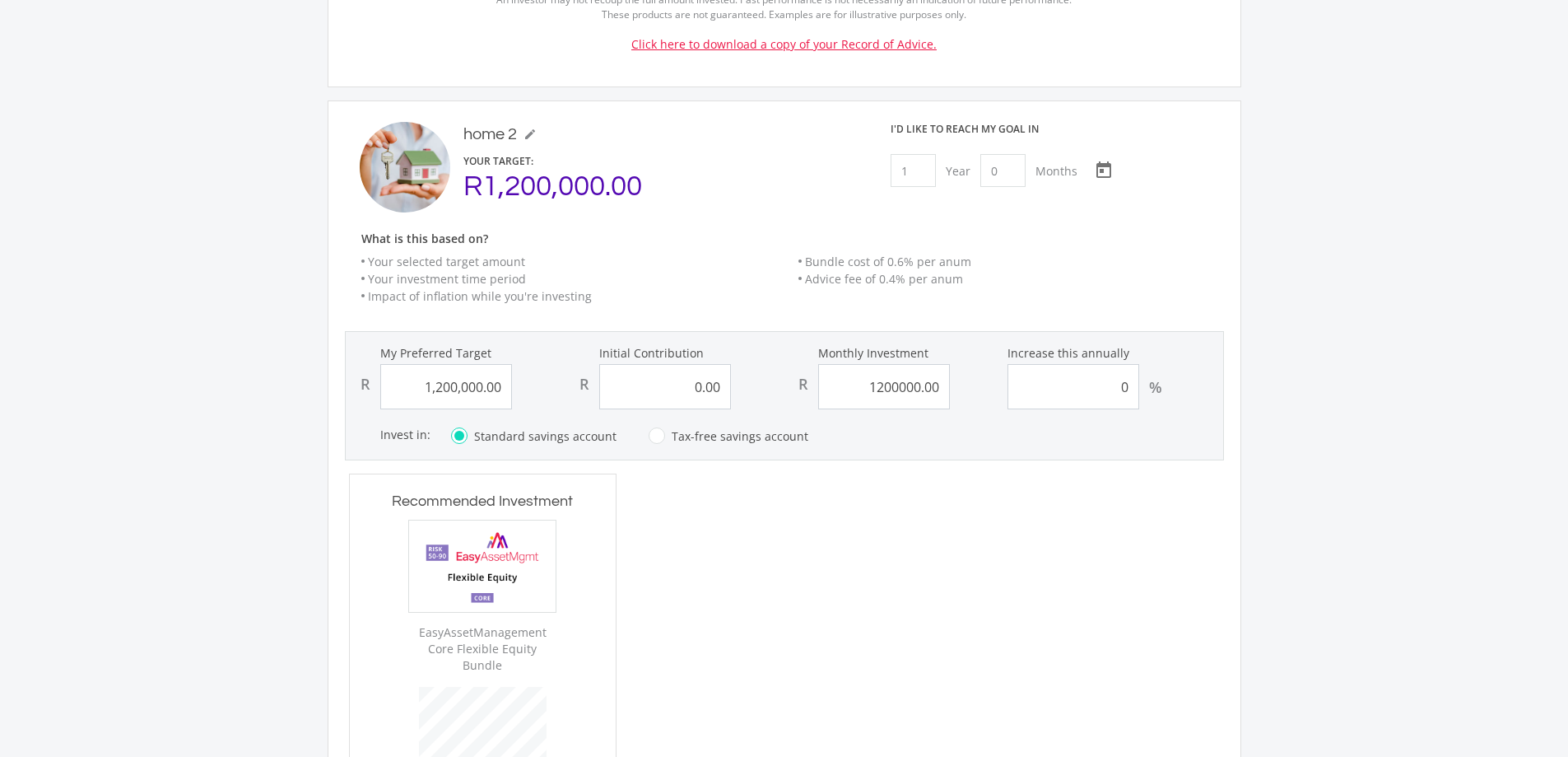
type input "1200000"
type input "0"
type input "1200000"
type input "1,200,000.00"
type input "0.00"
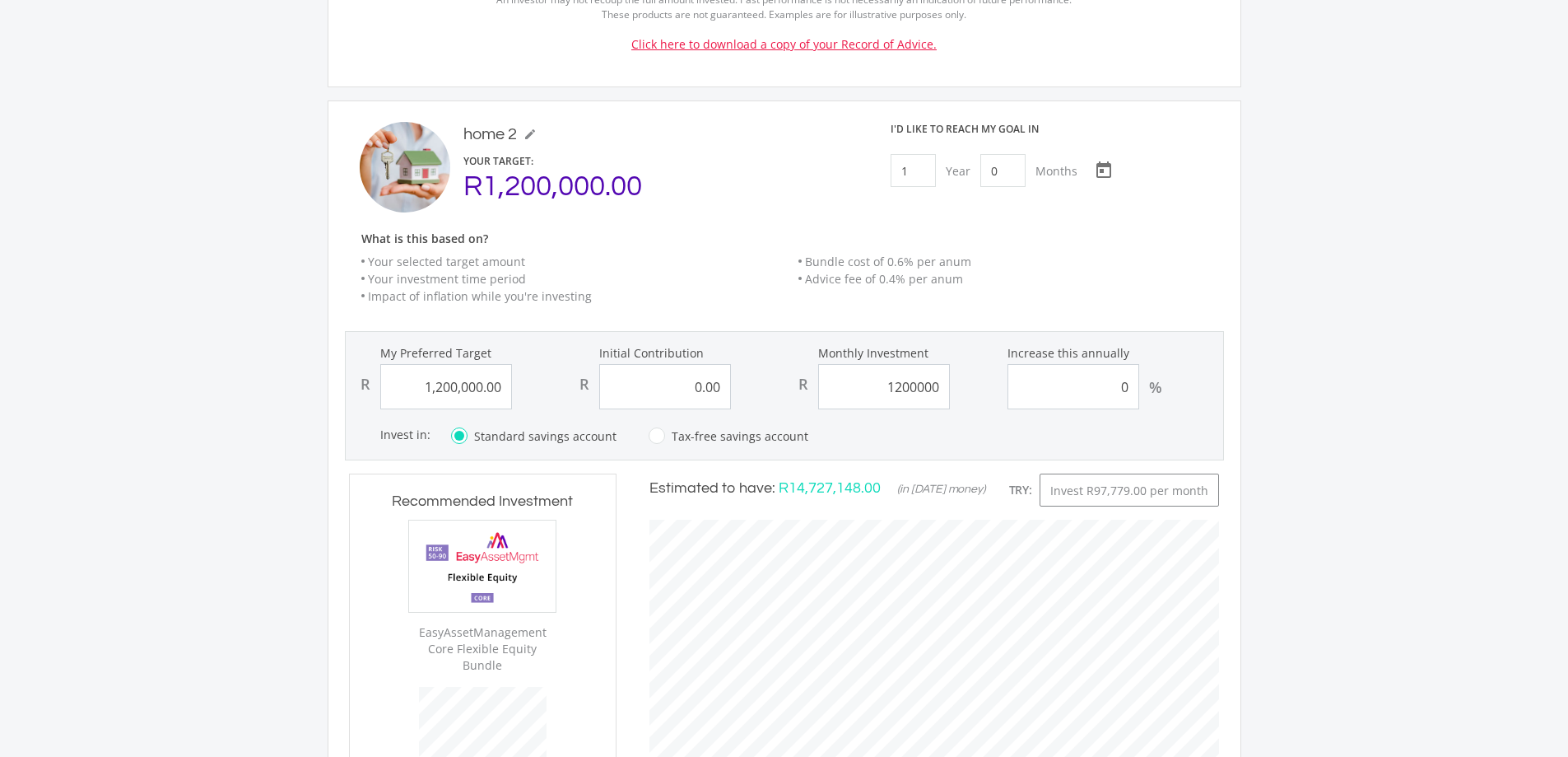
scroll to position [501, 603]
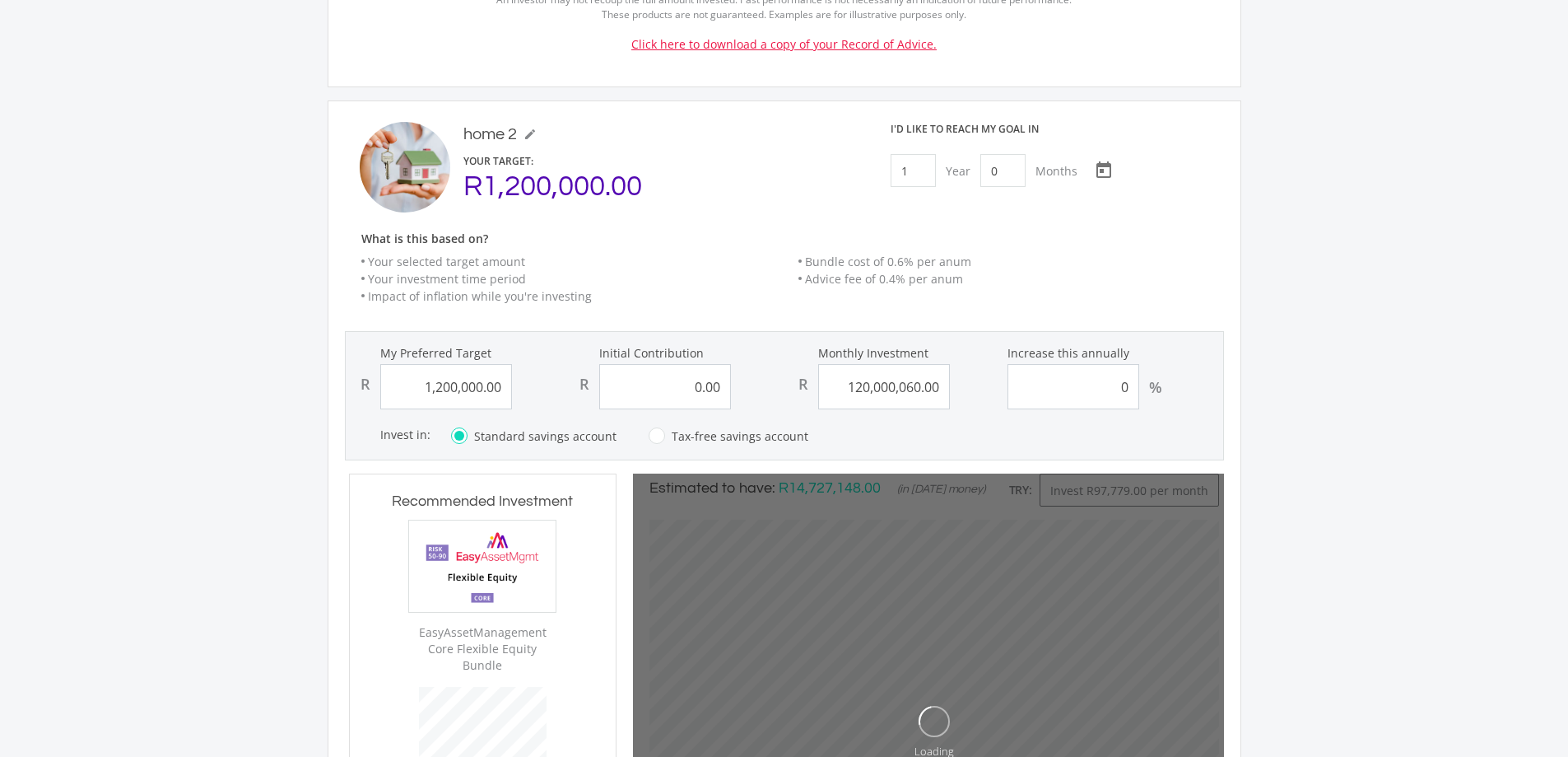
click at [954, 364] on div "R 120,000,060.00" at bounding box center [894, 386] width 210 height 46
type input "120000060.00"
click at [939, 364] on input "120000060.00" at bounding box center [884, 386] width 132 height 46
click at [937, 364] on input "120000060.00" at bounding box center [884, 386] width 132 height 46
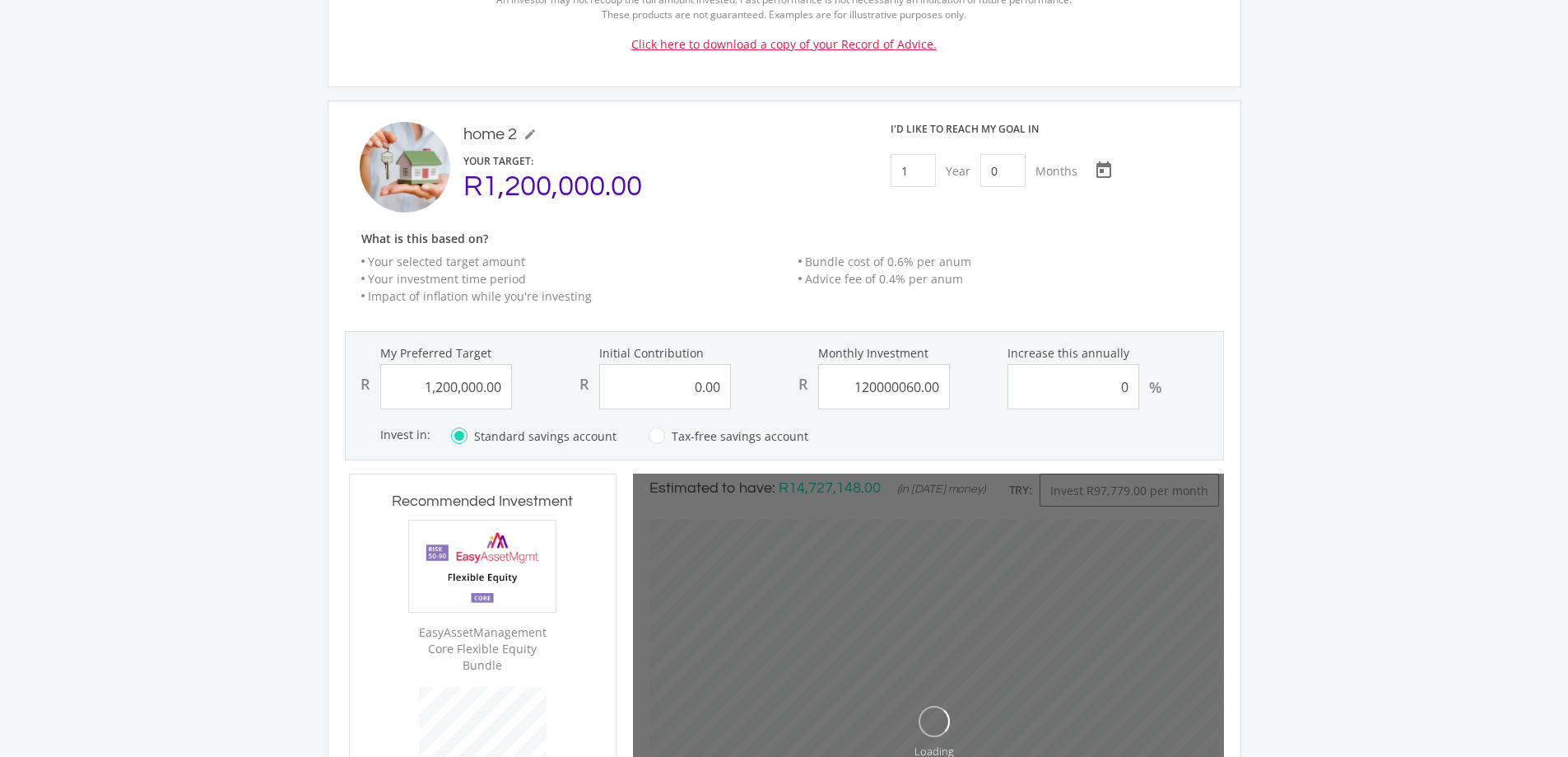
type input "1200000"
type input "0"
type input "120000060"
type input "1,200,000.00"
type input "0.00"
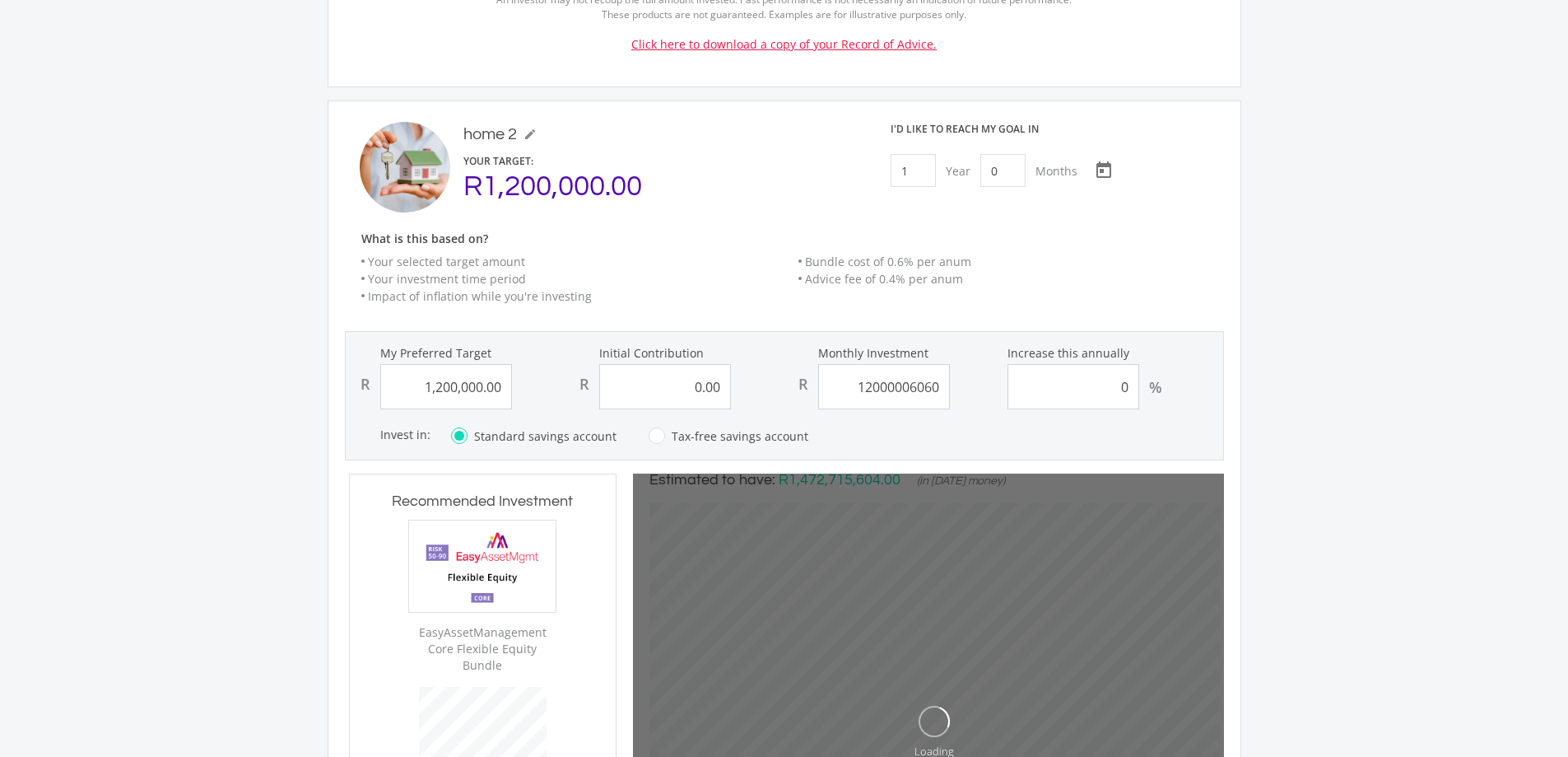
drag, startPoint x: 855, startPoint y: 352, endPoint x: 995, endPoint y: 369, distance: 141.0
click at [995, 369] on div "R 12000006060" at bounding box center [894, 386] width 210 height 46
type input "6"
type input "1200000"
type input "0"
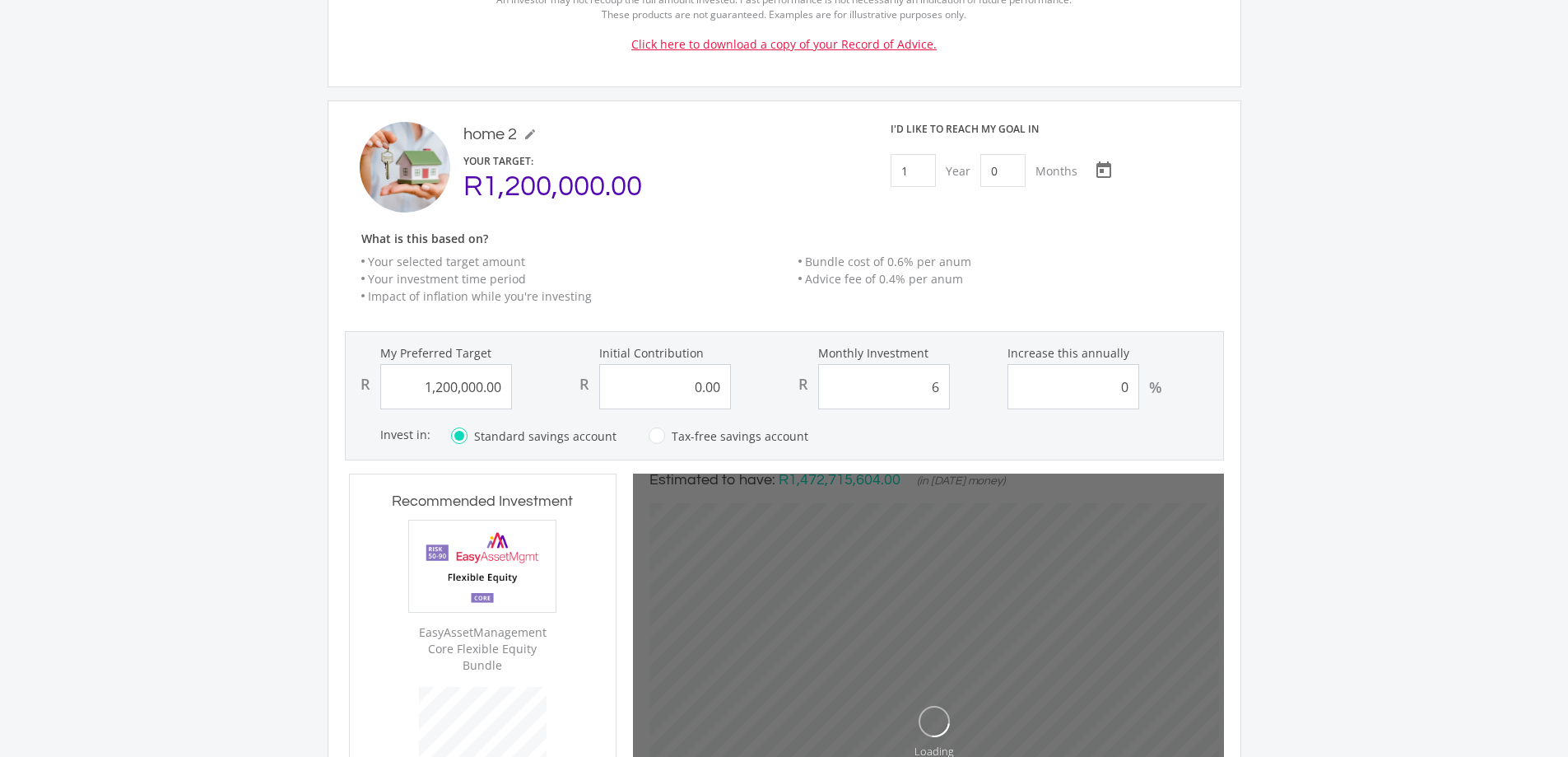
type input "12000006060"
type input "1,200,000.00"
type input "0.00"
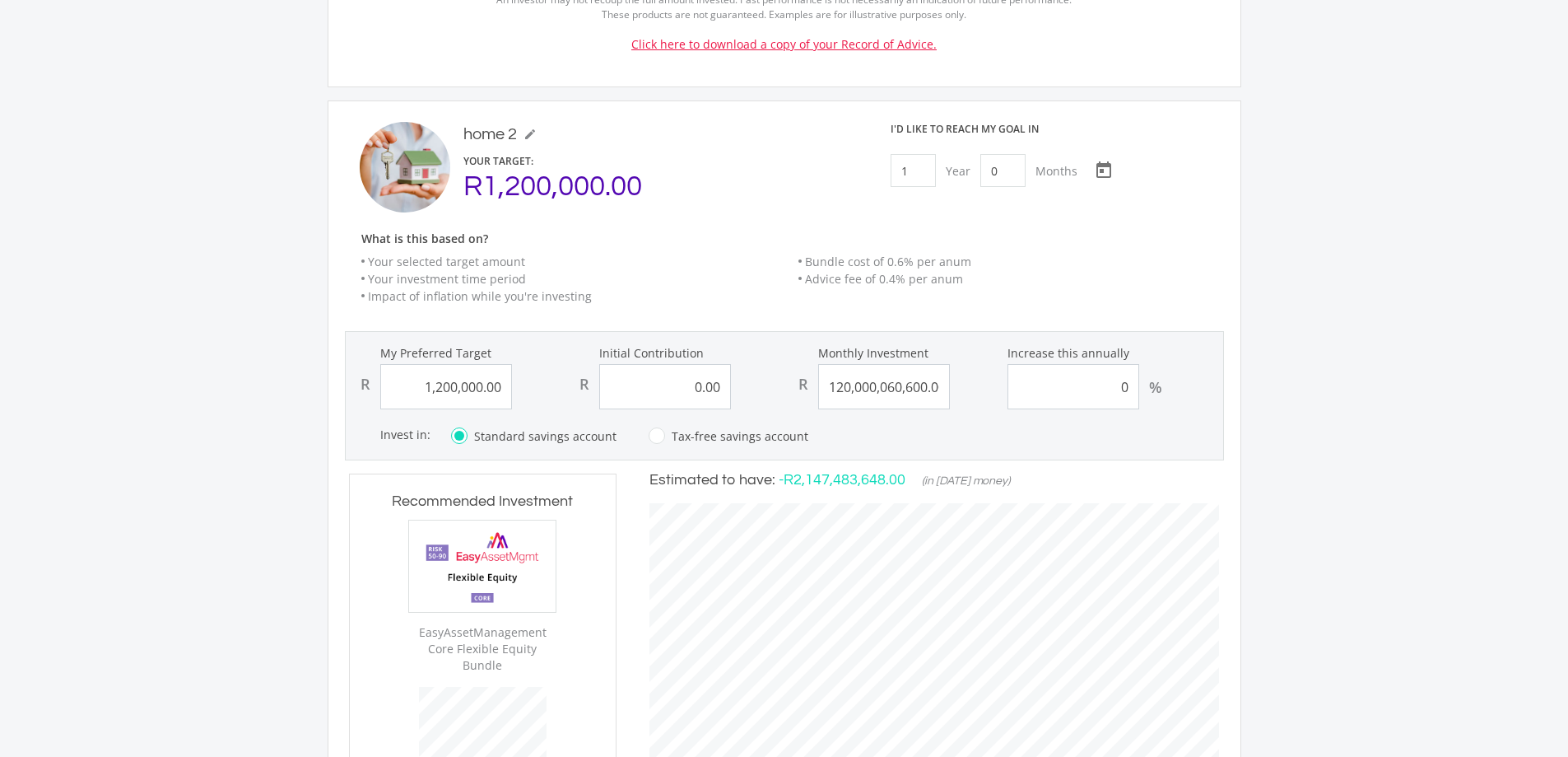
click at [978, 364] on div "R 120,000,060,600.00" at bounding box center [894, 386] width 210 height 46
click at [960, 364] on div "R 120,000,060,600.00" at bounding box center [894, 386] width 210 height 46
type input "120000060600.00"
click at [942, 364] on input "120000060600.00" at bounding box center [884, 386] width 132 height 46
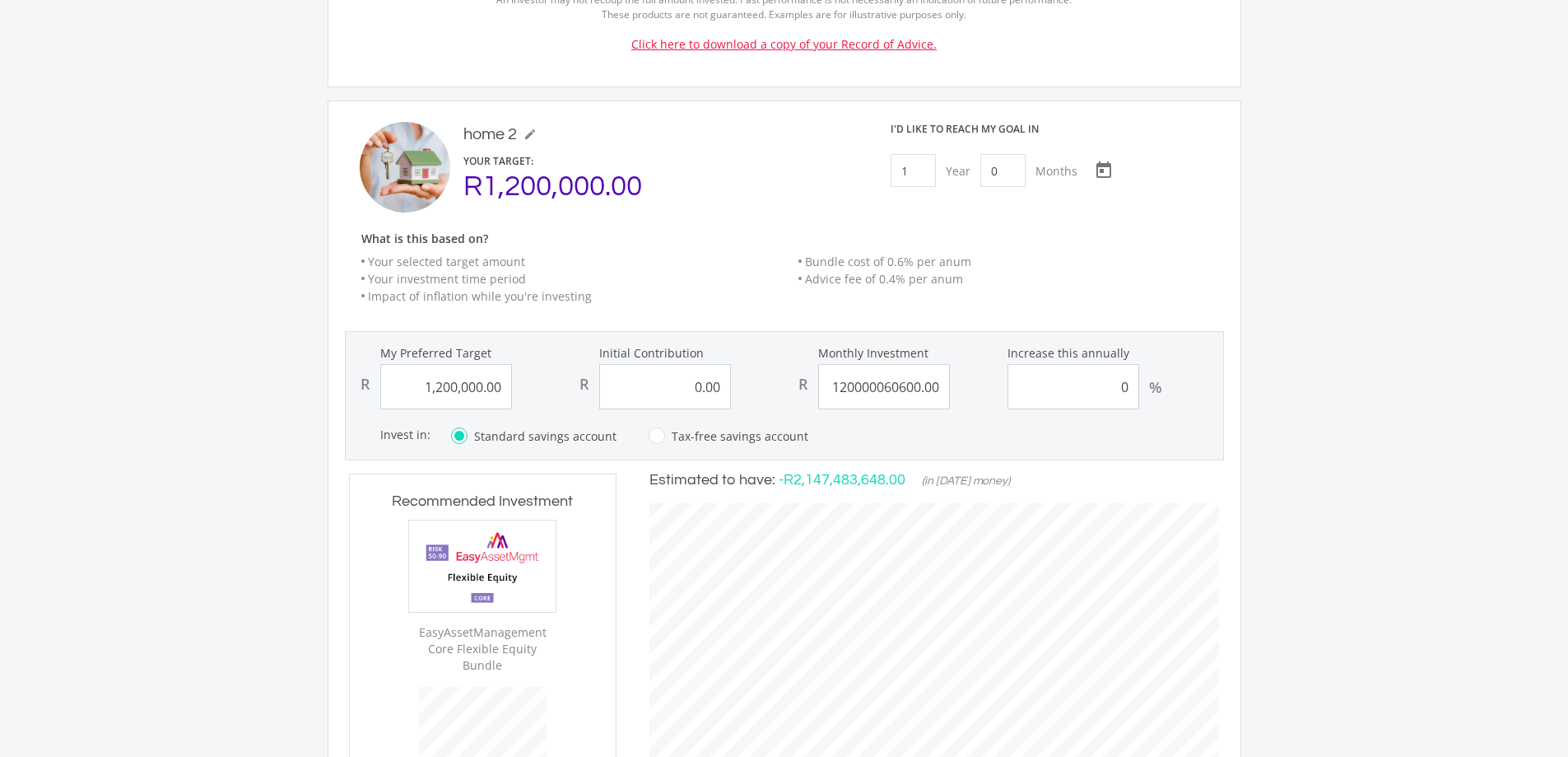
click at [942, 364] on input "120000060600.00" at bounding box center [884, 386] width 132 height 46
type input "1200000"
type input "0"
type input "120000060600"
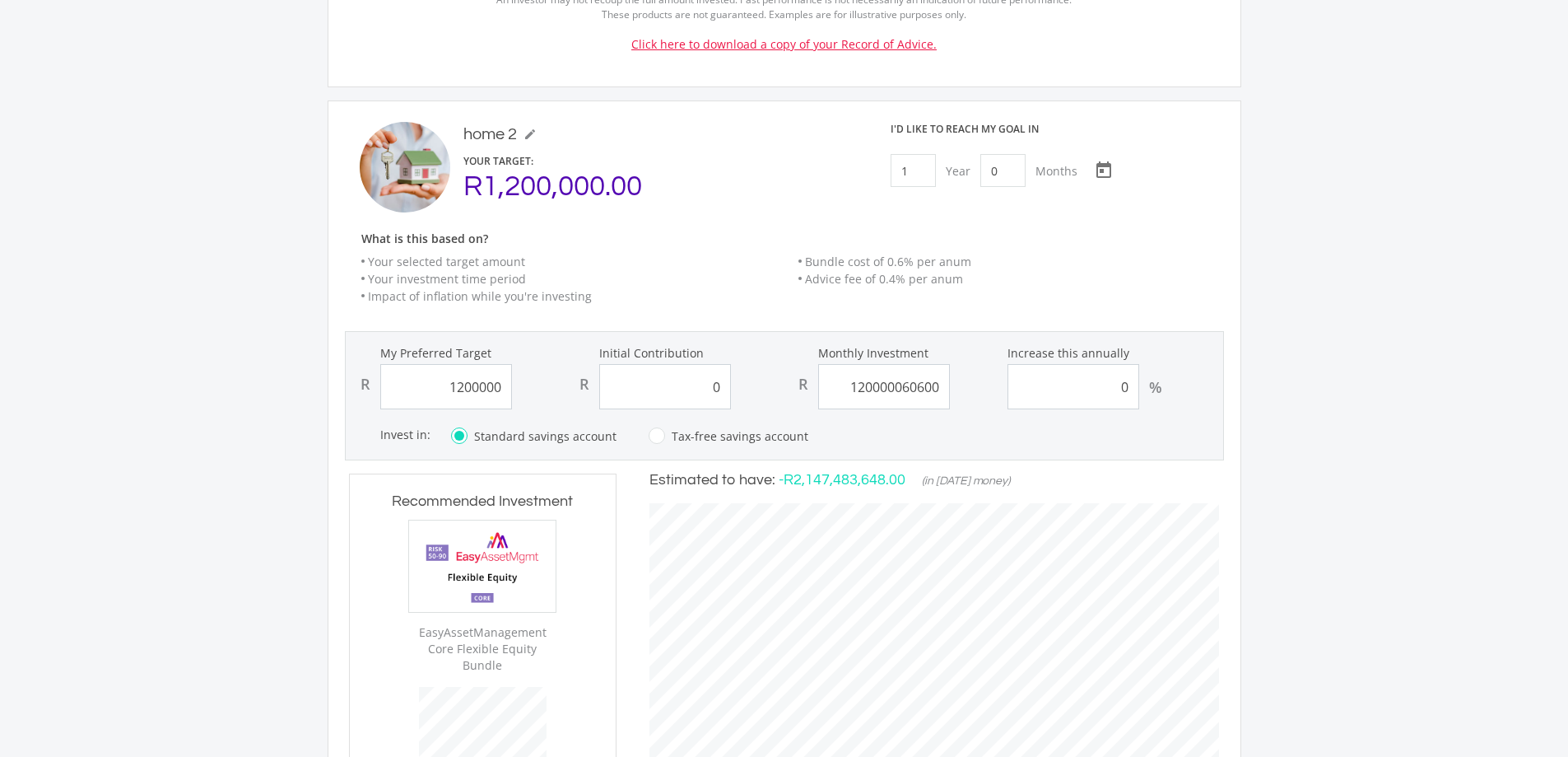
type input "1,200,000.00"
type input "0.00"
drag, startPoint x: 940, startPoint y: 344, endPoint x: 575, endPoint y: 308, distance: 366.8
click at [572, 331] on form "My Preferred Target R 1,200,000.00 Initial Contribution R 0.00 Monthly Investme…" at bounding box center [784, 396] width 879 height 129
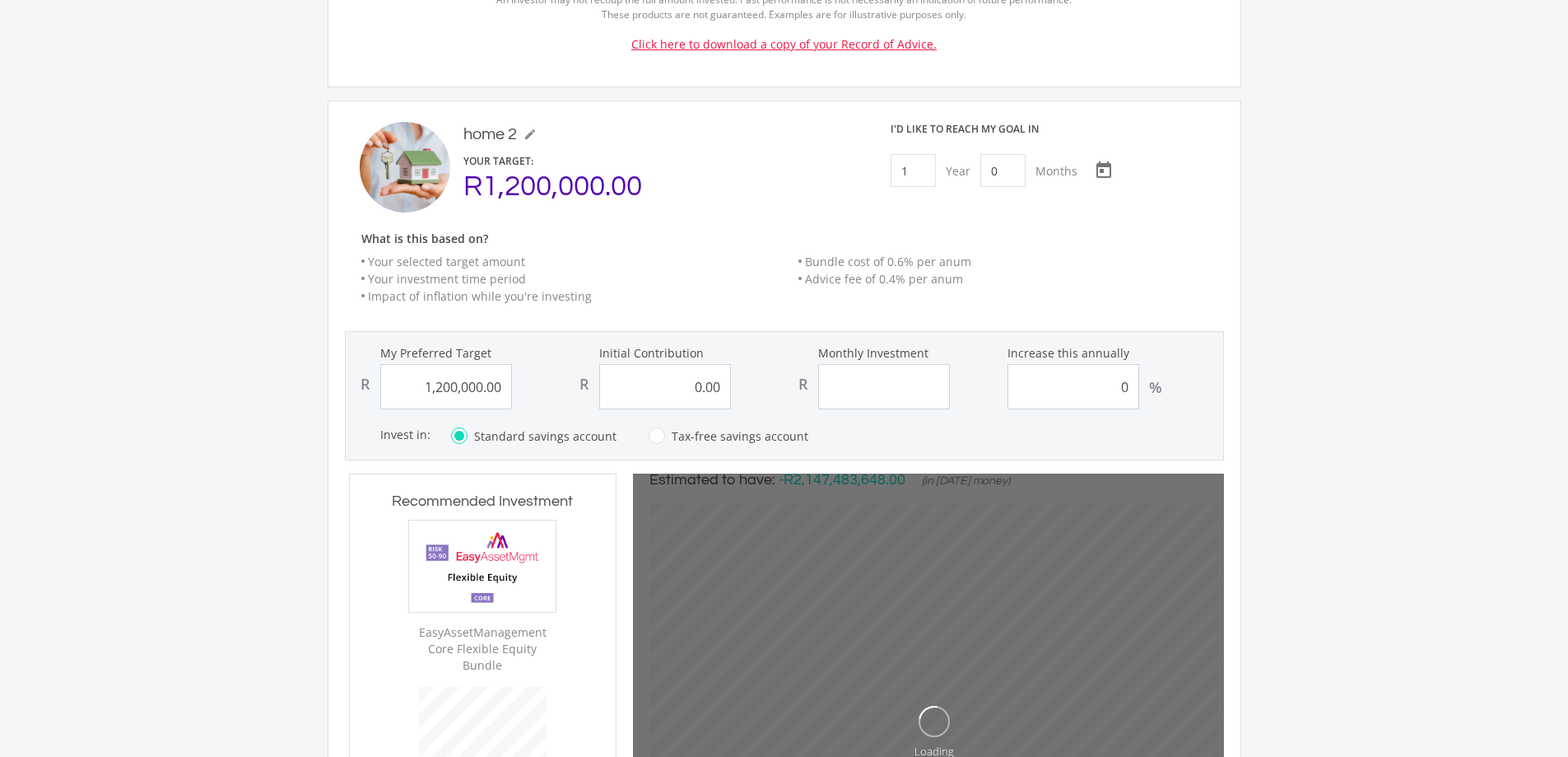
click at [991, 195] on ee-custom-save-goal-header "home 2 mode_edit home 2 YOUR TARGET: R1,200,000.00 I'd like to reach my goal in…" at bounding box center [784, 219] width 879 height 196
type input "1200000"
type input "0"
type input "1,200,000.00"
type input "0.00"
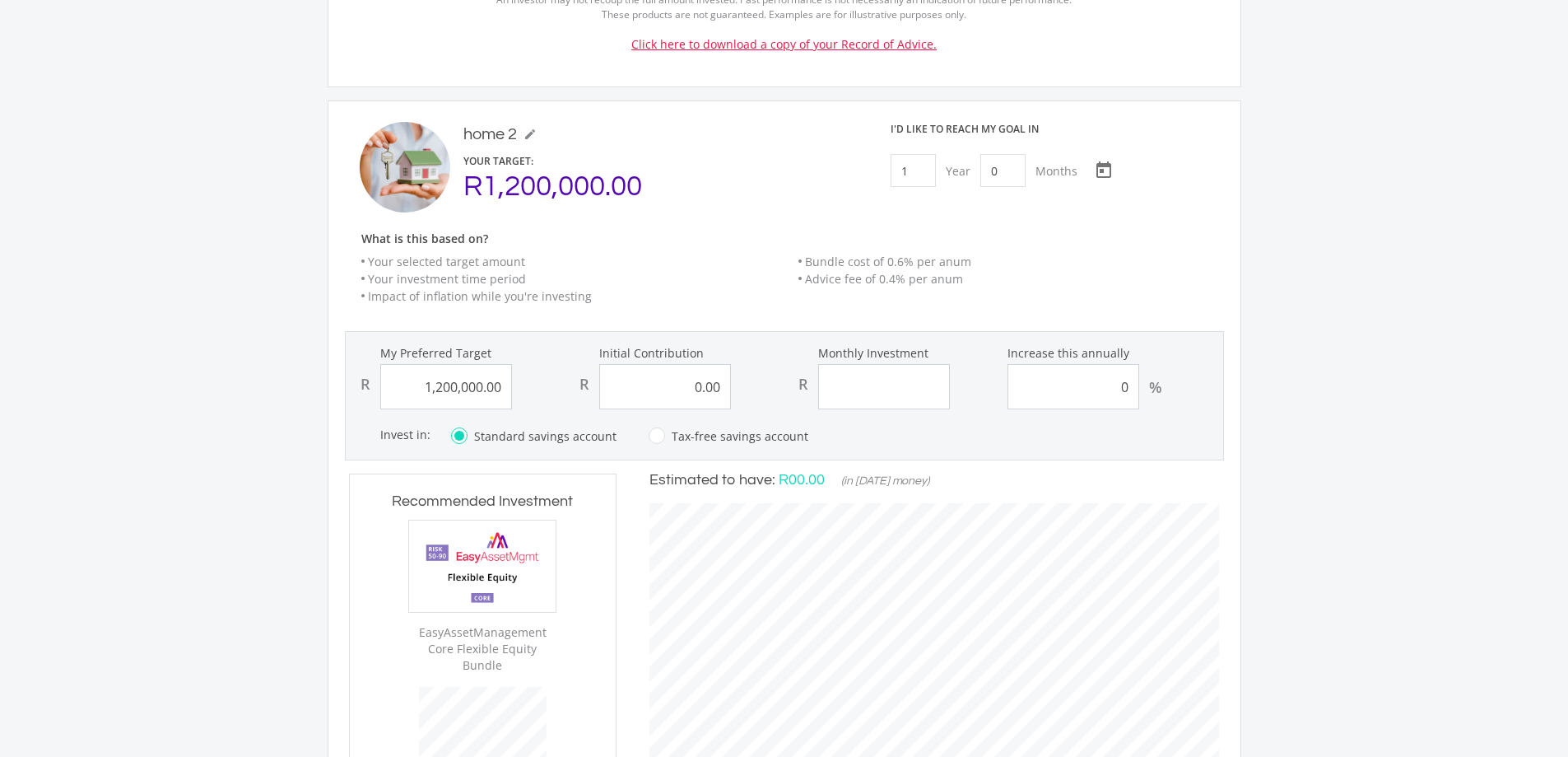
click at [968, 364] on div "R" at bounding box center [894, 386] width 210 height 46
click at [902, 366] on input "Monthly Investment" at bounding box center [884, 386] width 132 height 46
type input "60,000.00"
click at [1026, 270] on li "Advice fee of 0.4% per anum" at bounding box center [1011, 278] width 426 height 17
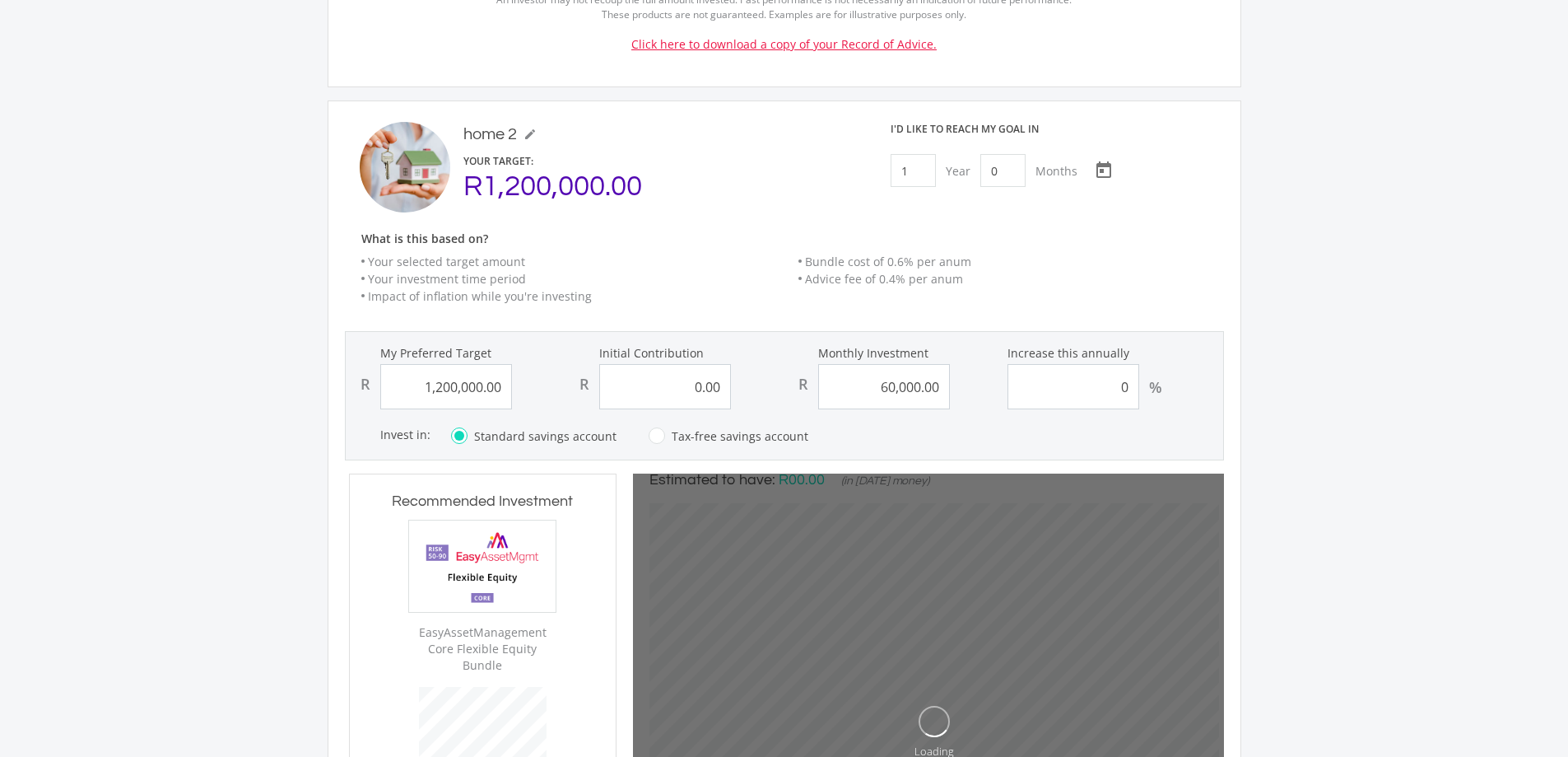
type input "1200000"
type input "0"
type input "60000"
type input "1,200,000.00"
type input "0.00"
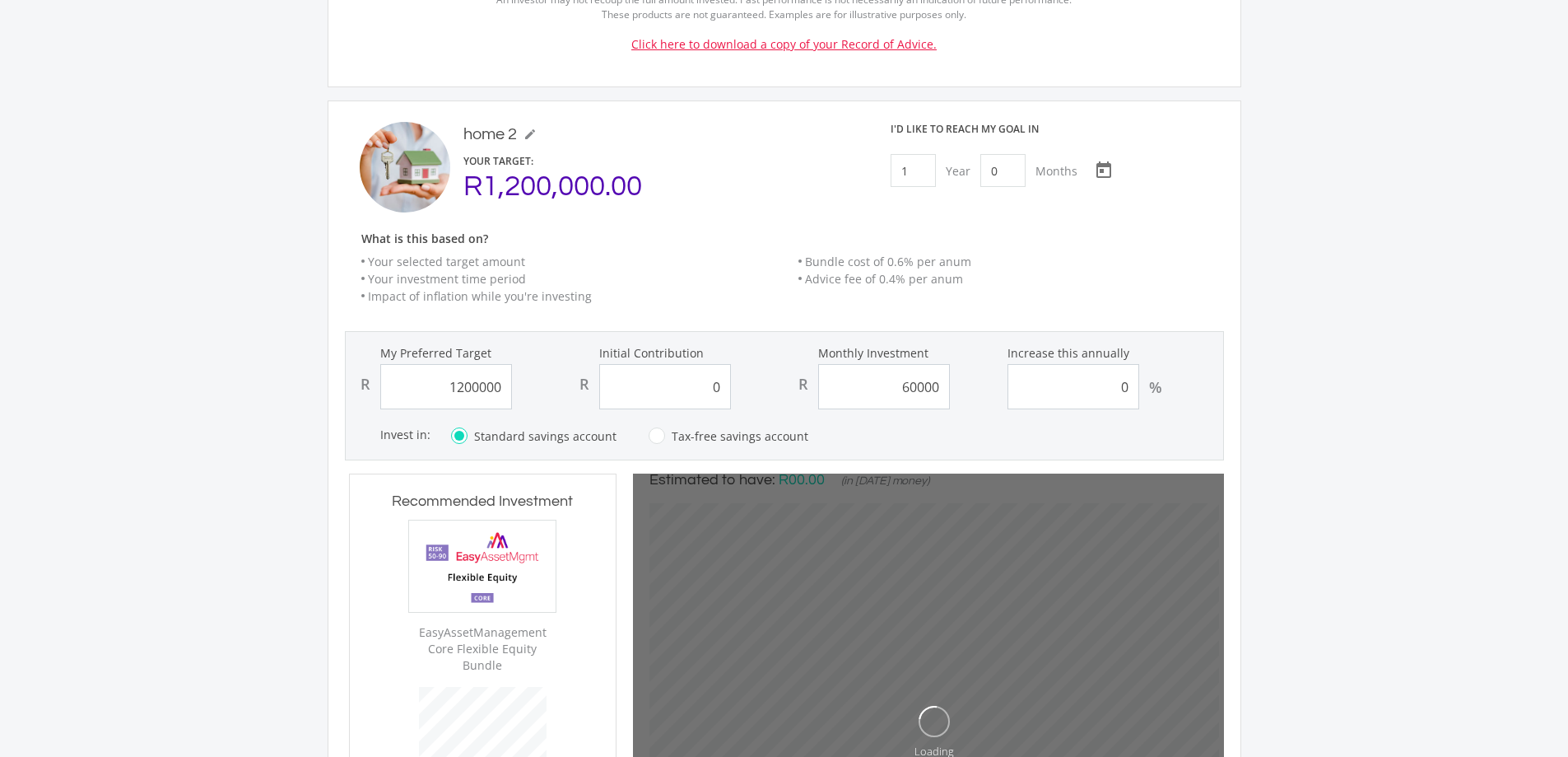
type input "60,000.00"
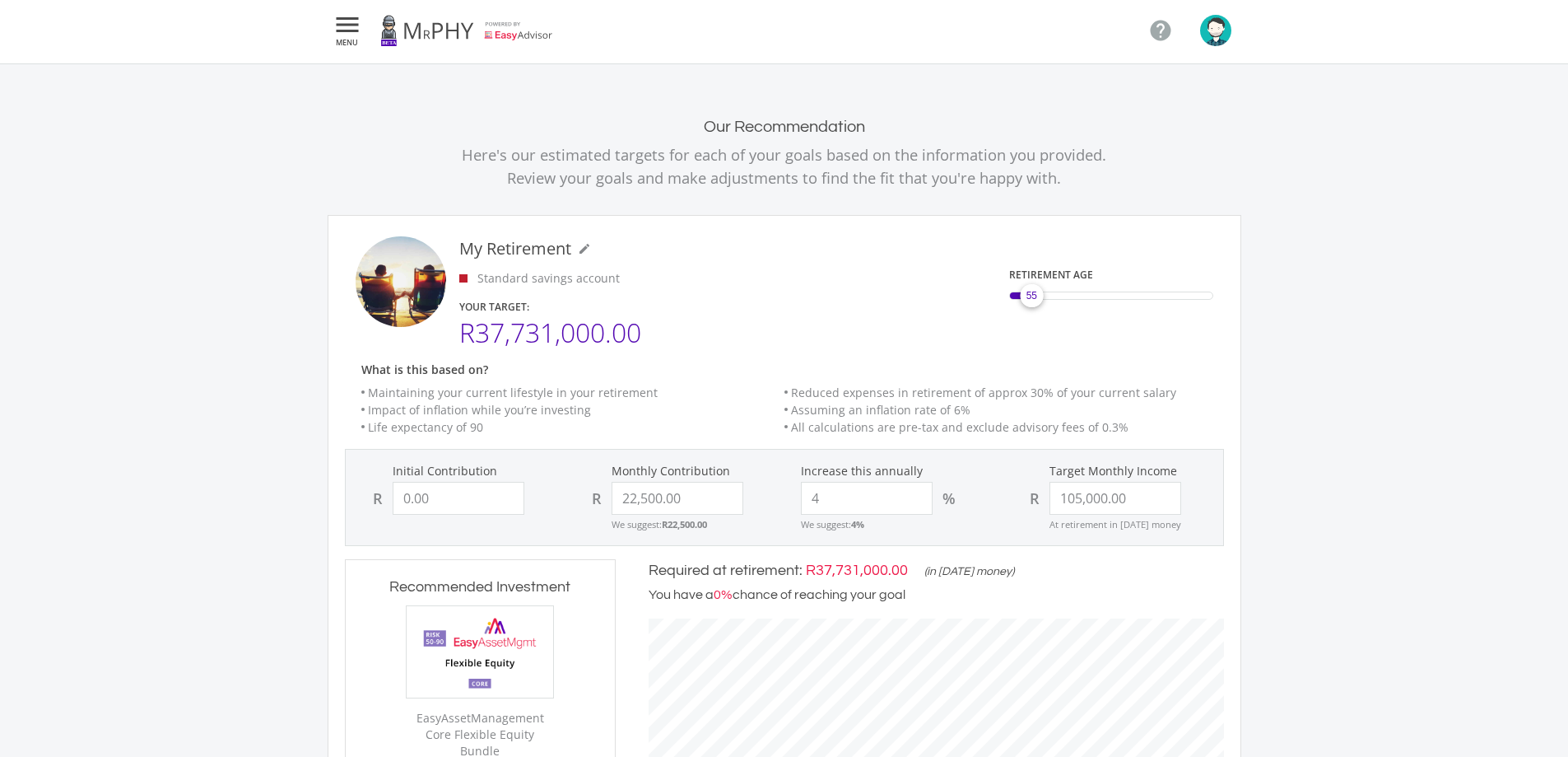
scroll to position [0, 0]
